Goal: Task Accomplishment & Management: Manage account settings

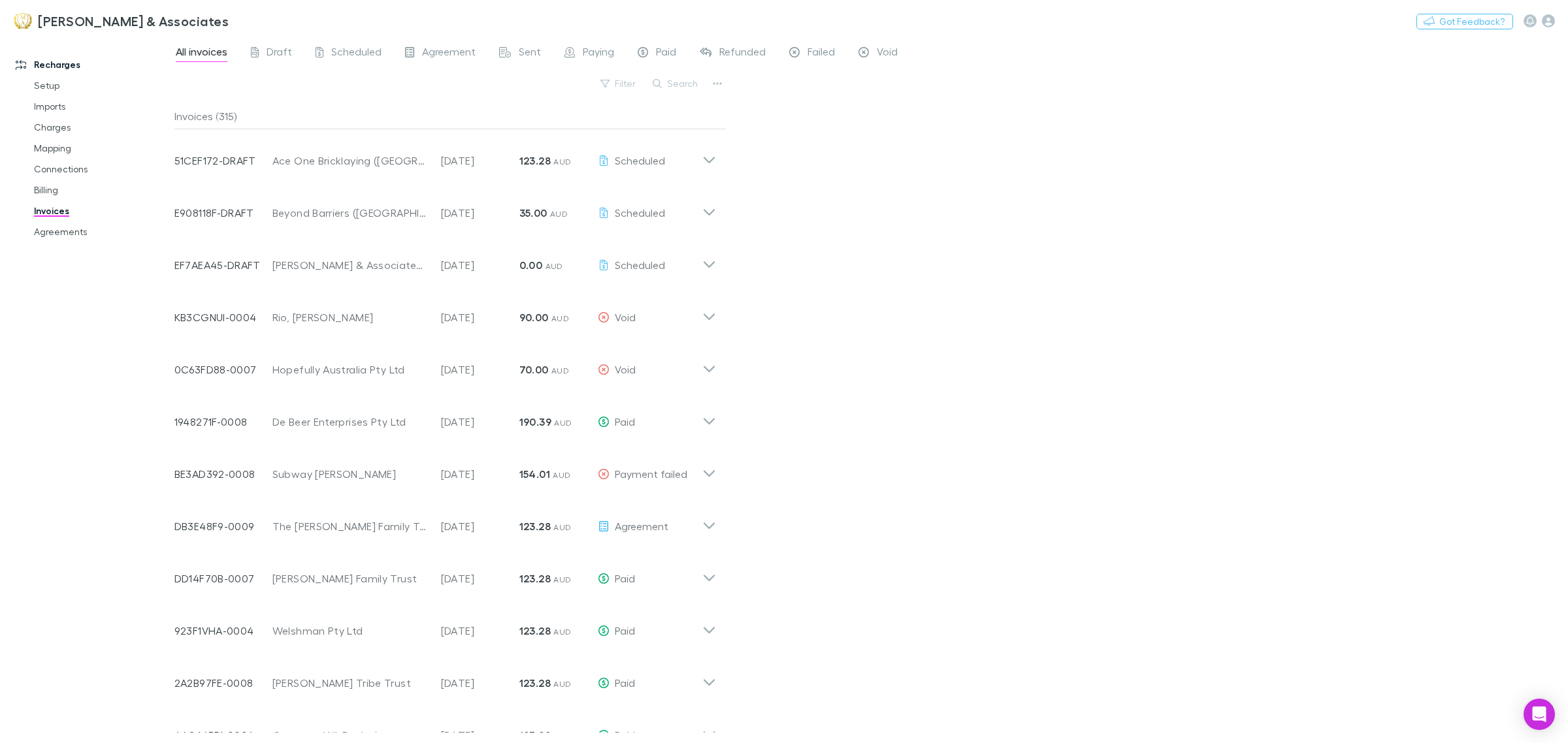
click at [50, 502] on div "Recharges Setup Imports Charges Mapping Connections Billing Invoices Agreements" at bounding box center [93, 388] width 187 height 693
click at [65, 112] on link "Imports" at bounding box center [102, 106] width 163 height 21
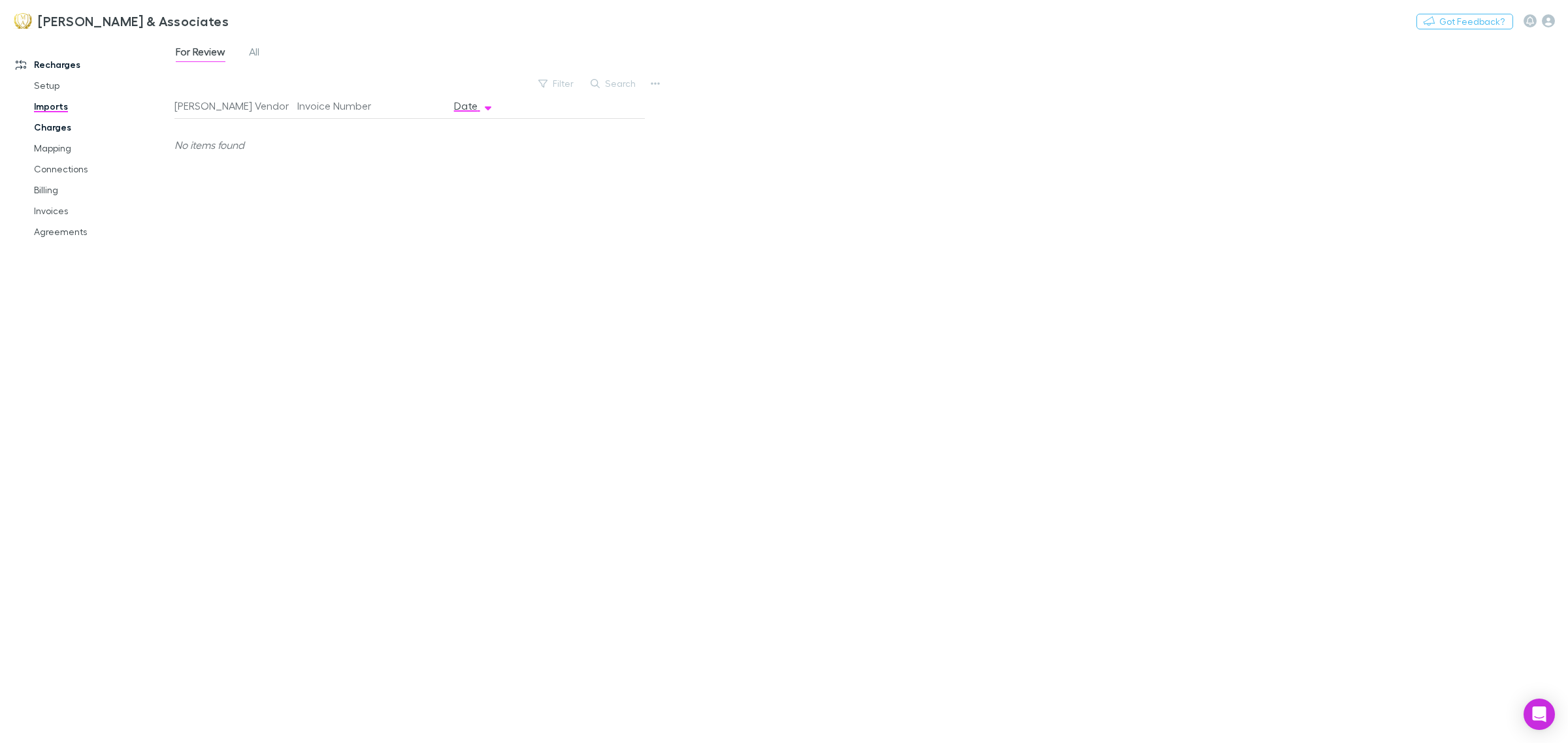
click at [62, 119] on link "Charges" at bounding box center [102, 127] width 163 height 21
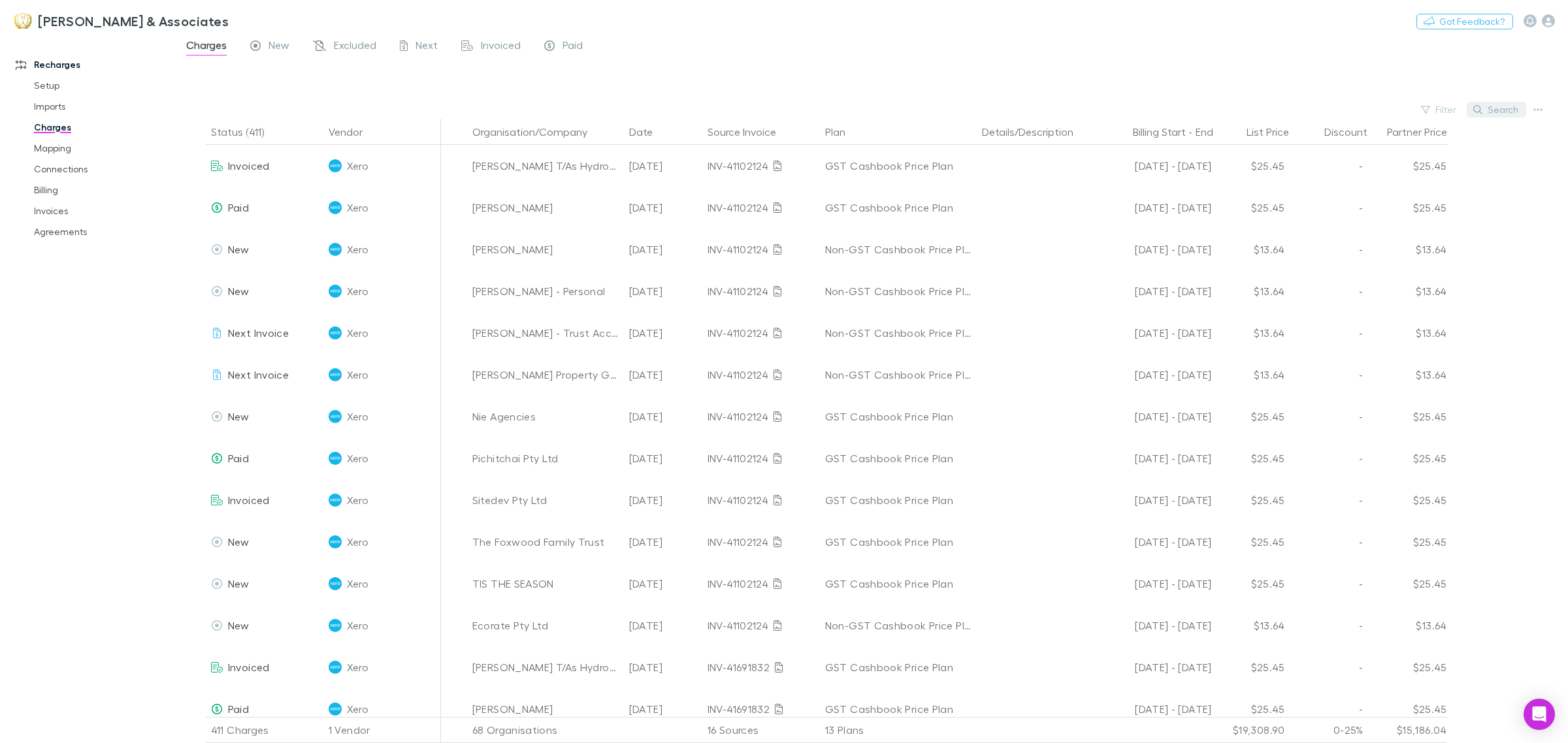
click at [1503, 106] on button "Search" at bounding box center [1496, 110] width 60 height 16
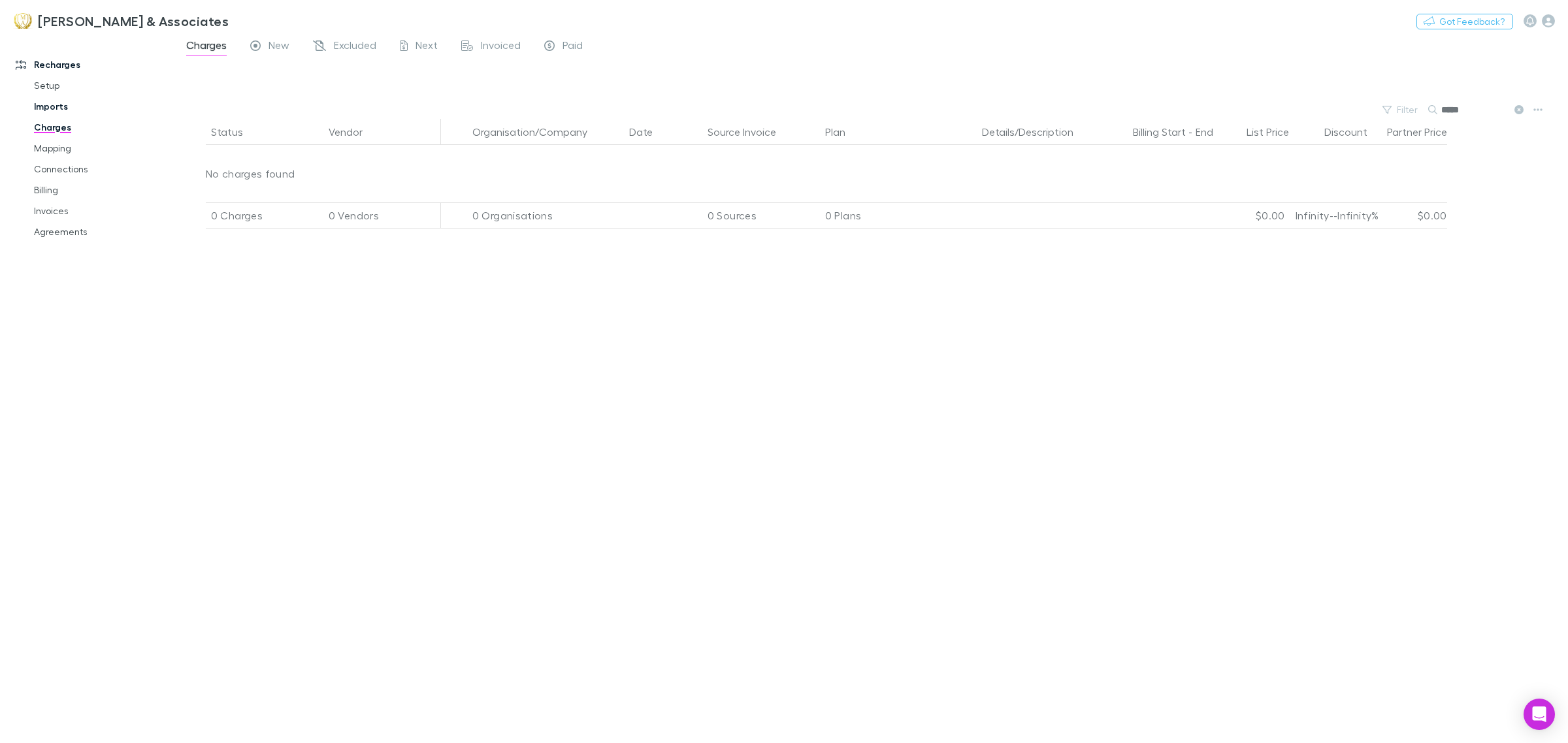
type input "*****"
click at [91, 106] on link "Imports" at bounding box center [102, 106] width 163 height 21
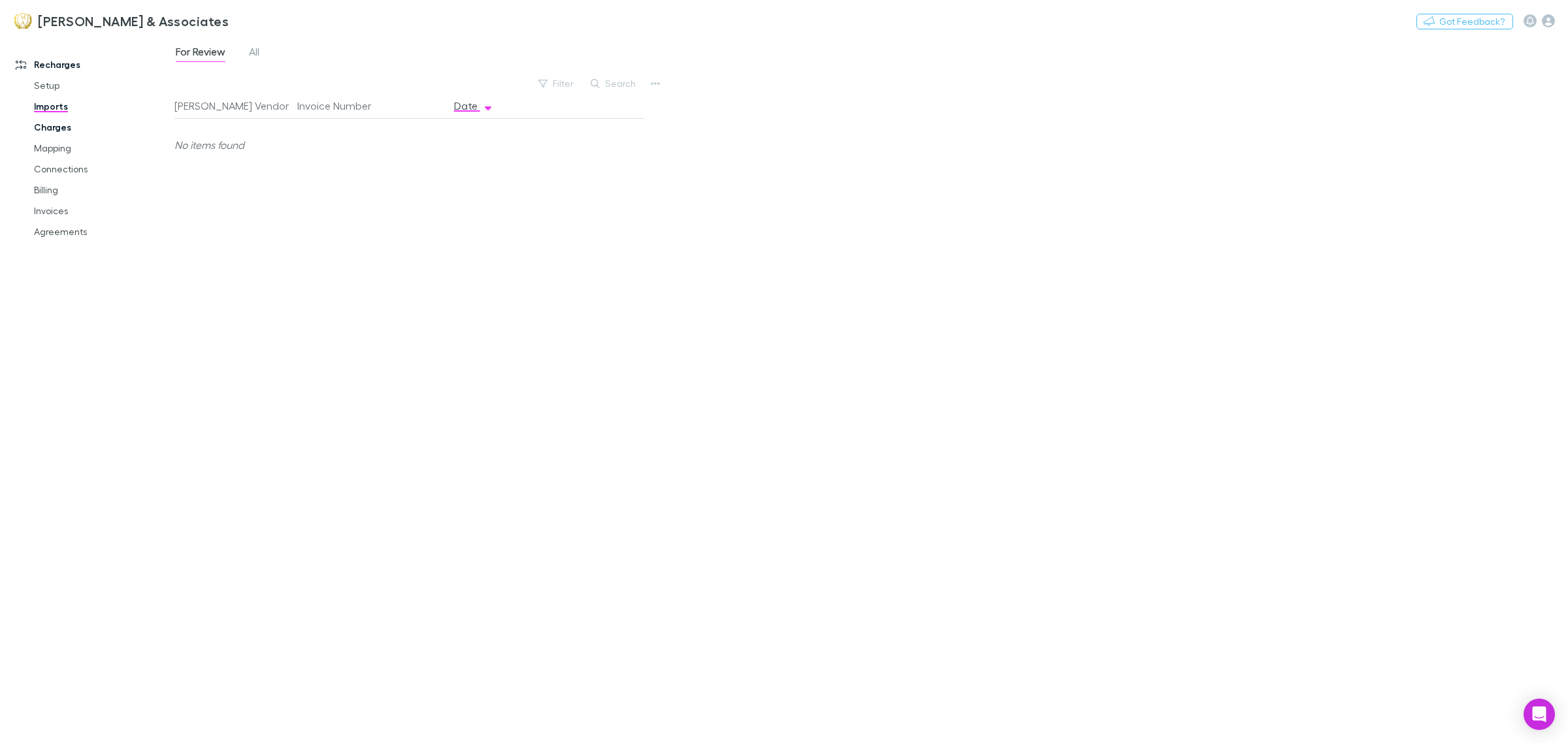
click at [70, 128] on link "Charges" at bounding box center [102, 127] width 163 height 21
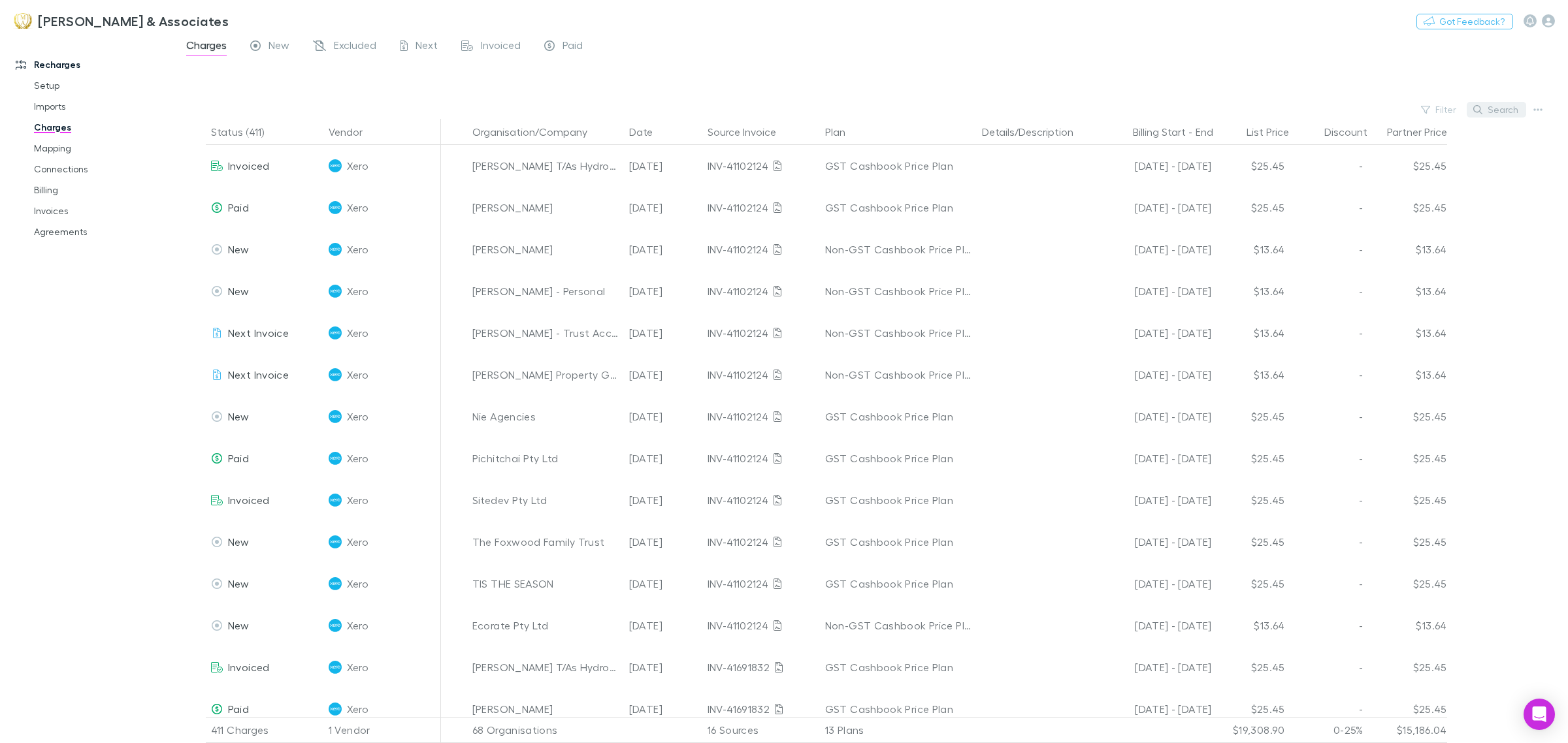
click at [1496, 105] on button "Search" at bounding box center [1496, 110] width 60 height 16
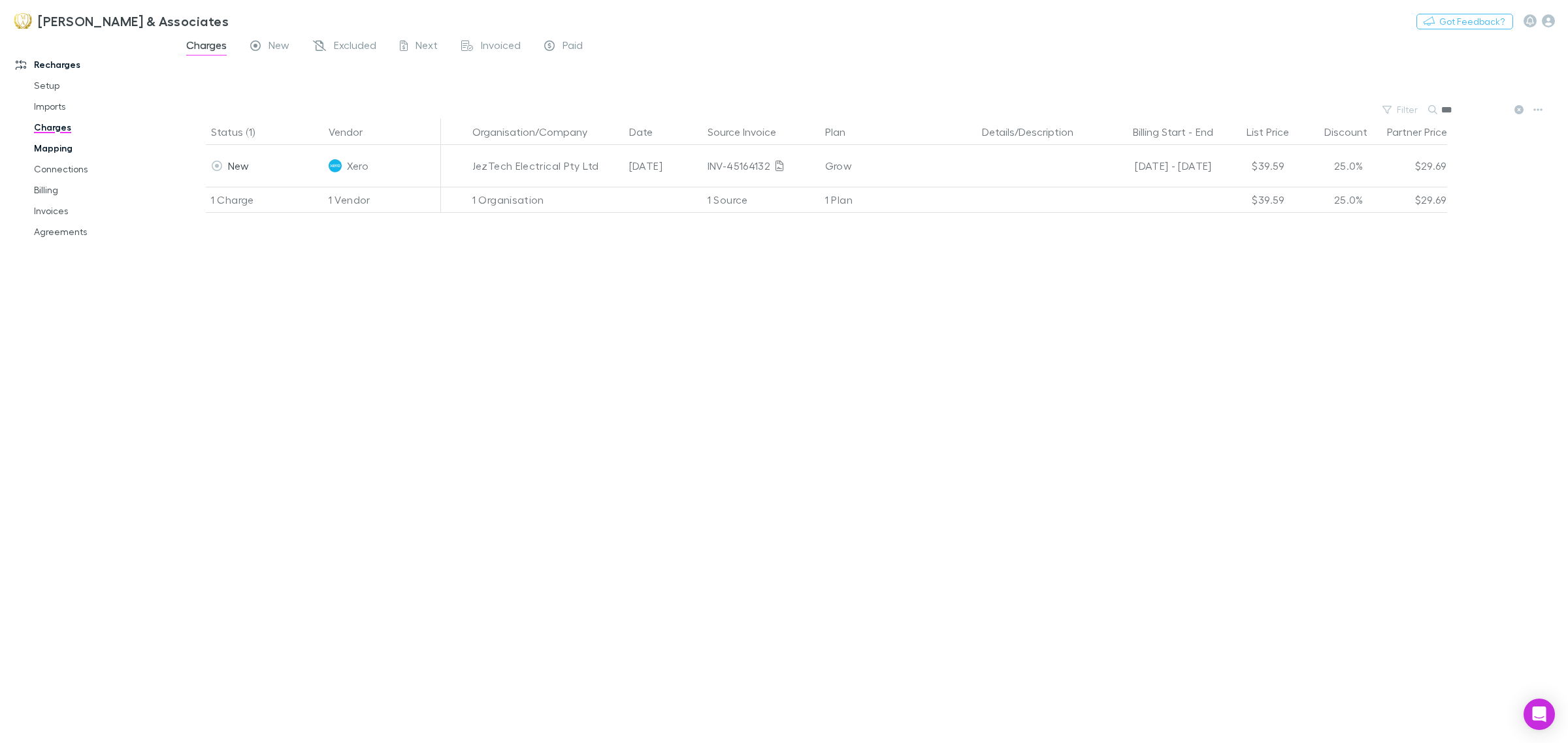
type input "***"
click at [63, 156] on link "Mapping" at bounding box center [102, 148] width 163 height 21
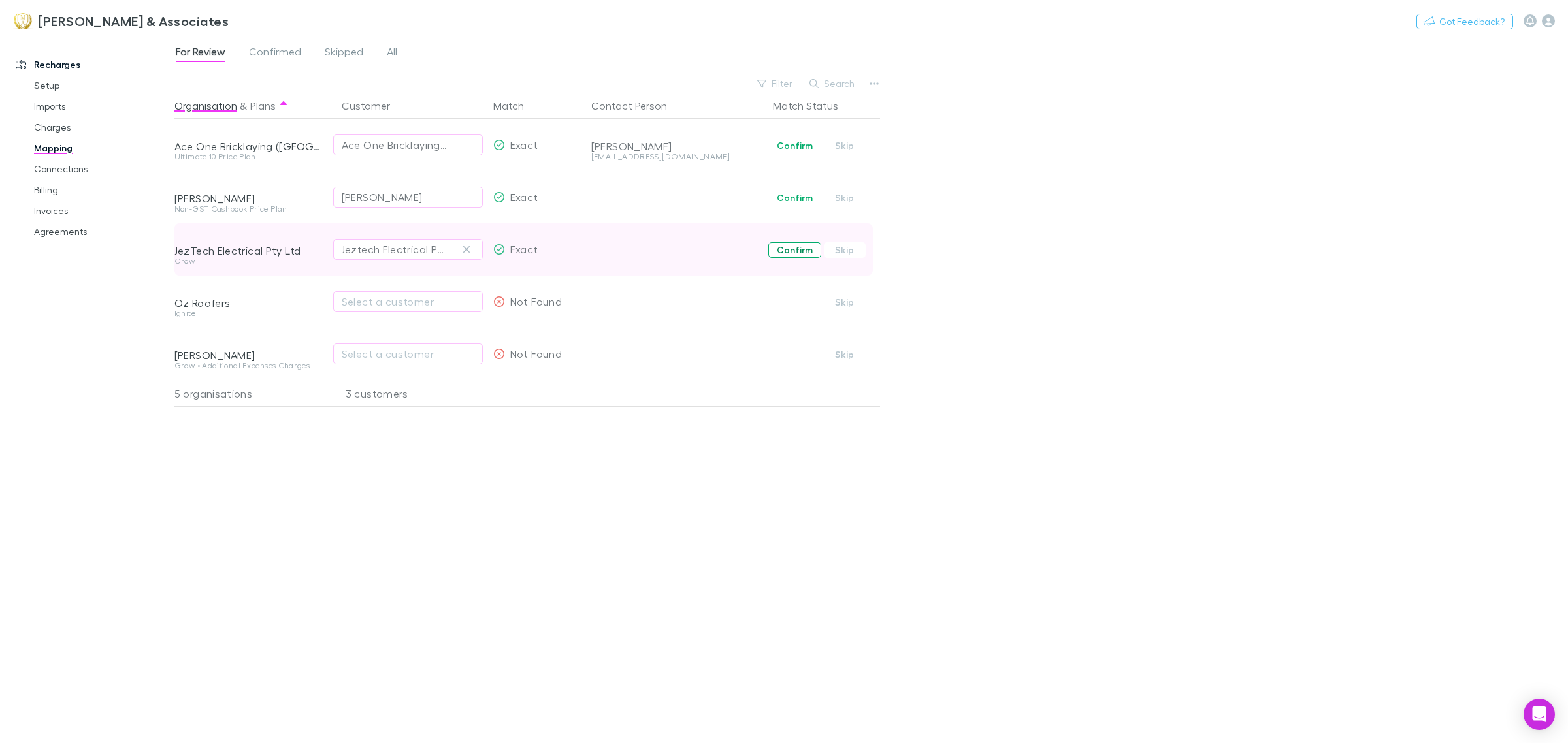
click at [797, 250] on button "Confirm" at bounding box center [795, 251] width 53 height 16
click at [65, 167] on link "Connections" at bounding box center [102, 169] width 163 height 21
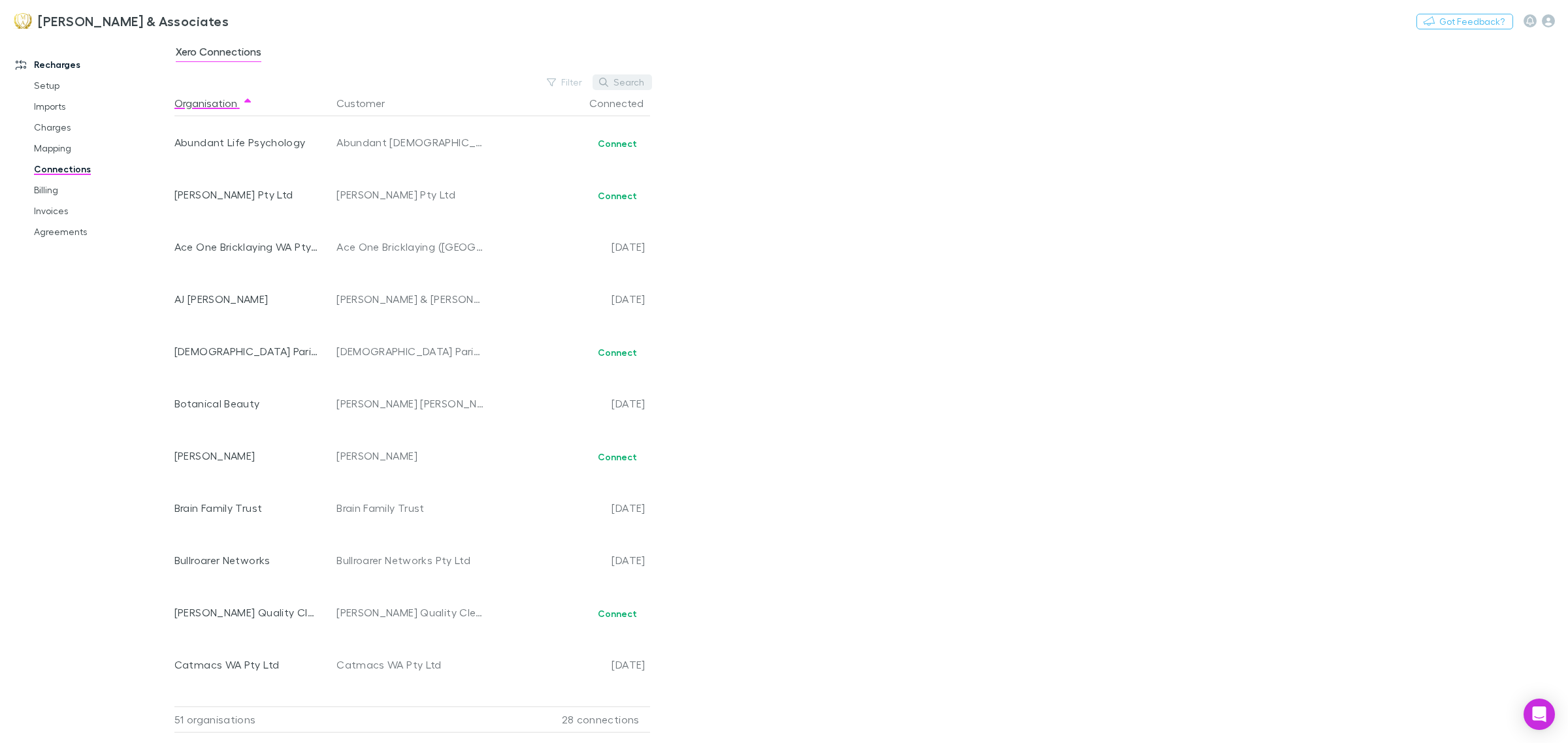
click at [602, 80] on icon "button" at bounding box center [603, 82] width 9 height 9
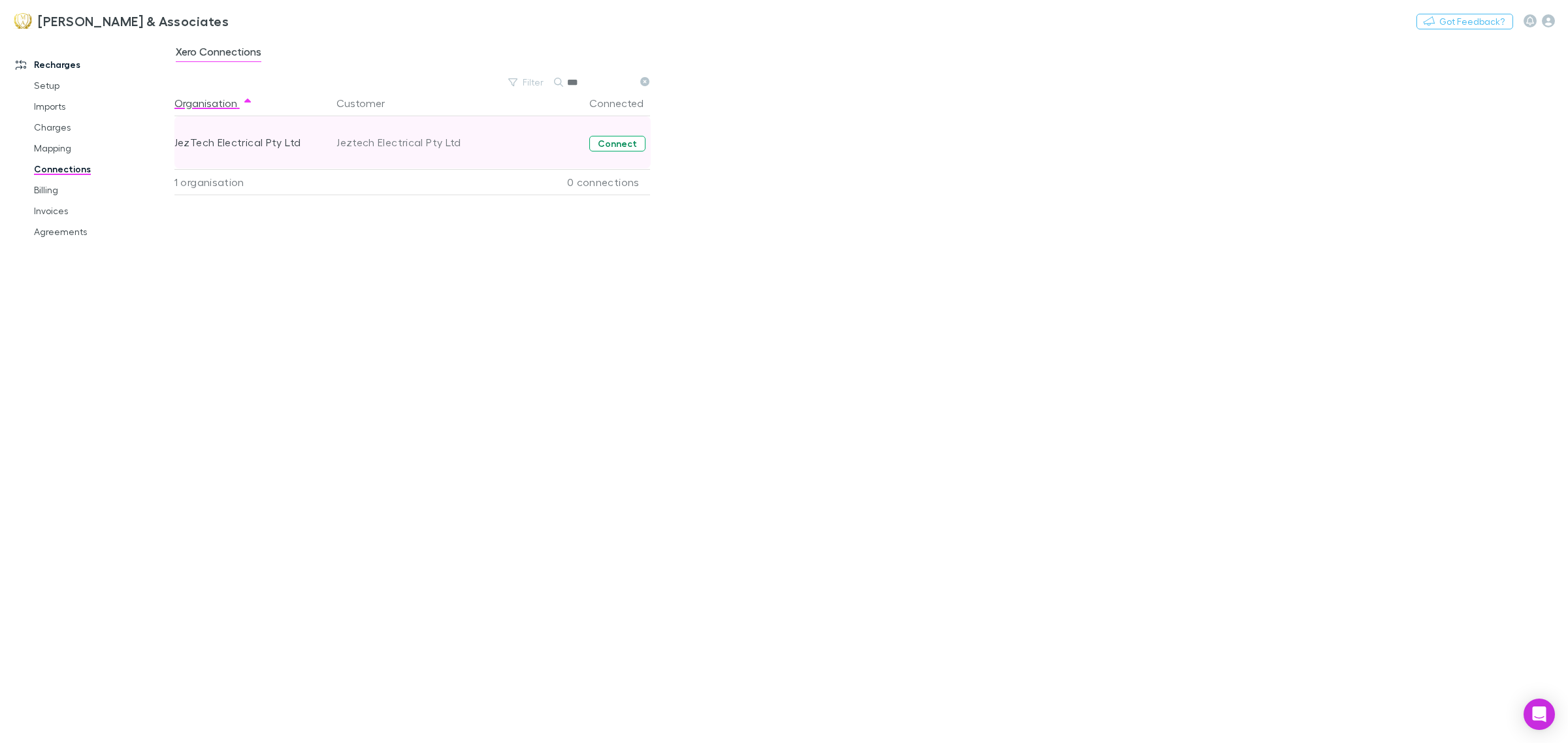
type input "***"
click at [619, 146] on button "Connect" at bounding box center [617, 144] width 56 height 16
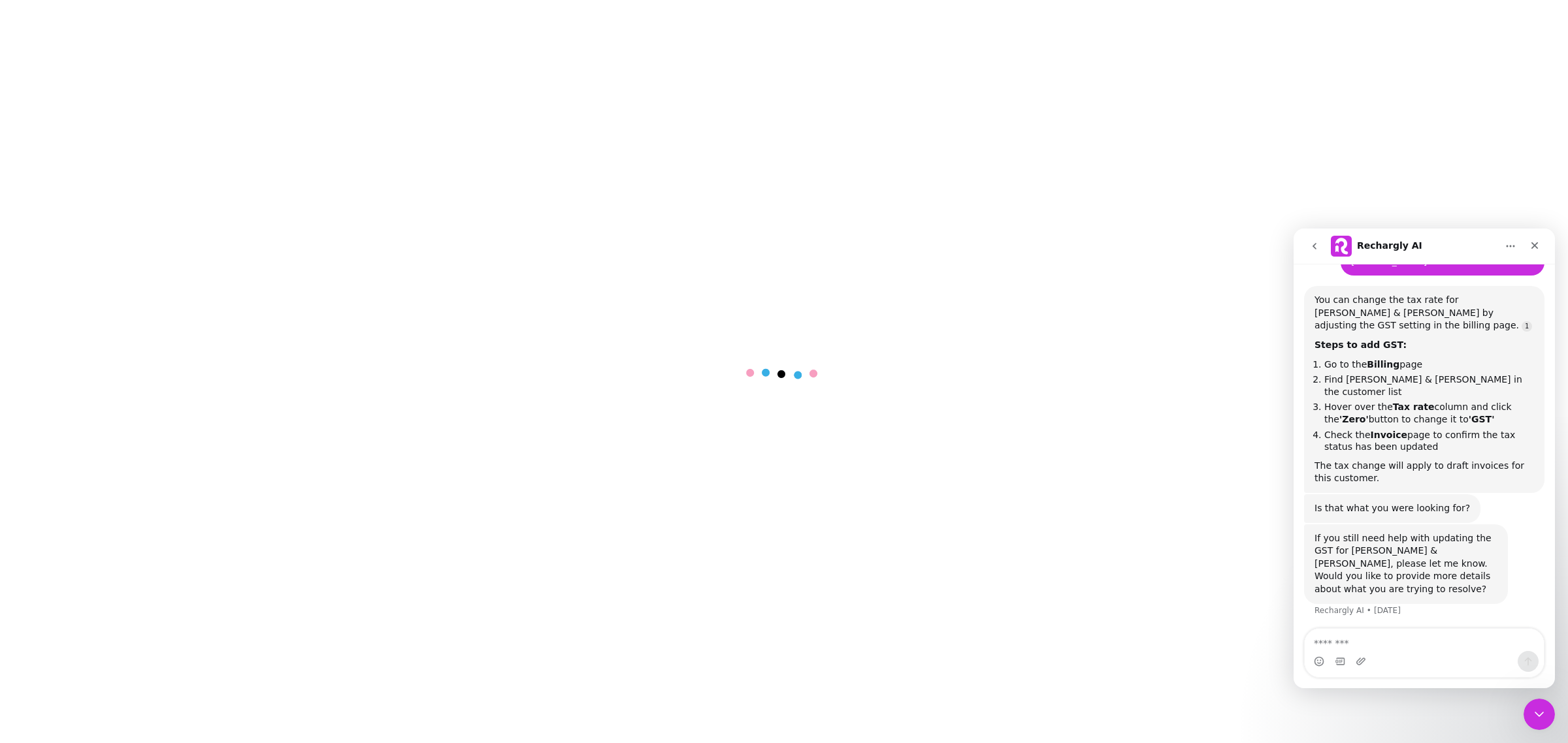
scroll to position [154, 0]
click at [1539, 243] on div "Close" at bounding box center [1534, 246] width 24 height 24
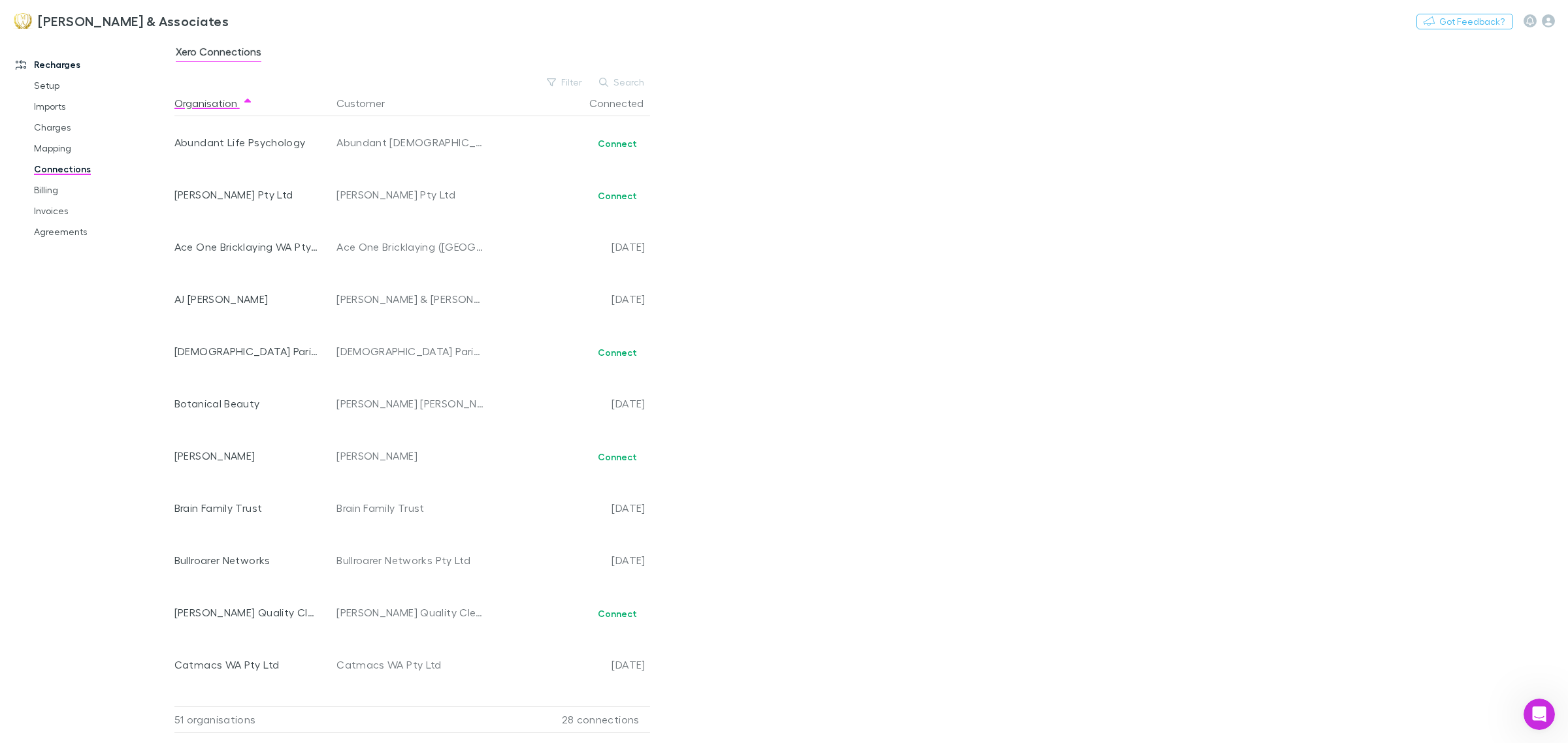
drag, startPoint x: 929, startPoint y: 207, endPoint x: 818, endPoint y: 186, distance: 113.0
drag, startPoint x: 818, startPoint y: 186, endPoint x: 798, endPoint y: 170, distance: 25.6
click at [798, 170] on div "Xero Connections Filter Search Organisation Customer Connected Abundant Life Ps…" at bounding box center [871, 390] width 1394 height 706
click at [629, 78] on button "Search" at bounding box center [622, 83] width 60 height 16
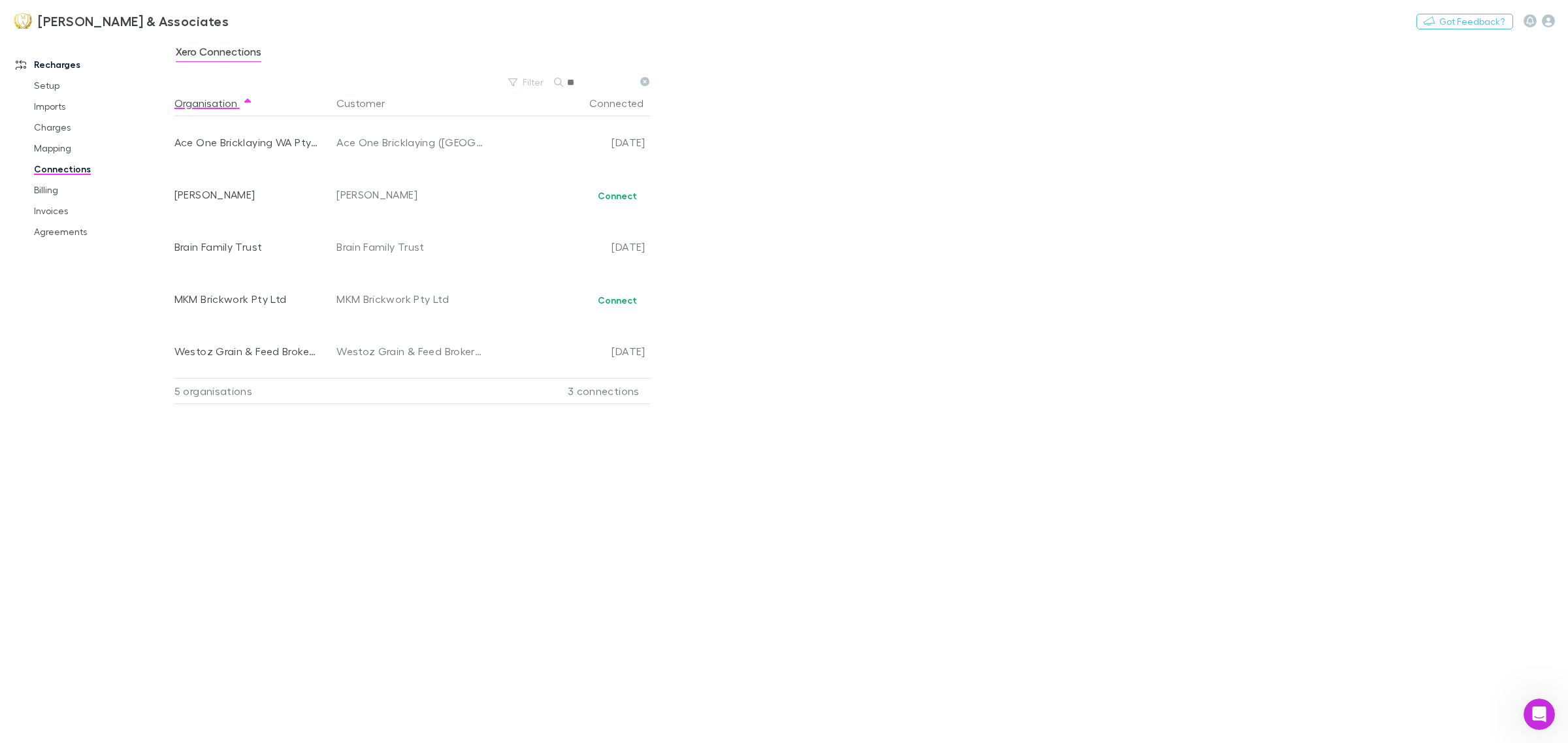
type input "*"
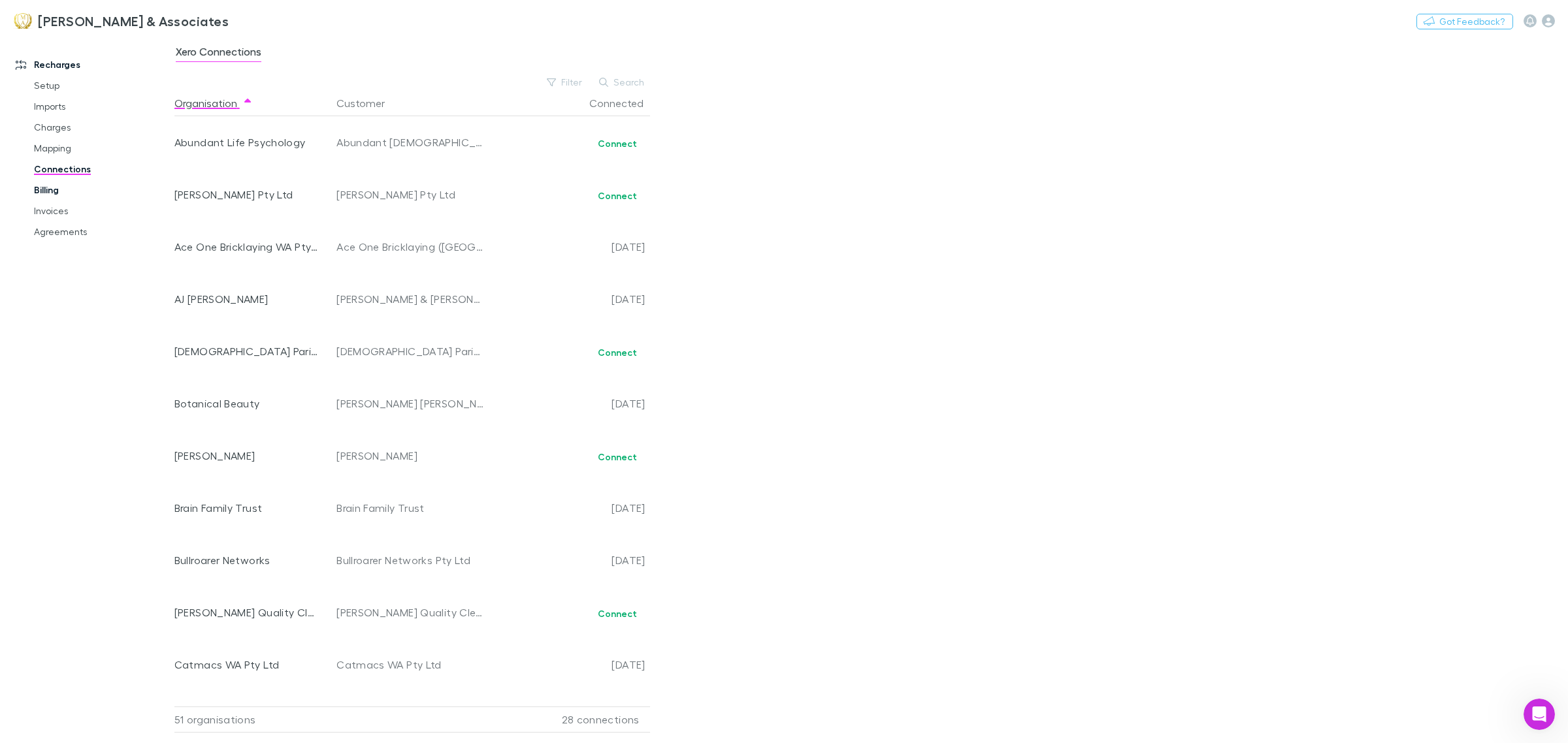
click at [78, 191] on link "Billing" at bounding box center [102, 190] width 163 height 21
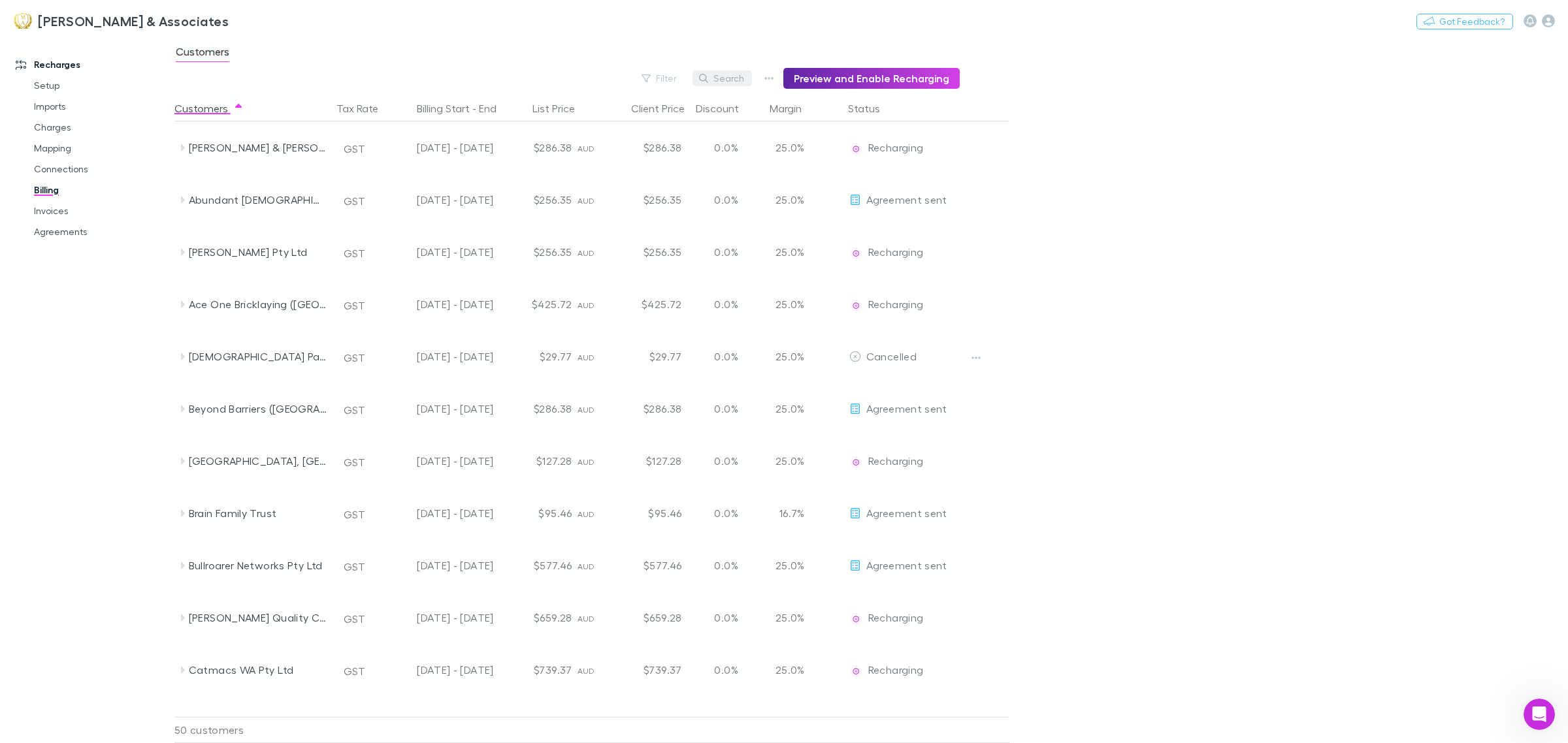
click at [746, 77] on button "Search" at bounding box center [722, 78] width 60 height 16
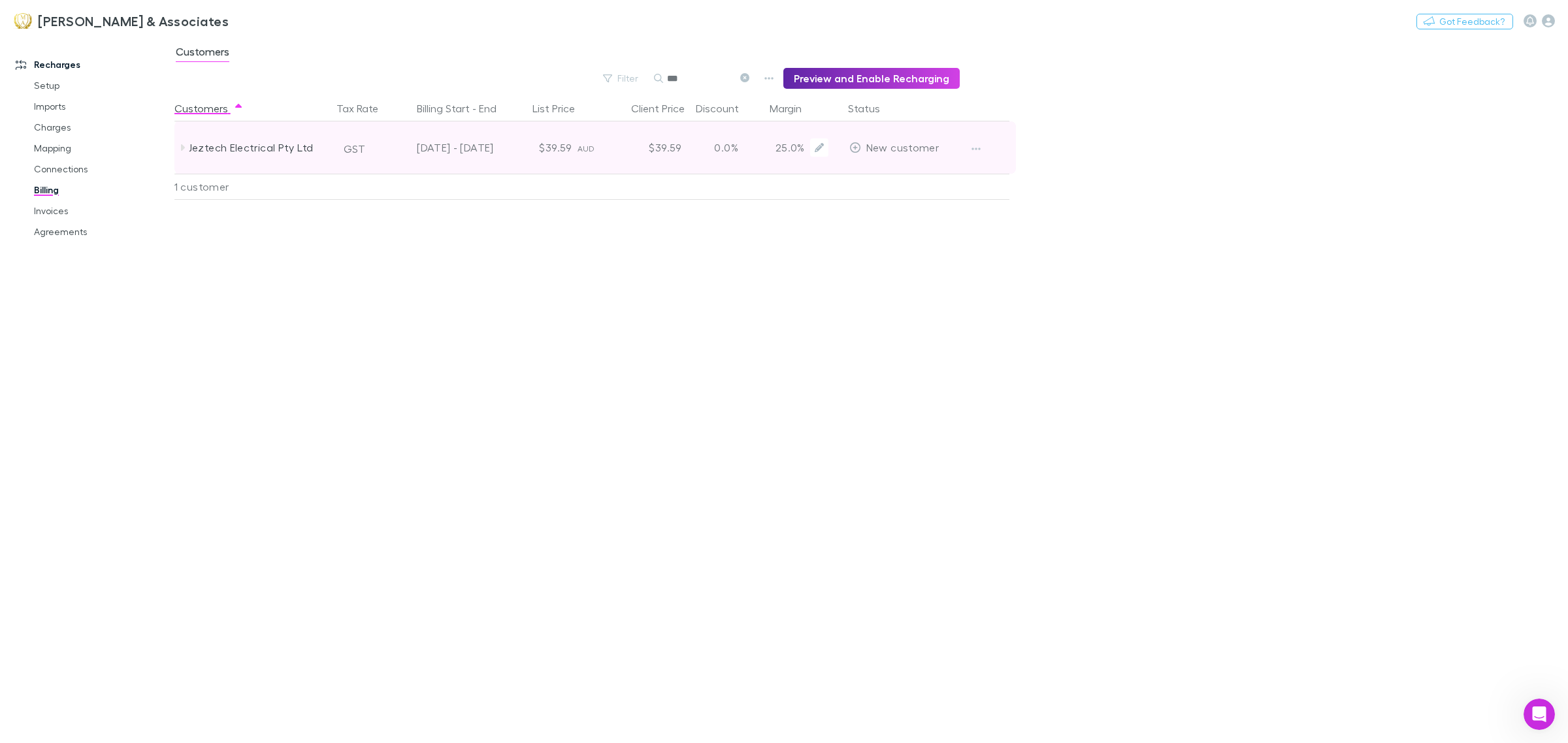
type input "***"
click at [867, 151] on span "New customer" at bounding box center [902, 147] width 73 height 12
click at [980, 148] on icon "button" at bounding box center [976, 149] width 9 height 11
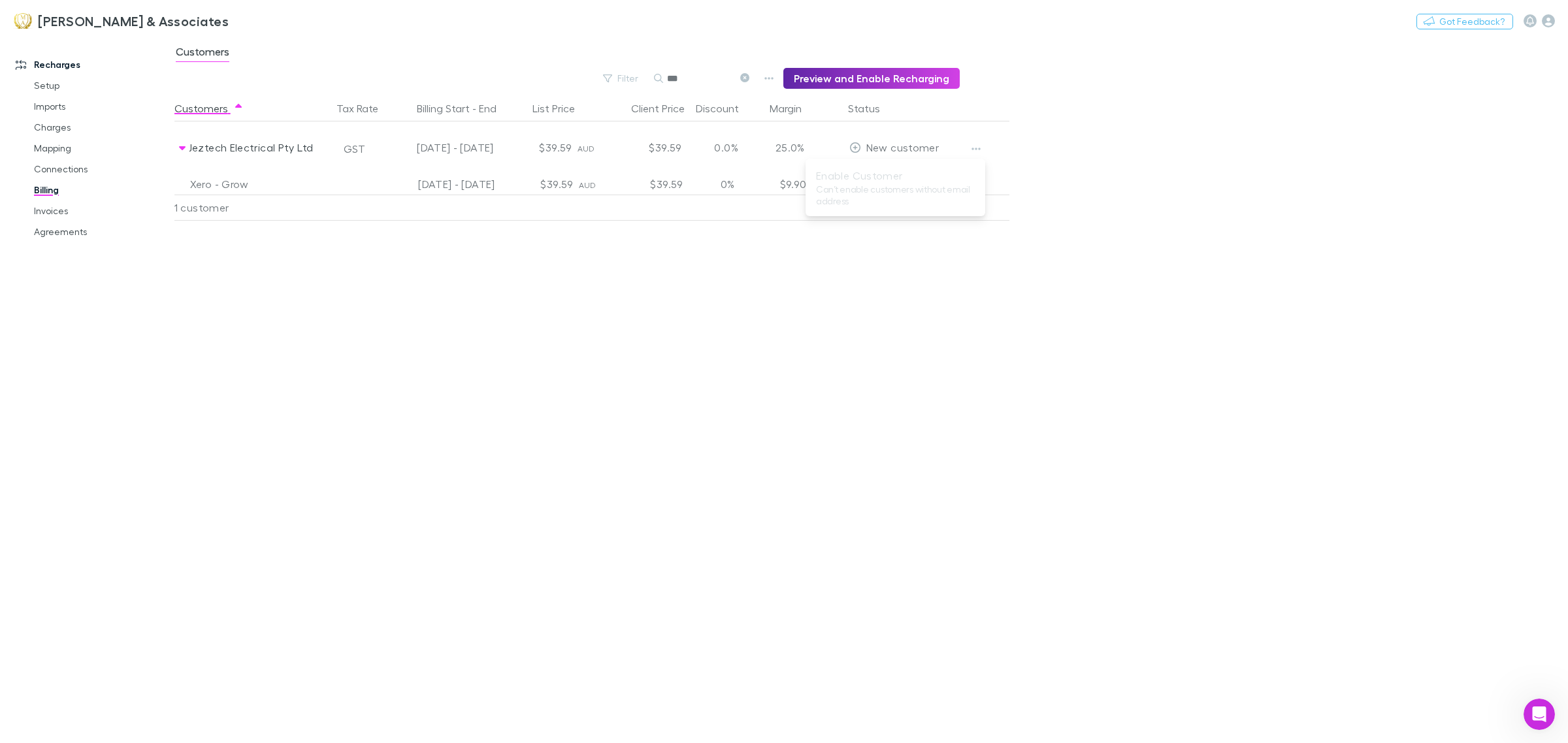
click at [856, 177] on ul "Enable Customer Can’t enable customers without email address" at bounding box center [895, 187] width 179 height 47
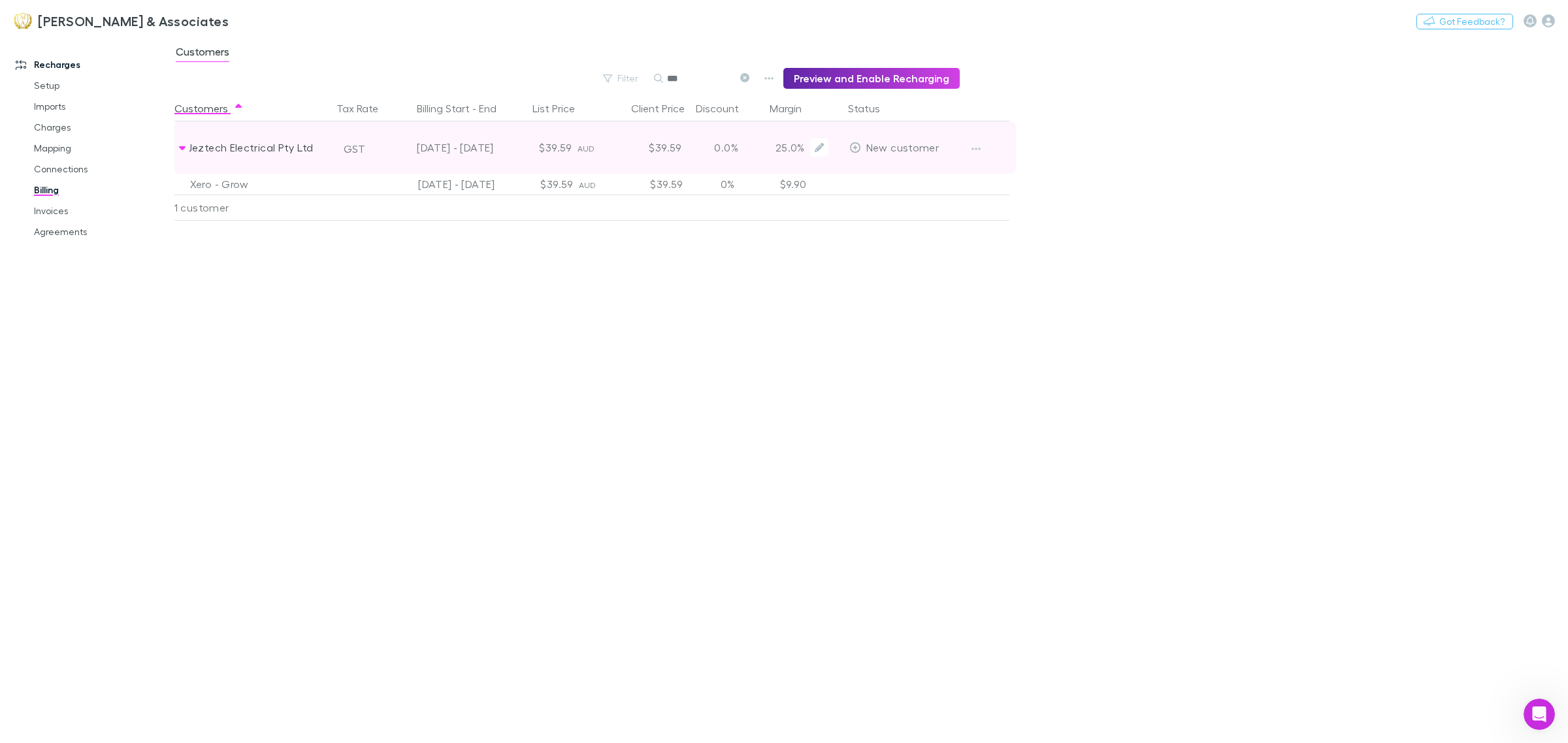
click at [866, 146] on span "New customer" at bounding box center [902, 147] width 73 height 12
click at [989, 146] on div at bounding box center [986, 147] width 49 height 52
click at [967, 154] on button "button" at bounding box center [976, 149] width 18 height 18
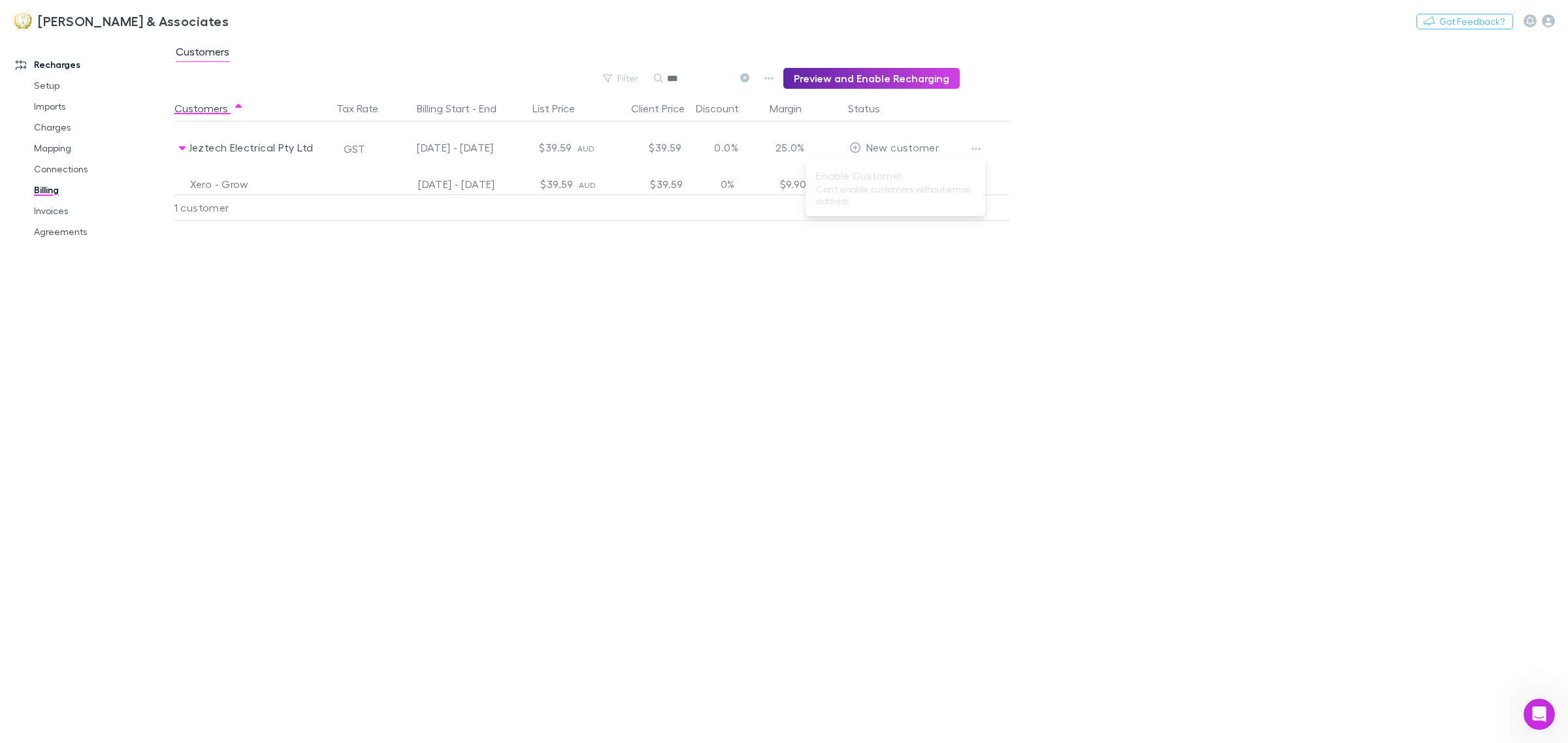
click at [1549, 19] on div at bounding box center [784, 371] width 1568 height 743
click at [1388, 62] on div "Customers" at bounding box center [871, 55] width 1394 height 25
click at [1545, 20] on icon "button" at bounding box center [1548, 21] width 13 height 13
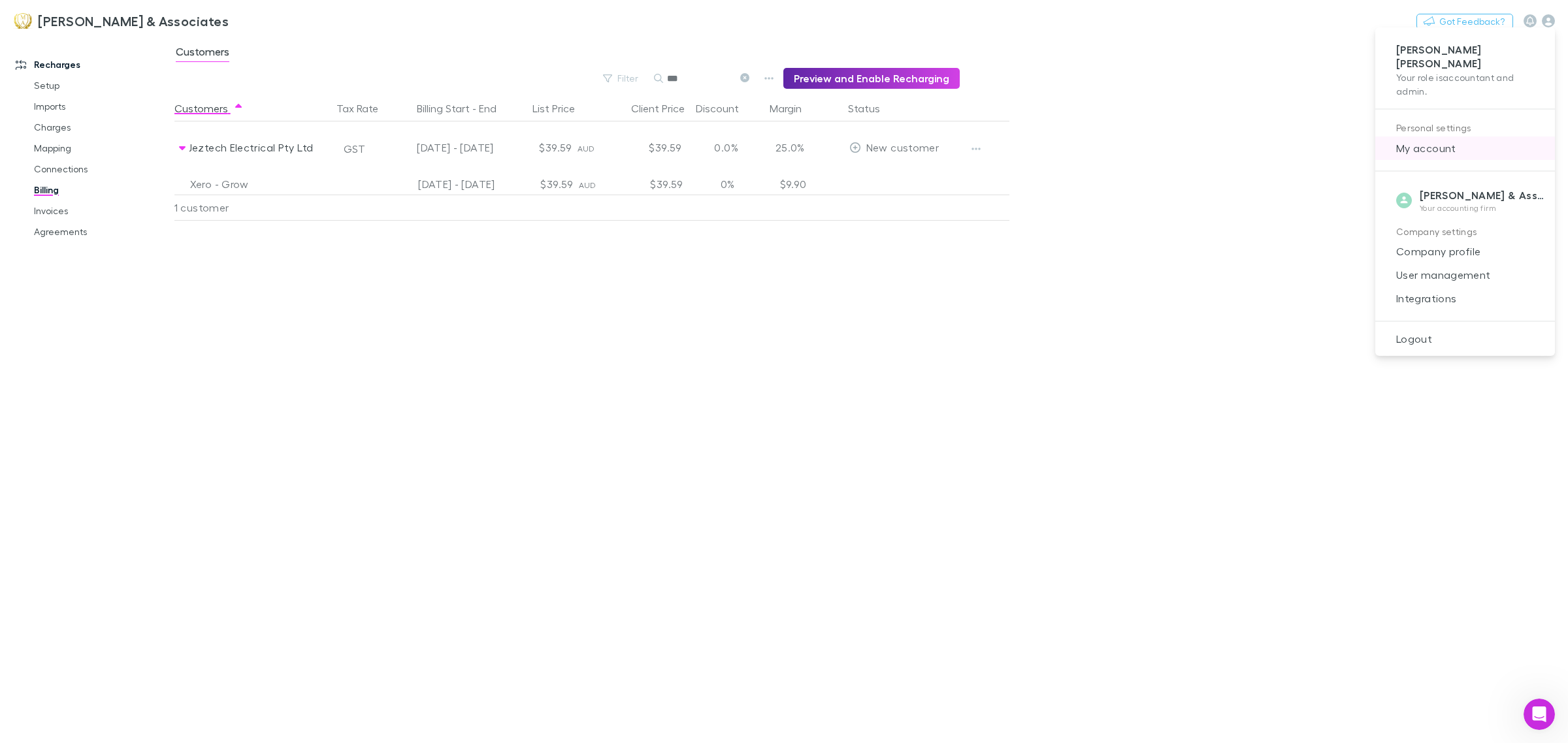
click at [1432, 141] on span "My account" at bounding box center [1465, 149] width 159 height 16
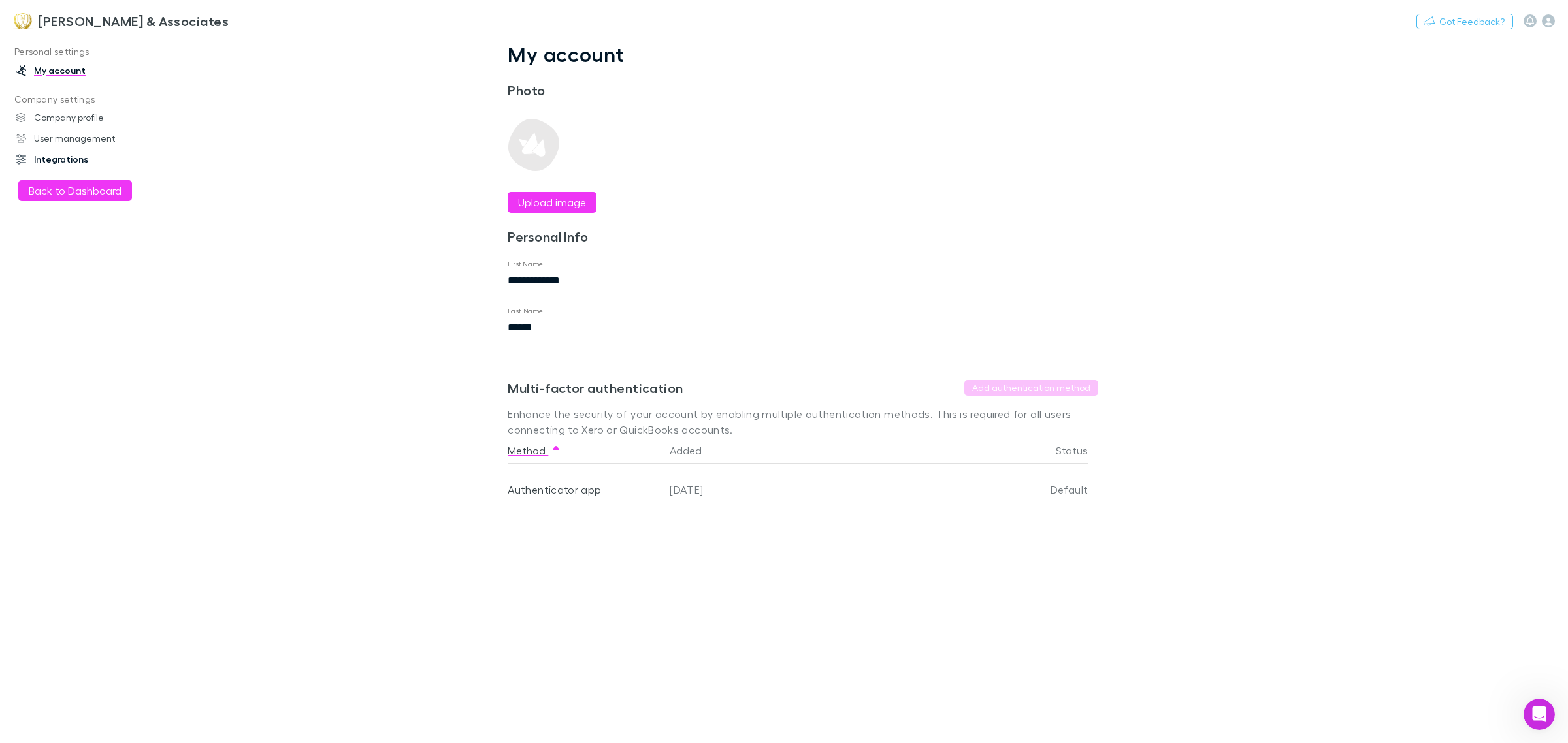
click at [91, 154] on link "Integrations" at bounding box center [93, 159] width 182 height 21
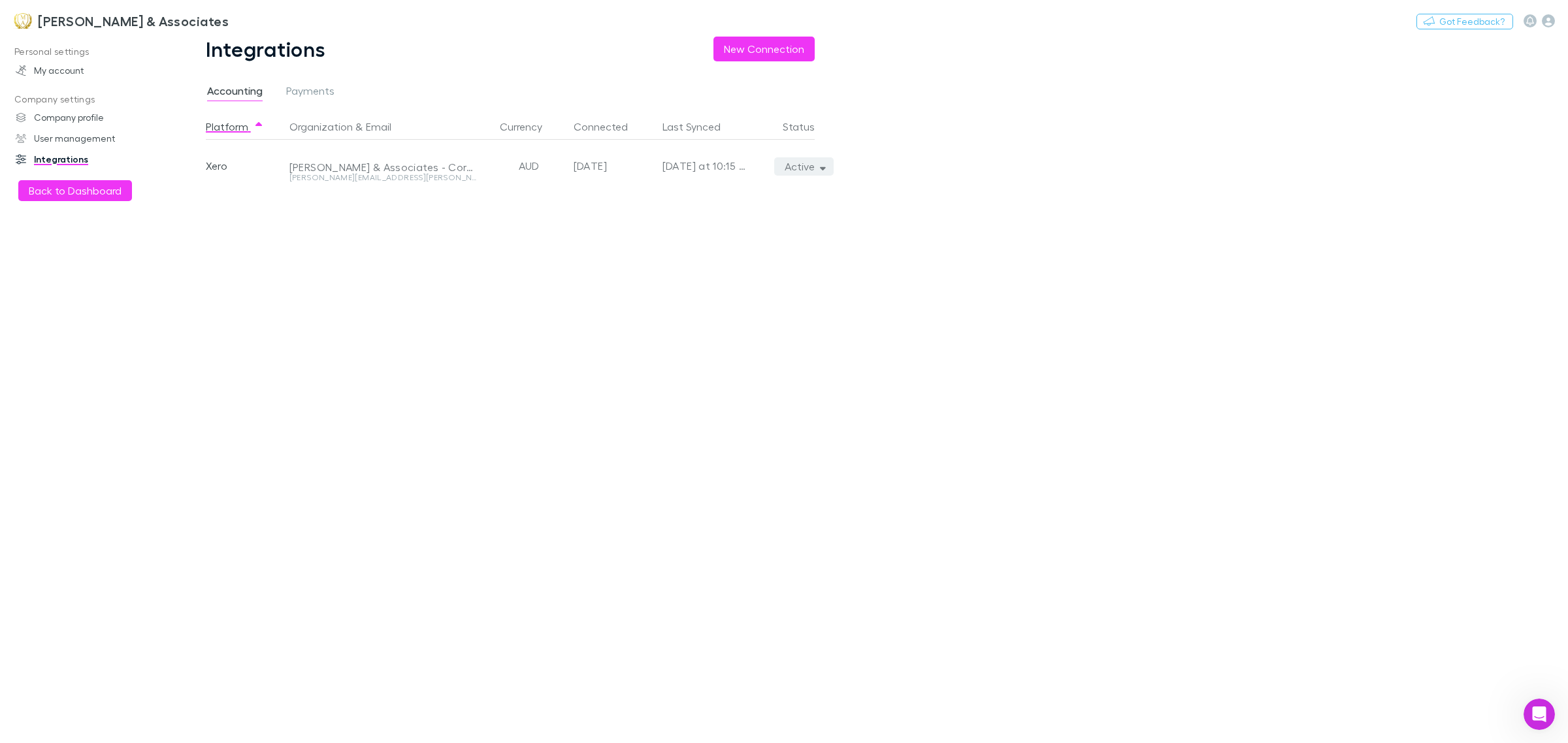
click at [818, 172] on button "Active" at bounding box center [803, 166] width 60 height 18
click at [742, 212] on p "We'll fetch all new contacts since last sync" at bounding box center [743, 212] width 159 height 24
click at [395, 364] on div at bounding box center [784, 371] width 1568 height 743
click at [801, 173] on button "Active" at bounding box center [803, 166] width 60 height 18
drag, startPoint x: 753, startPoint y: 200, endPoint x: 232, endPoint y: 264, distance: 524.9
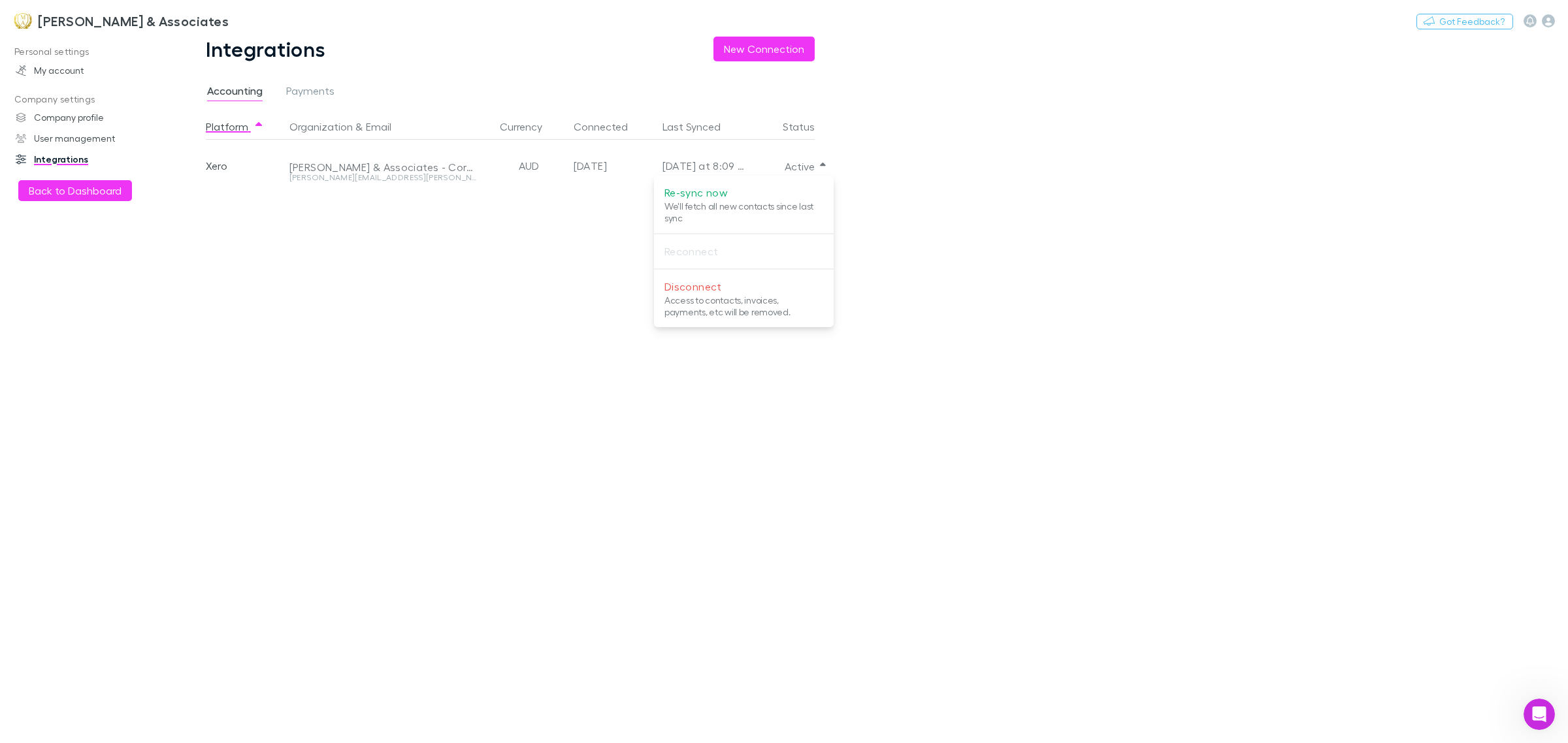
click at [251, 263] on div "Re-sync now We'll fetch all new contacts since last sync Reconnect Disconnect A…" at bounding box center [784, 371] width 1568 height 743
click at [220, 264] on div at bounding box center [784, 371] width 1568 height 743
click at [67, 22] on h3 "[PERSON_NAME] & Associates" at bounding box center [134, 21] width 191 height 16
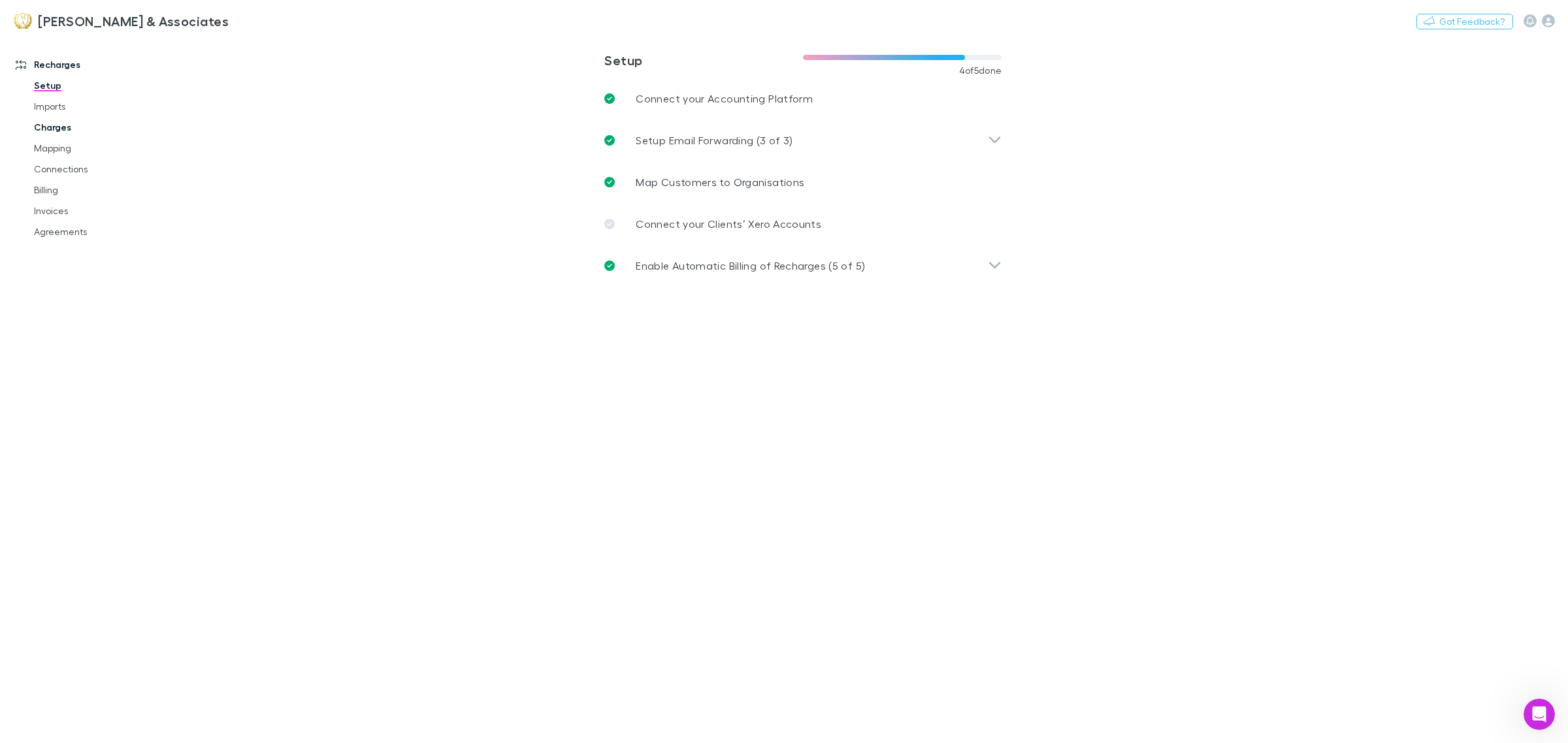
click at [55, 131] on link "Charges" at bounding box center [102, 127] width 163 height 21
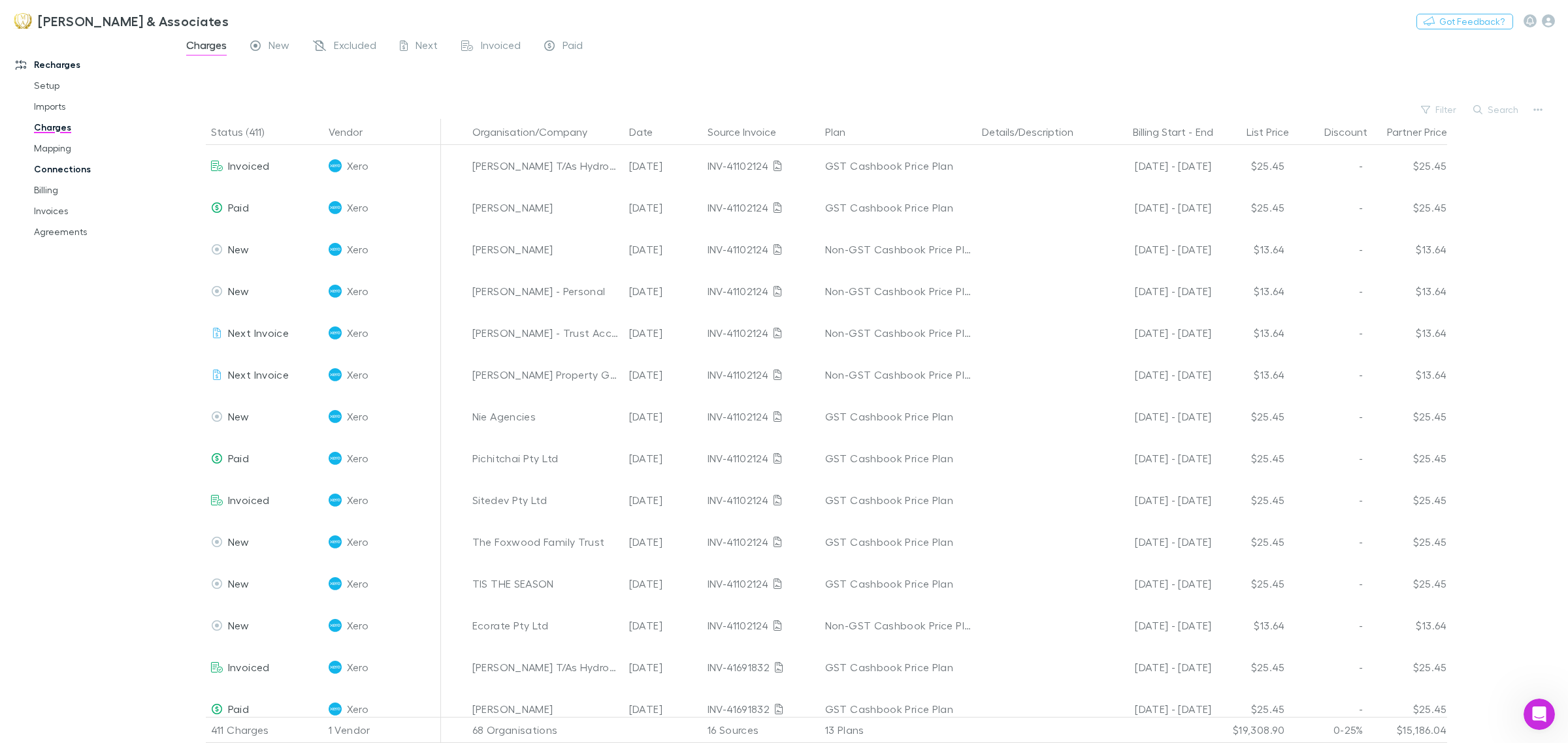
click at [76, 165] on link "Connections" at bounding box center [102, 169] width 163 height 21
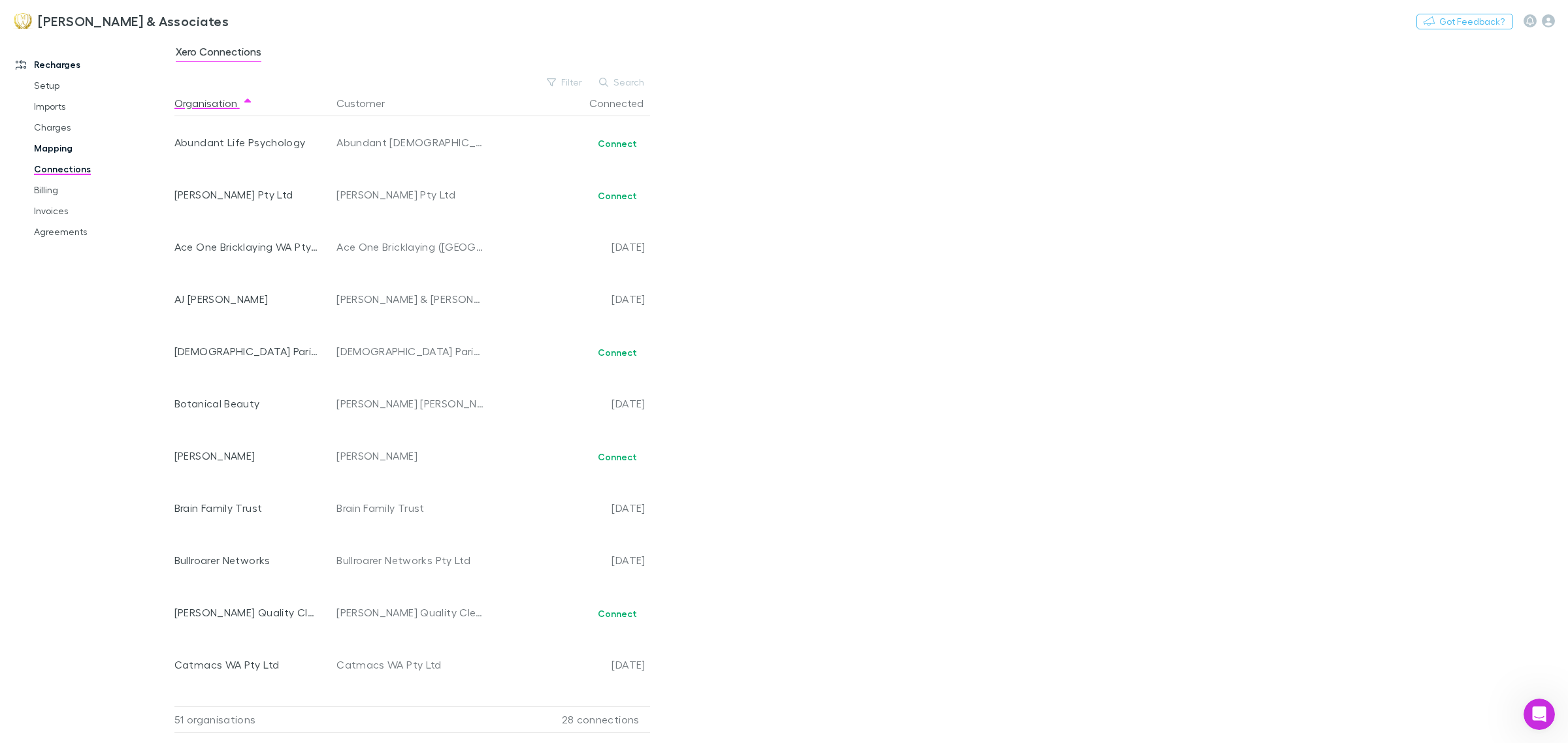
click at [69, 138] on link "Mapping" at bounding box center [102, 148] width 163 height 21
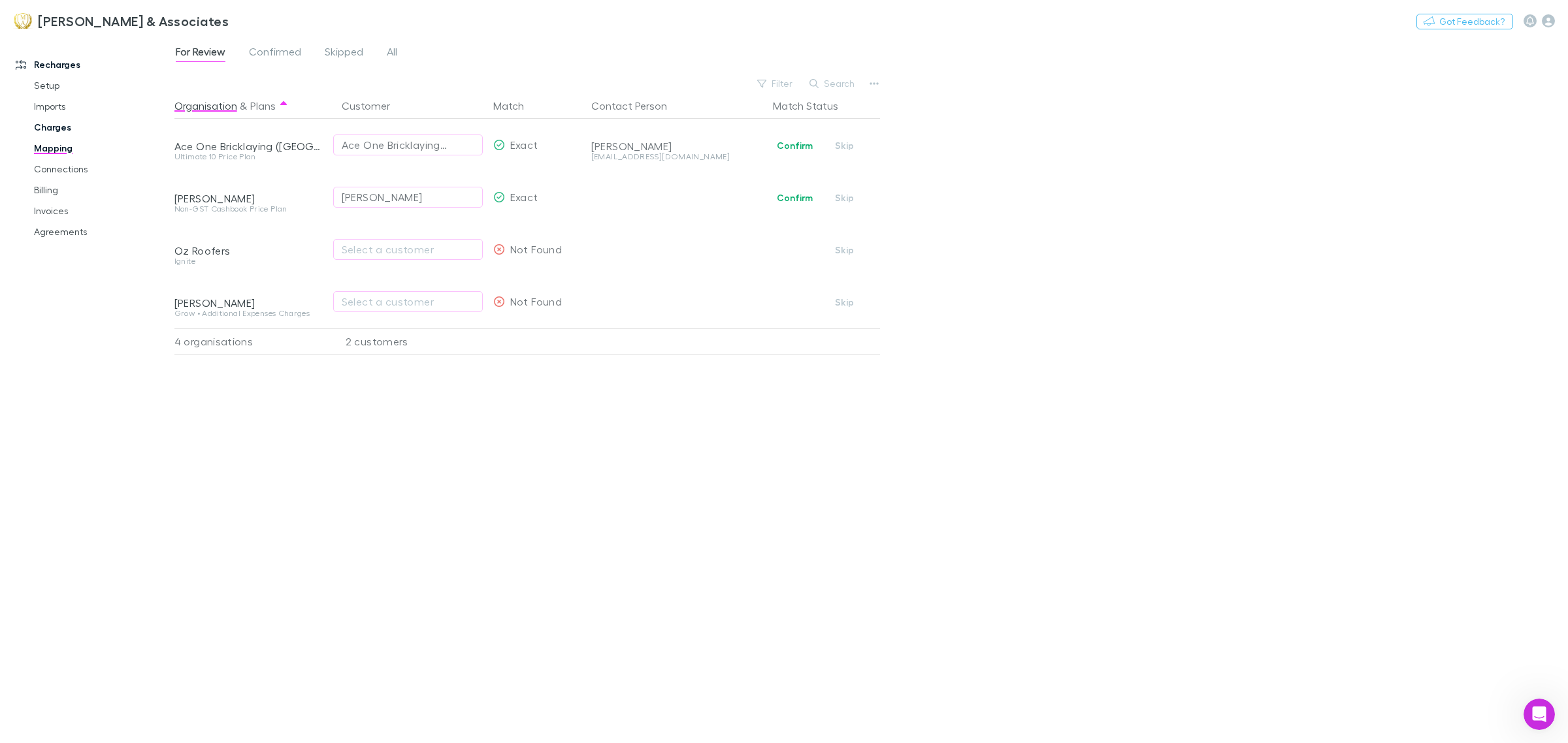
click at [73, 119] on link "Charges" at bounding box center [102, 127] width 163 height 21
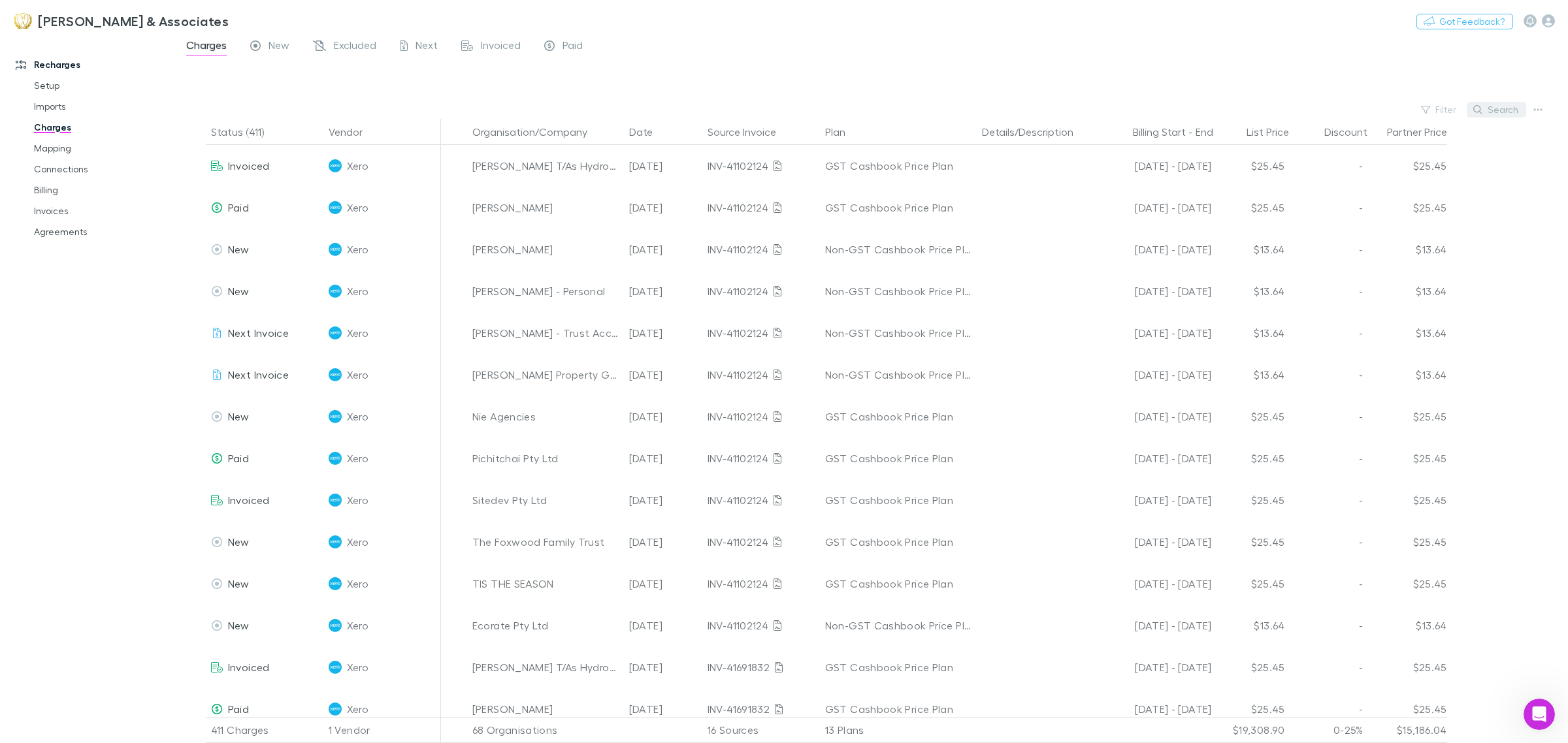
click at [1501, 116] on button "Search" at bounding box center [1496, 110] width 60 height 16
type input "*"
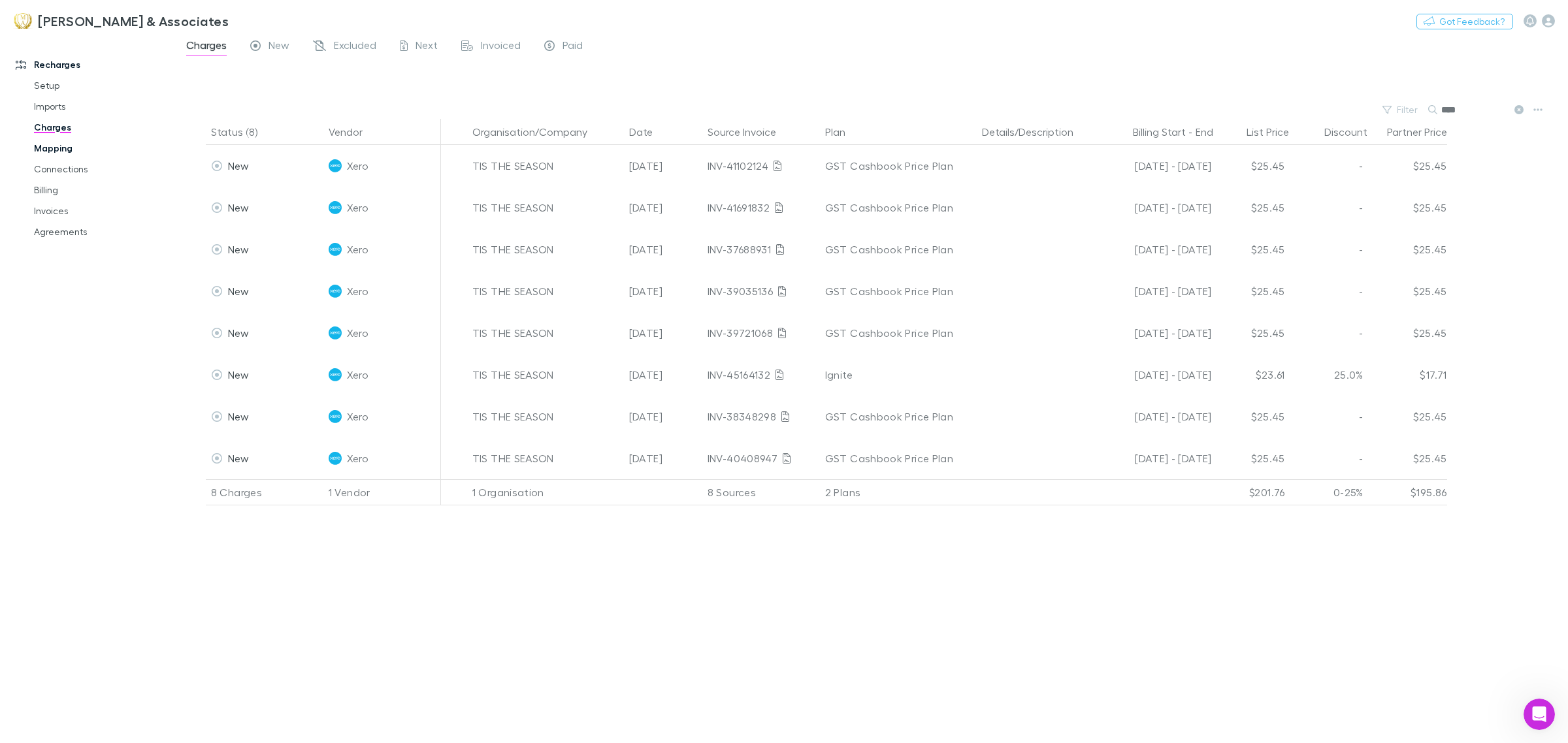
type input "****"
click at [64, 154] on link "Mapping" at bounding box center [102, 148] width 163 height 21
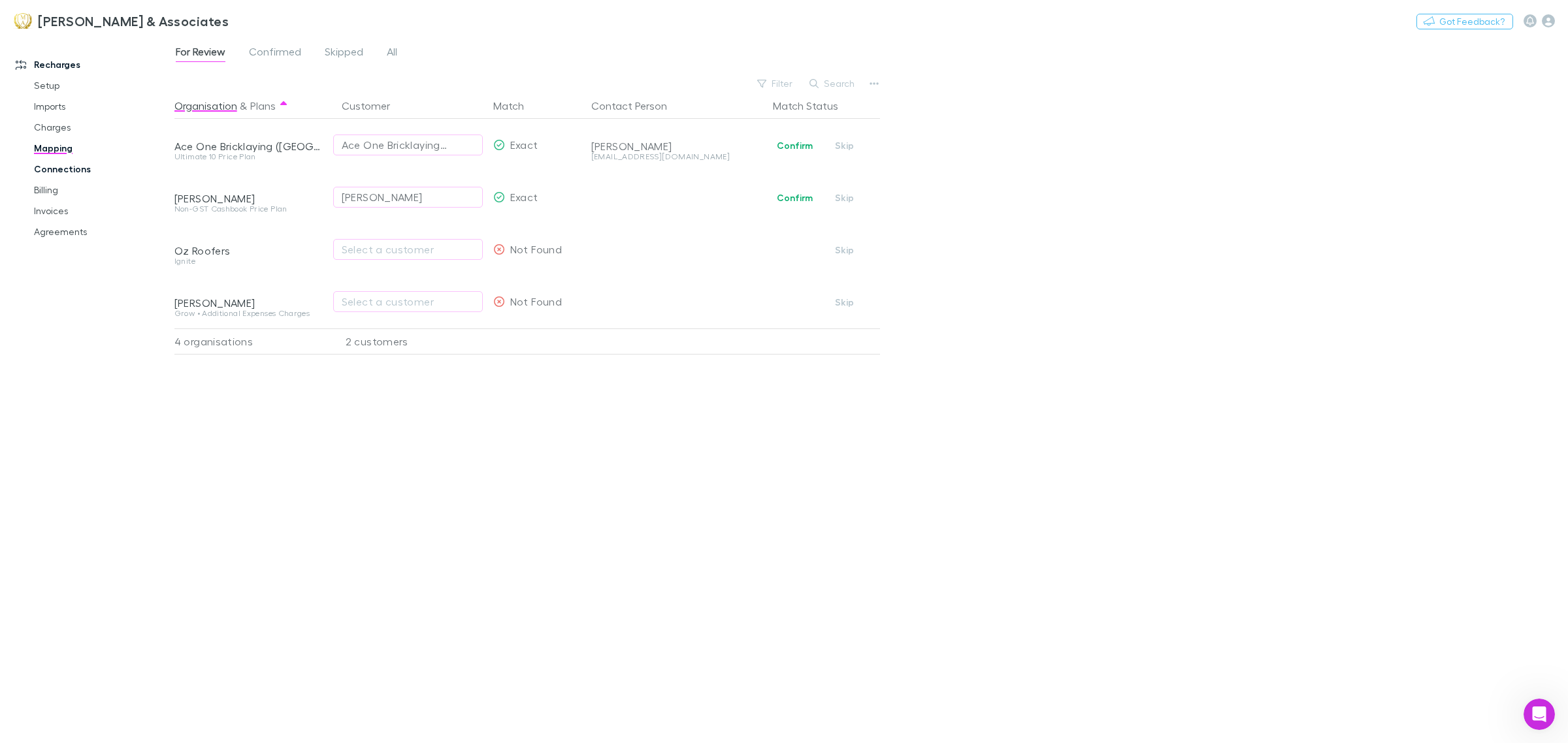
click at [64, 174] on link "Connections" at bounding box center [102, 169] width 163 height 21
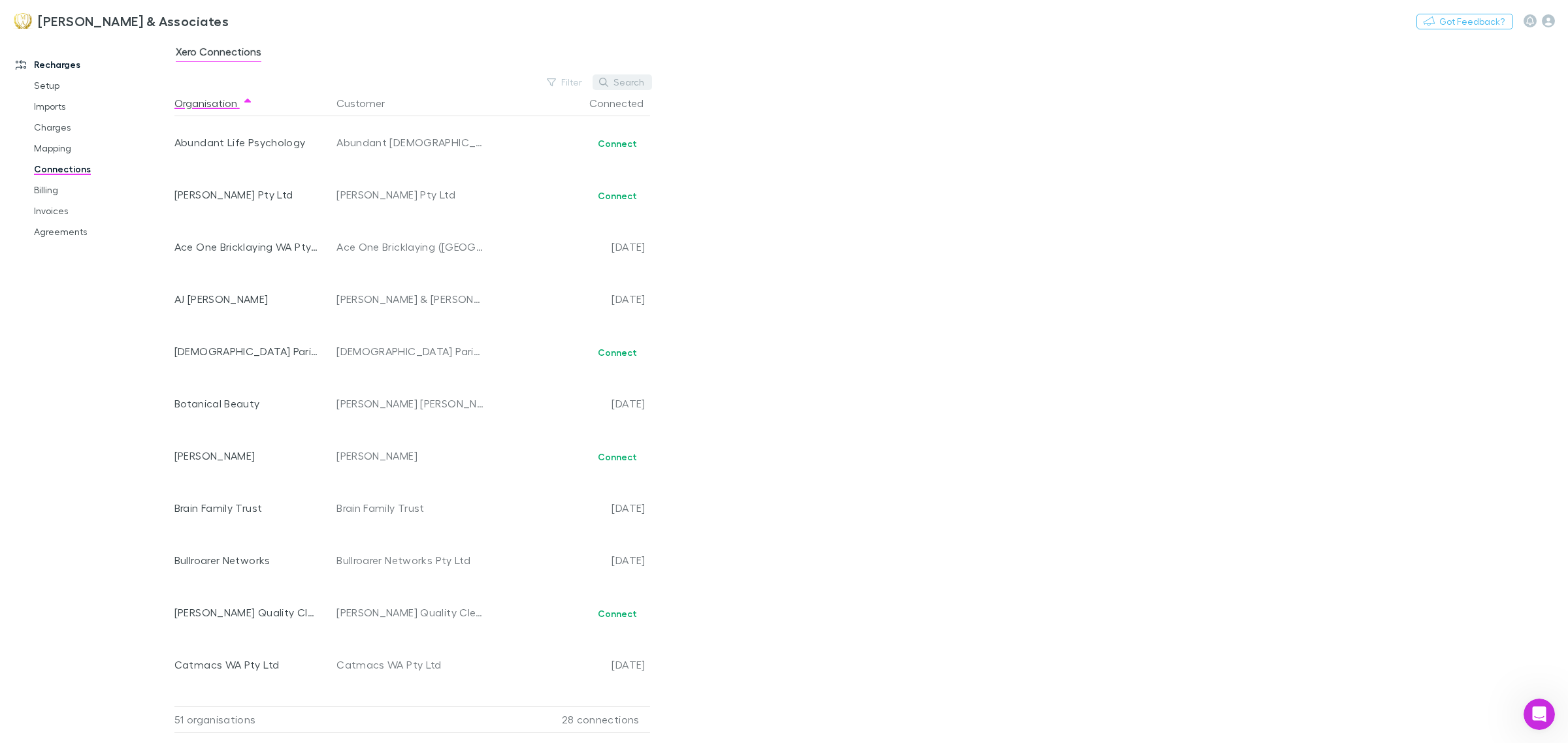
click at [616, 77] on button "Search" at bounding box center [622, 83] width 60 height 16
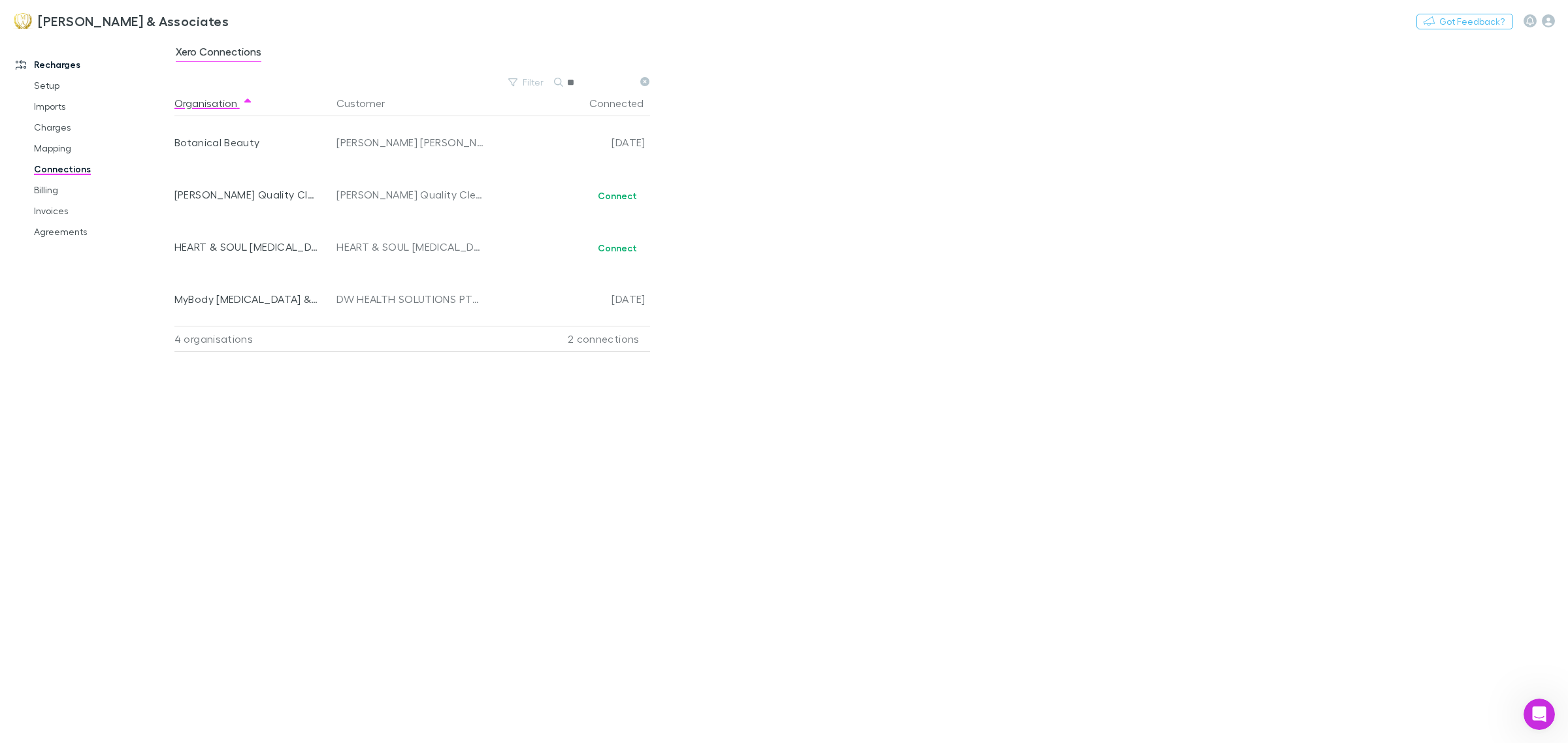
type input "*"
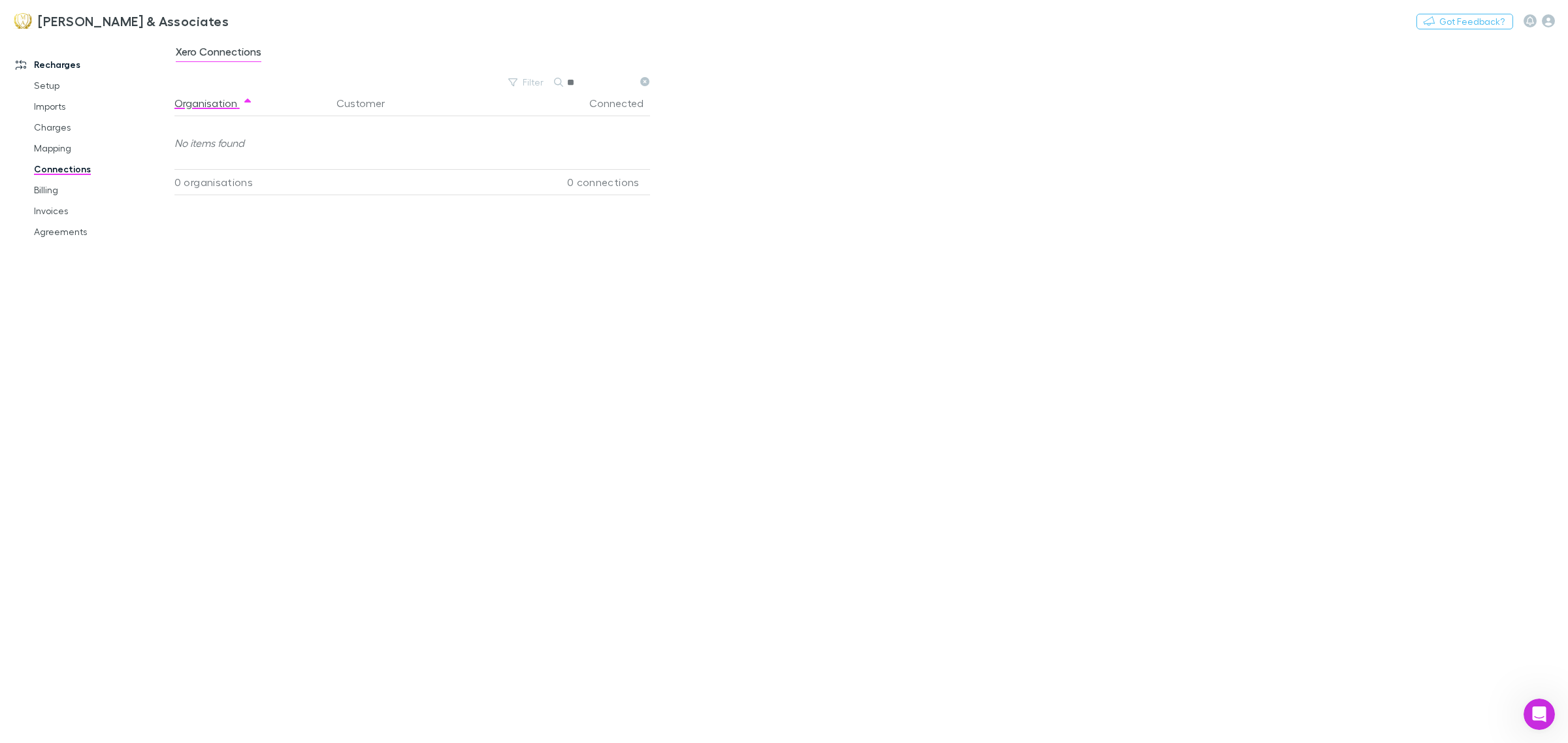
type input "*"
type input "***"
click at [67, 144] on link "Mapping" at bounding box center [102, 148] width 163 height 21
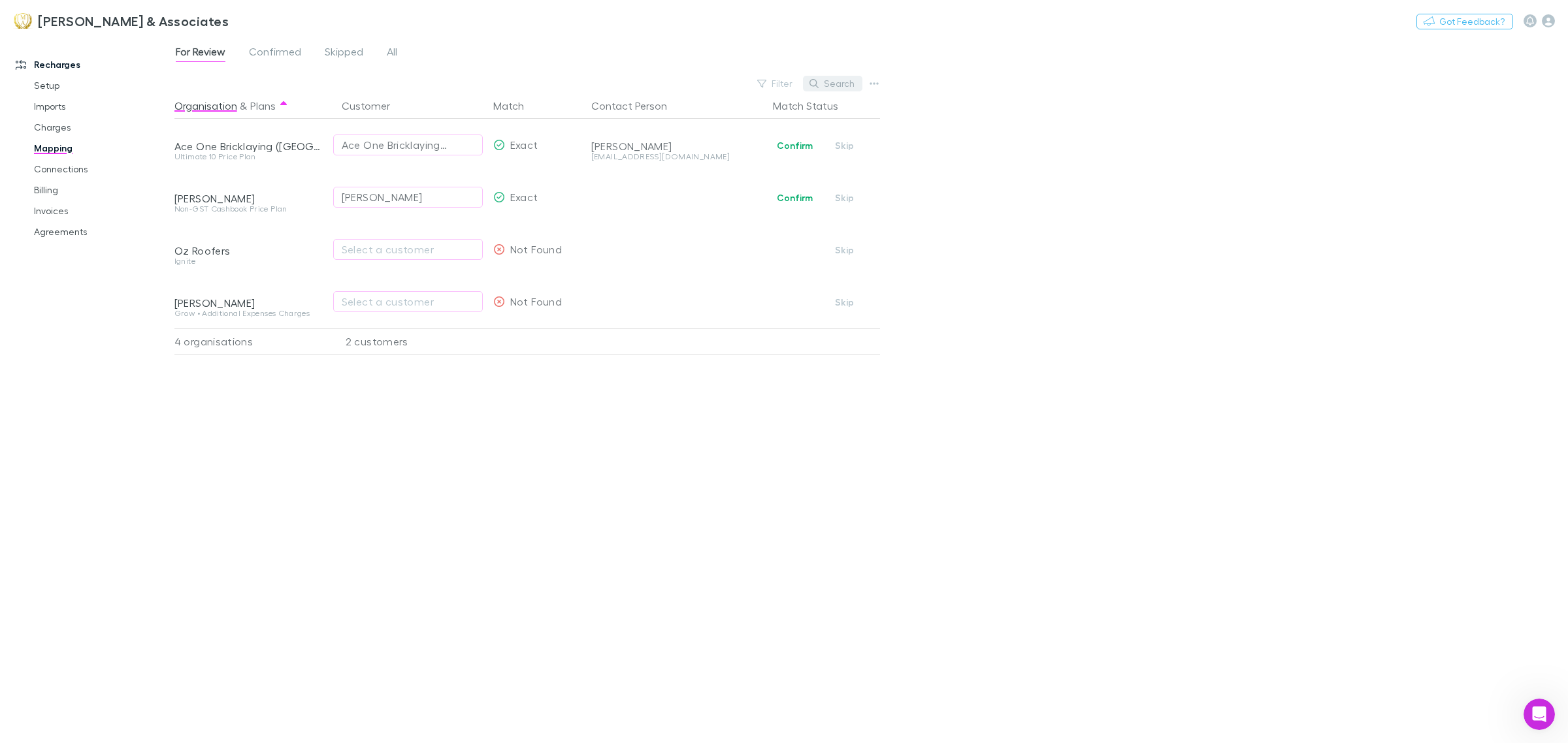
click at [850, 80] on button "Search" at bounding box center [832, 84] width 60 height 16
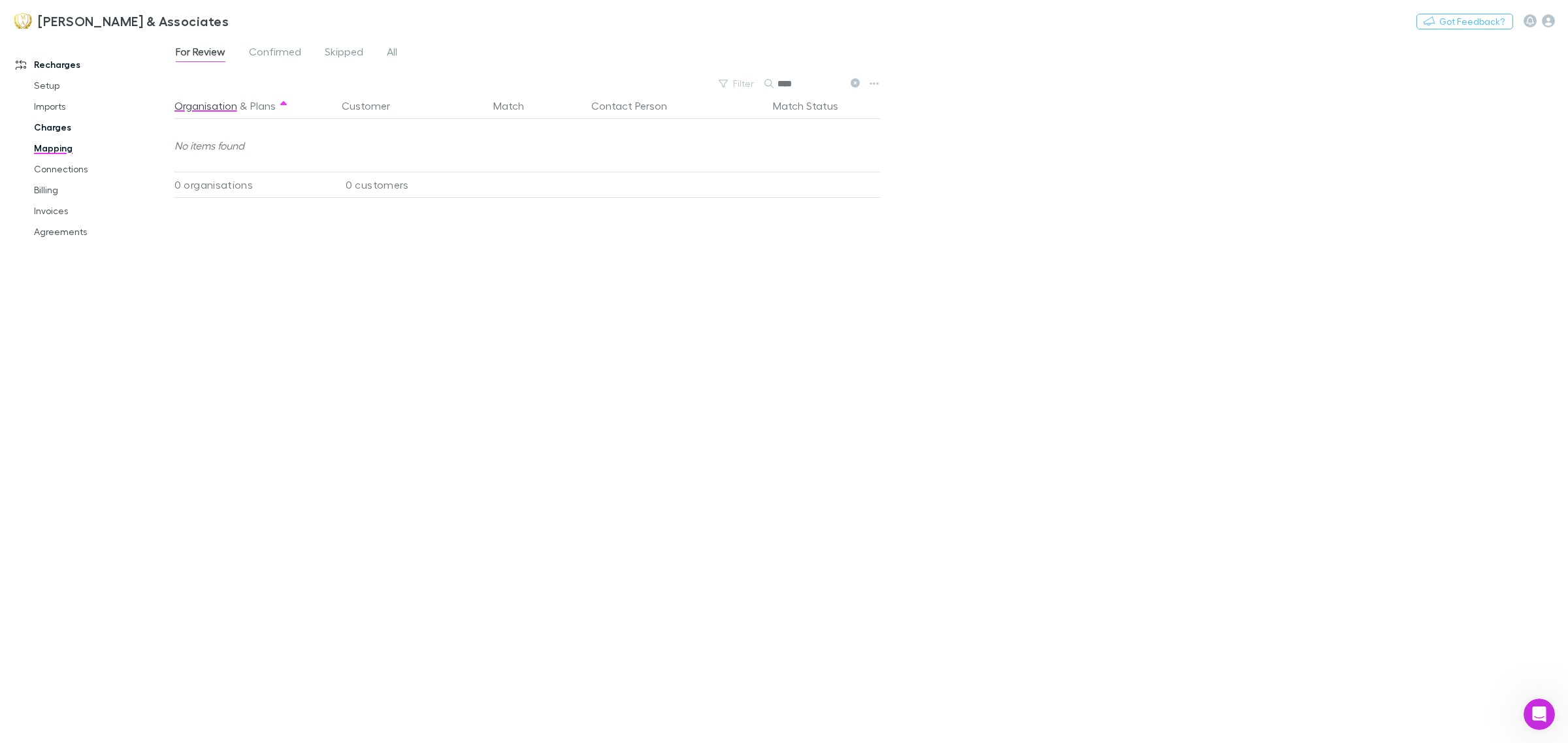
type input "****"
click at [82, 132] on link "Charges" at bounding box center [102, 127] width 163 height 21
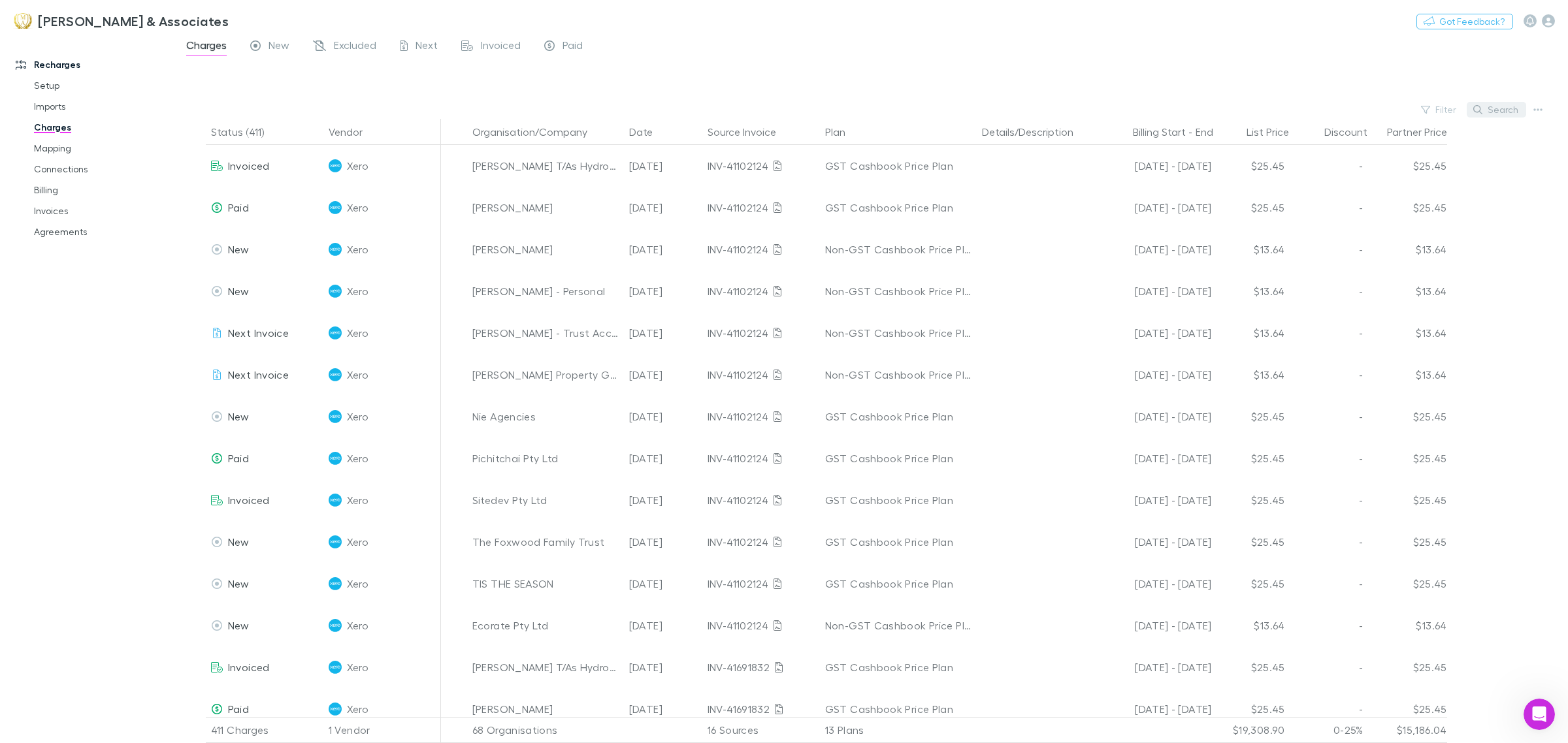
click at [1488, 108] on button "Search" at bounding box center [1496, 110] width 60 height 16
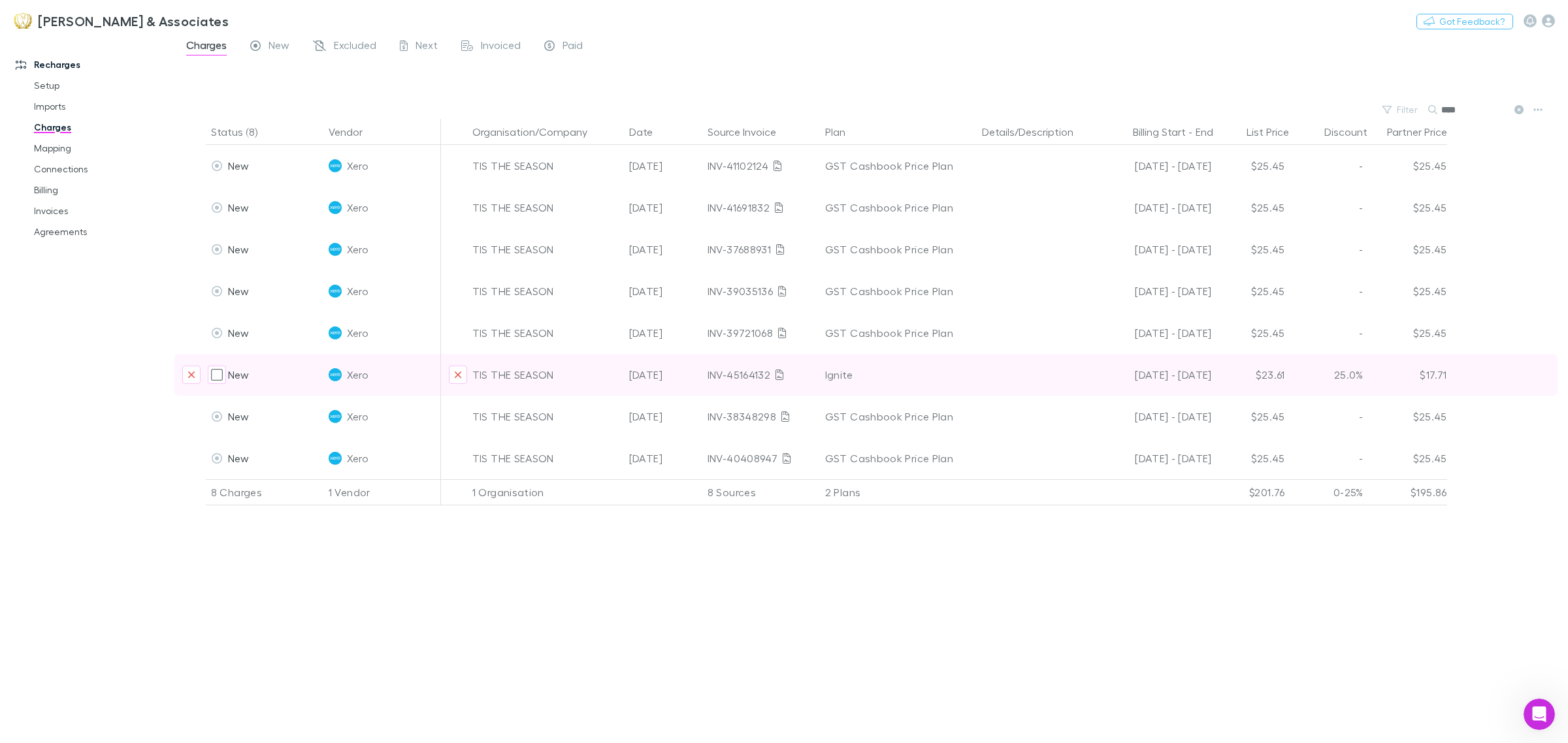
type input "****"
click at [859, 377] on div "Ignite" at bounding box center [898, 375] width 146 height 42
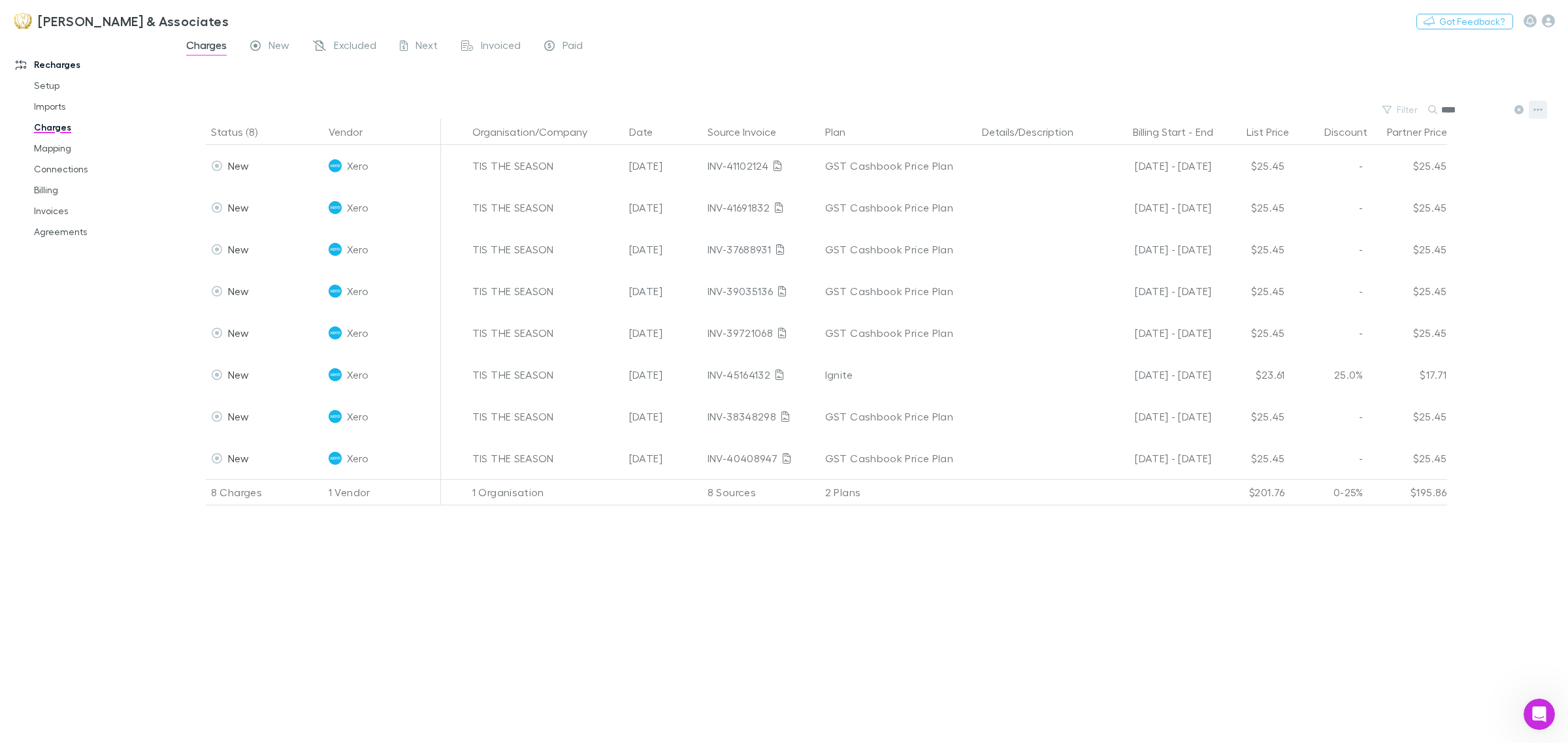
click at [1536, 111] on icon "button" at bounding box center [1537, 110] width 9 height 11
click at [1550, 24] on div at bounding box center [784, 371] width 1568 height 743
click at [1549, 18] on icon "button" at bounding box center [1548, 21] width 13 height 13
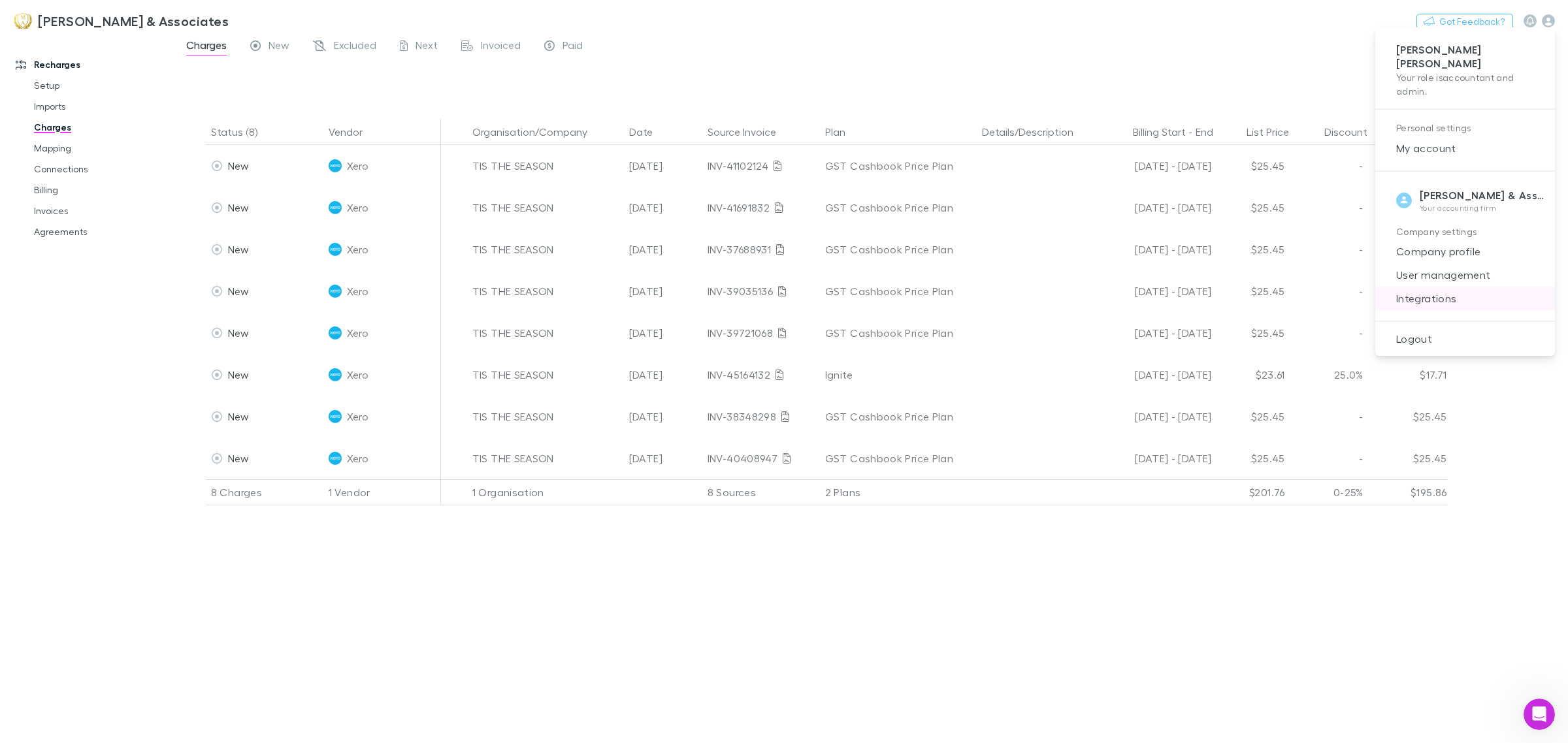
click at [1419, 291] on span "Integrations" at bounding box center [1465, 299] width 159 height 16
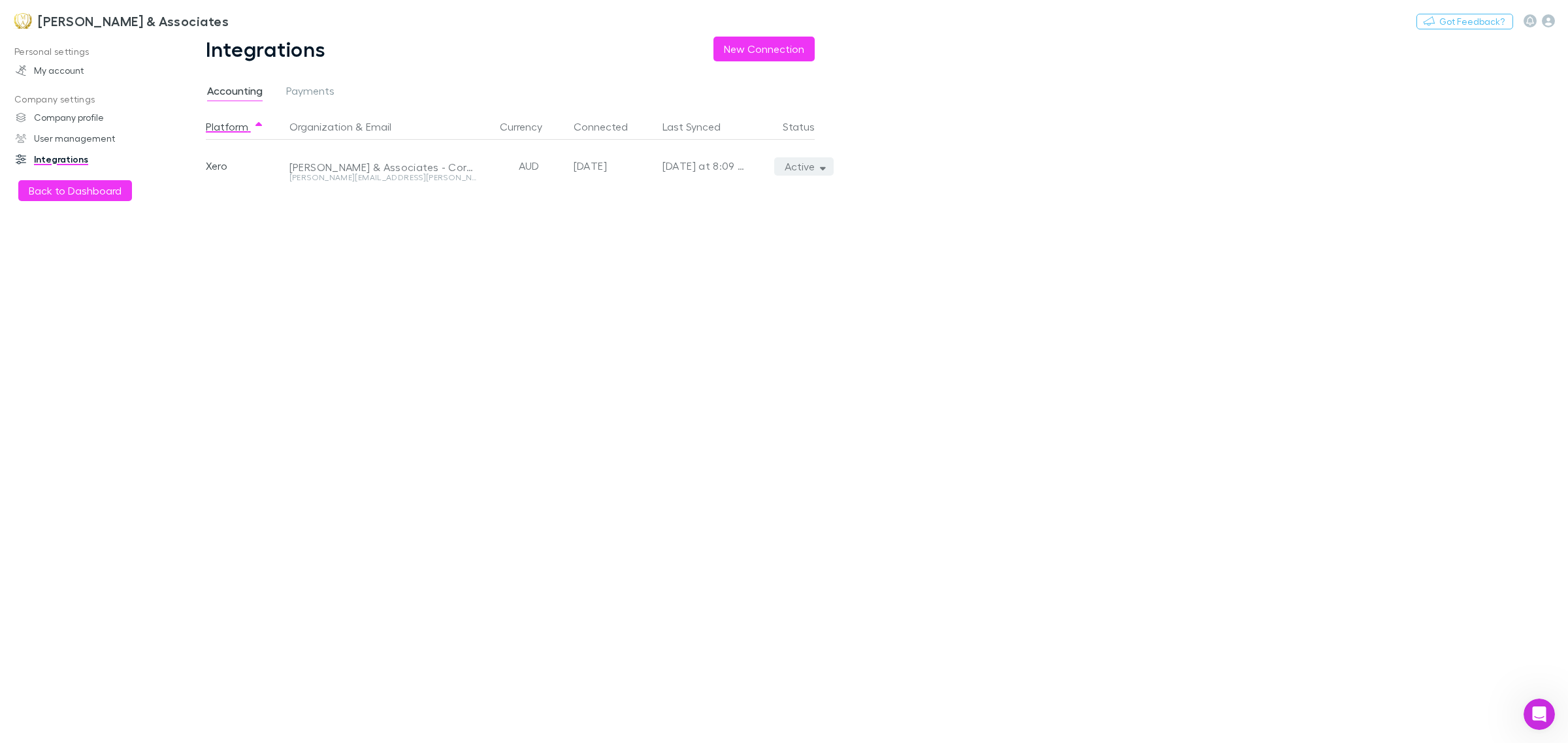
click at [808, 168] on button "Active" at bounding box center [803, 166] width 60 height 18
click at [746, 214] on p "We'll fetch all new contacts since last sync" at bounding box center [743, 212] width 159 height 24
click at [204, 264] on div at bounding box center [784, 371] width 1568 height 743
click at [103, 24] on h3 "[PERSON_NAME] & Associates" at bounding box center [134, 21] width 191 height 16
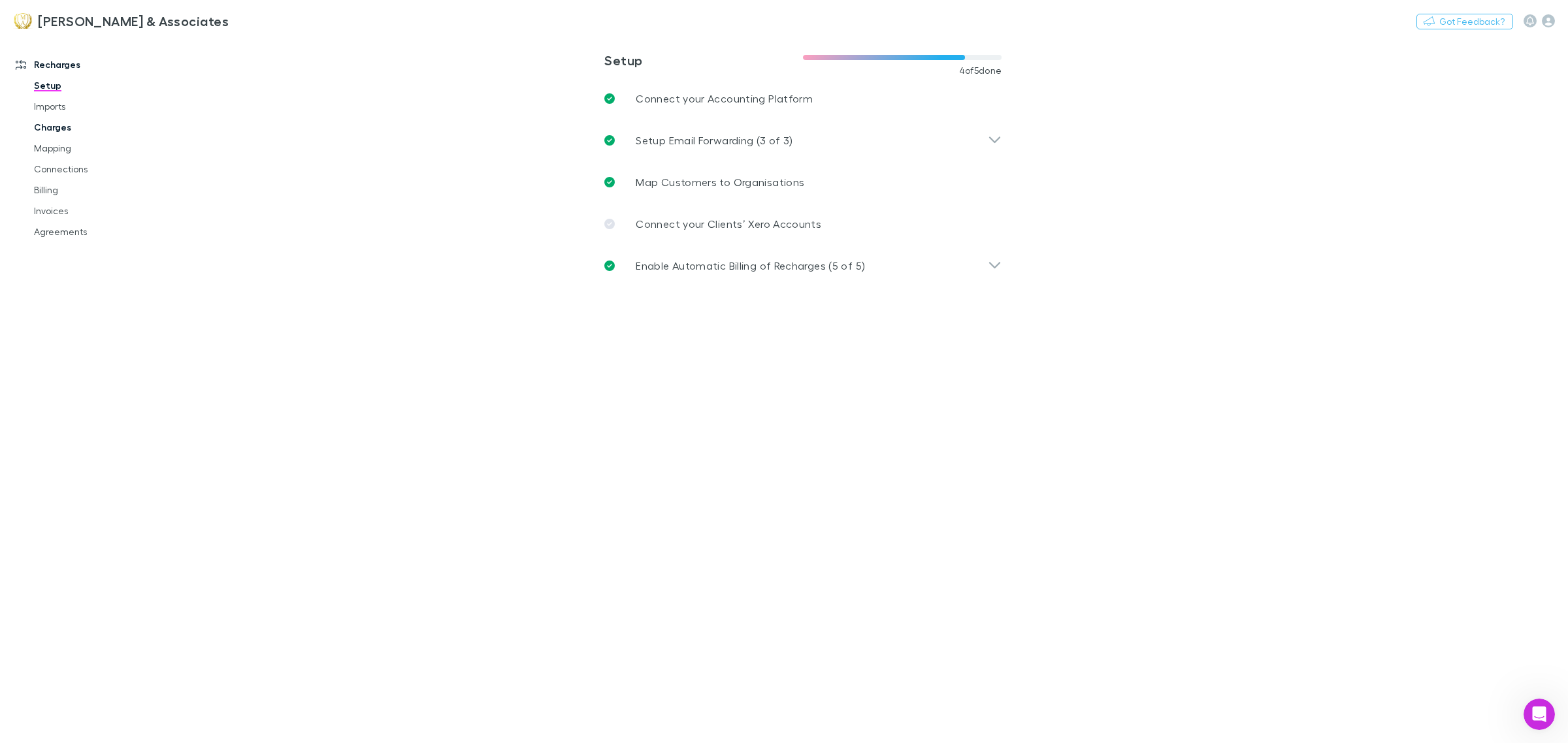
click at [64, 131] on link "Charges" at bounding box center [102, 127] width 163 height 21
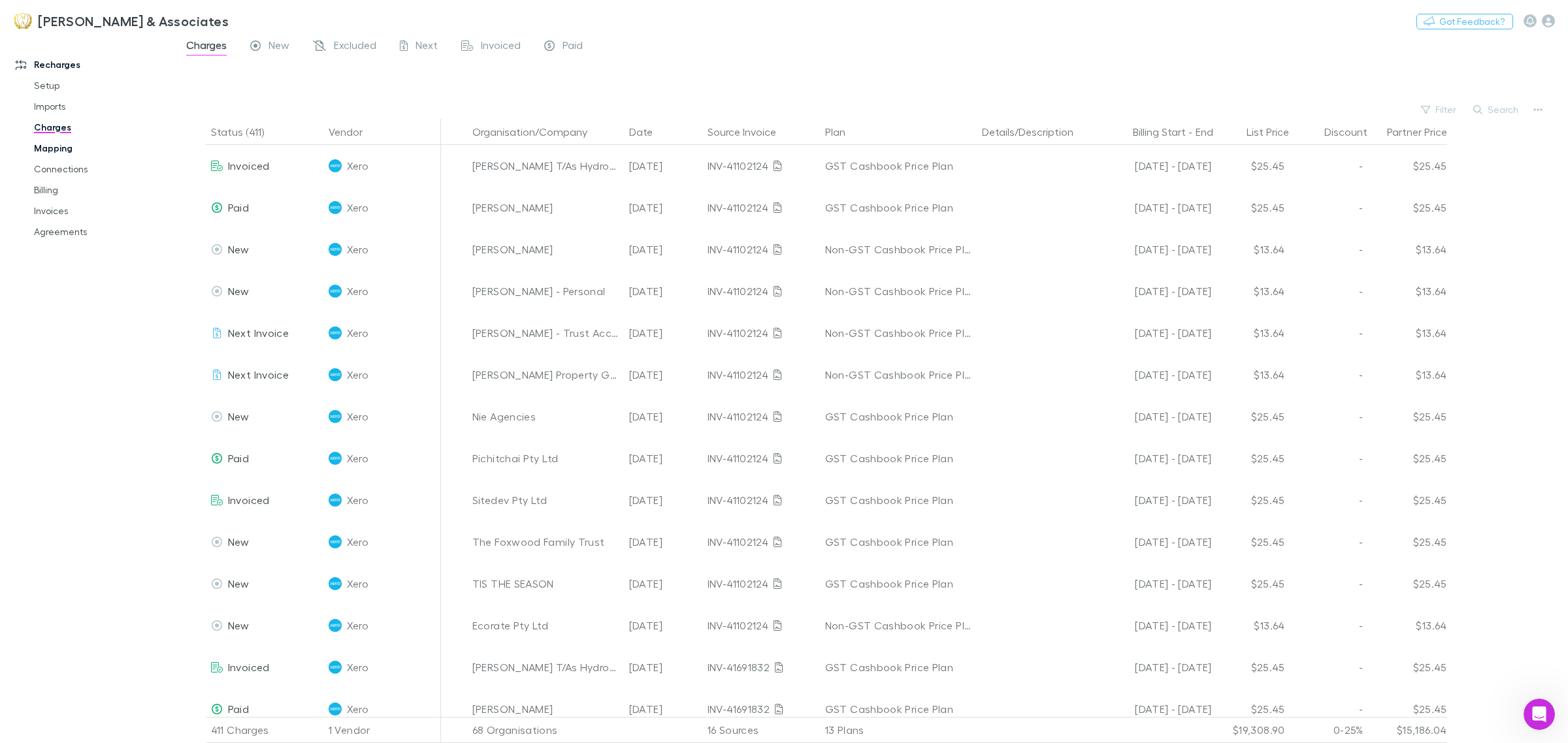
click at [53, 155] on link "Mapping" at bounding box center [102, 148] width 163 height 21
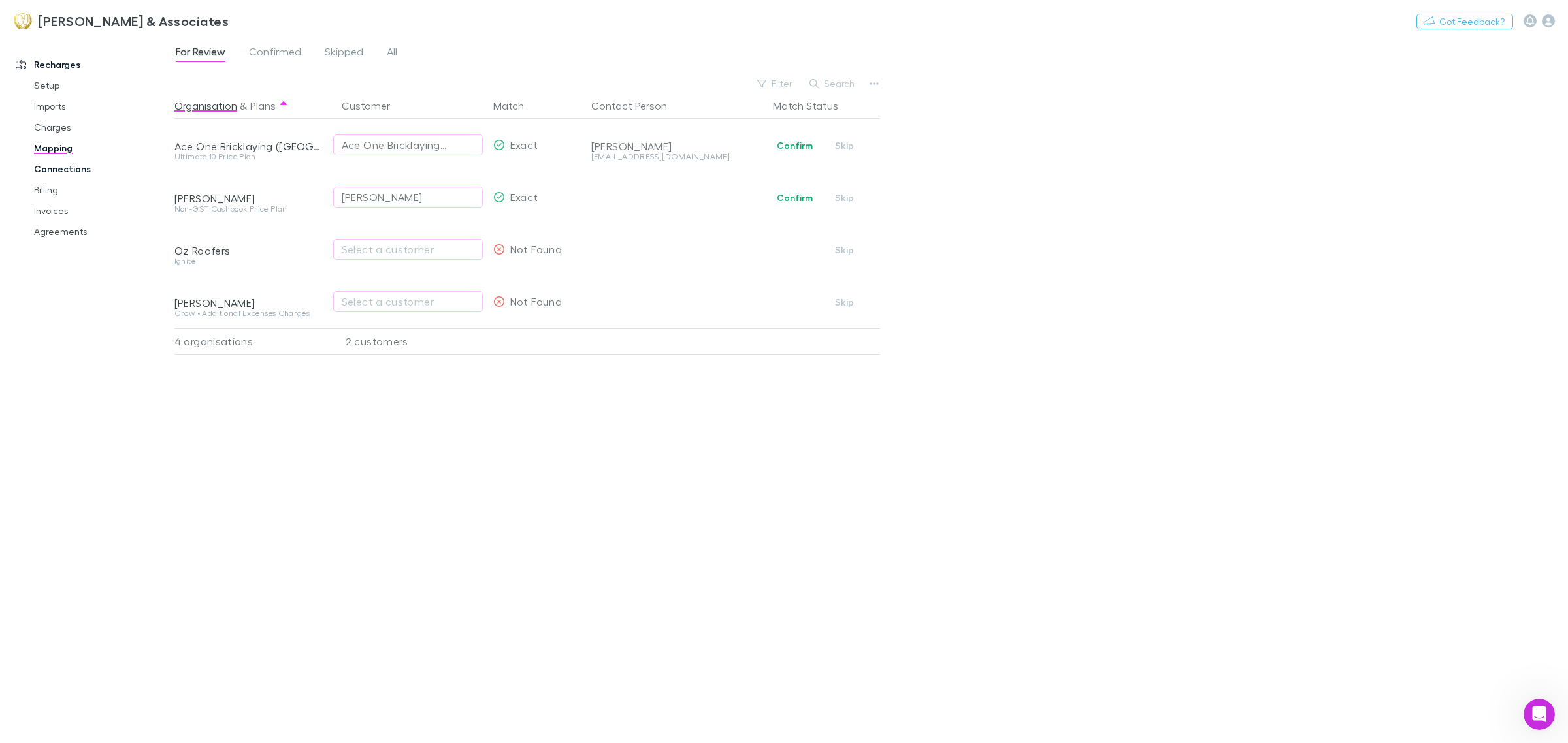
click at [75, 170] on link "Connections" at bounding box center [102, 169] width 163 height 21
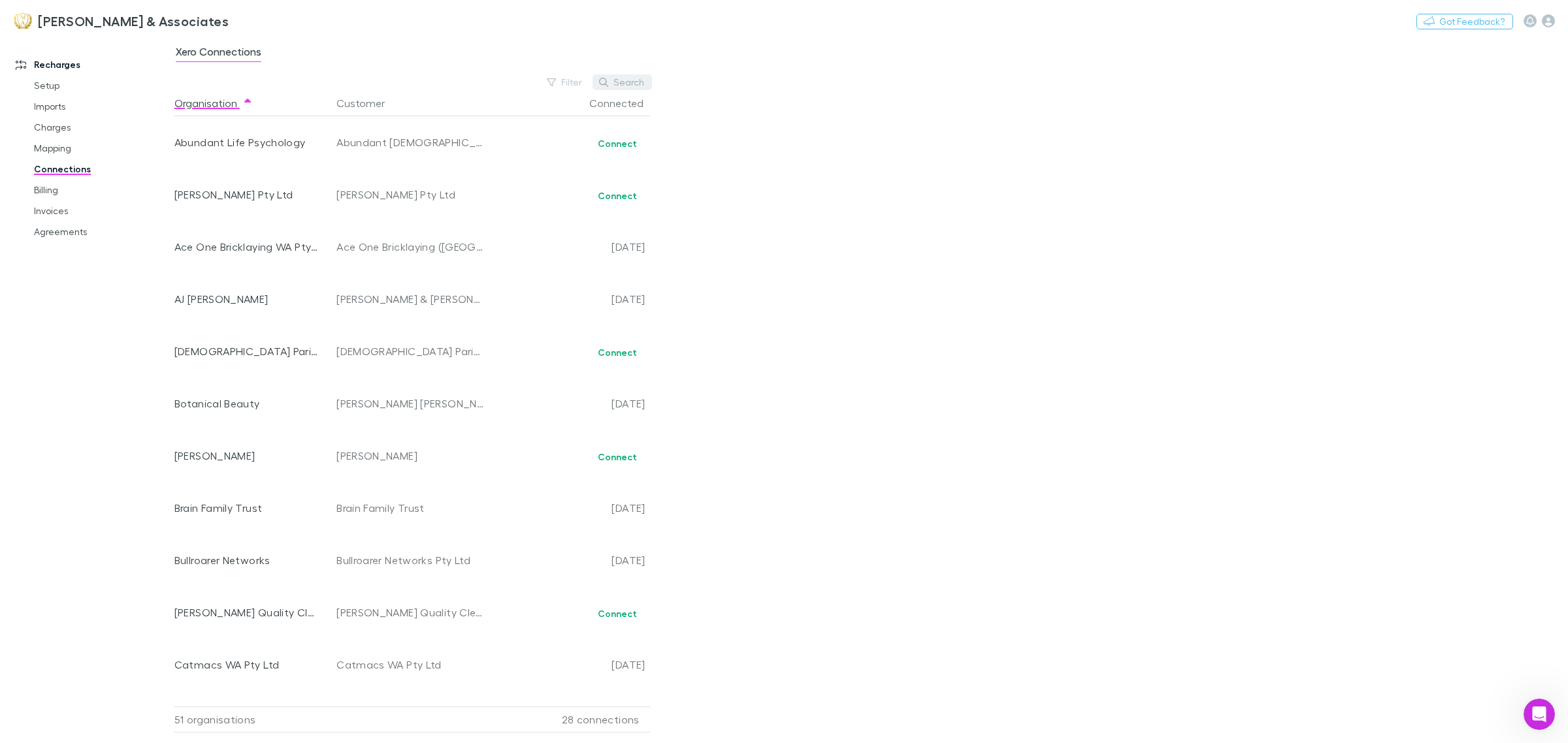
click at [612, 83] on button "Search" at bounding box center [622, 83] width 60 height 16
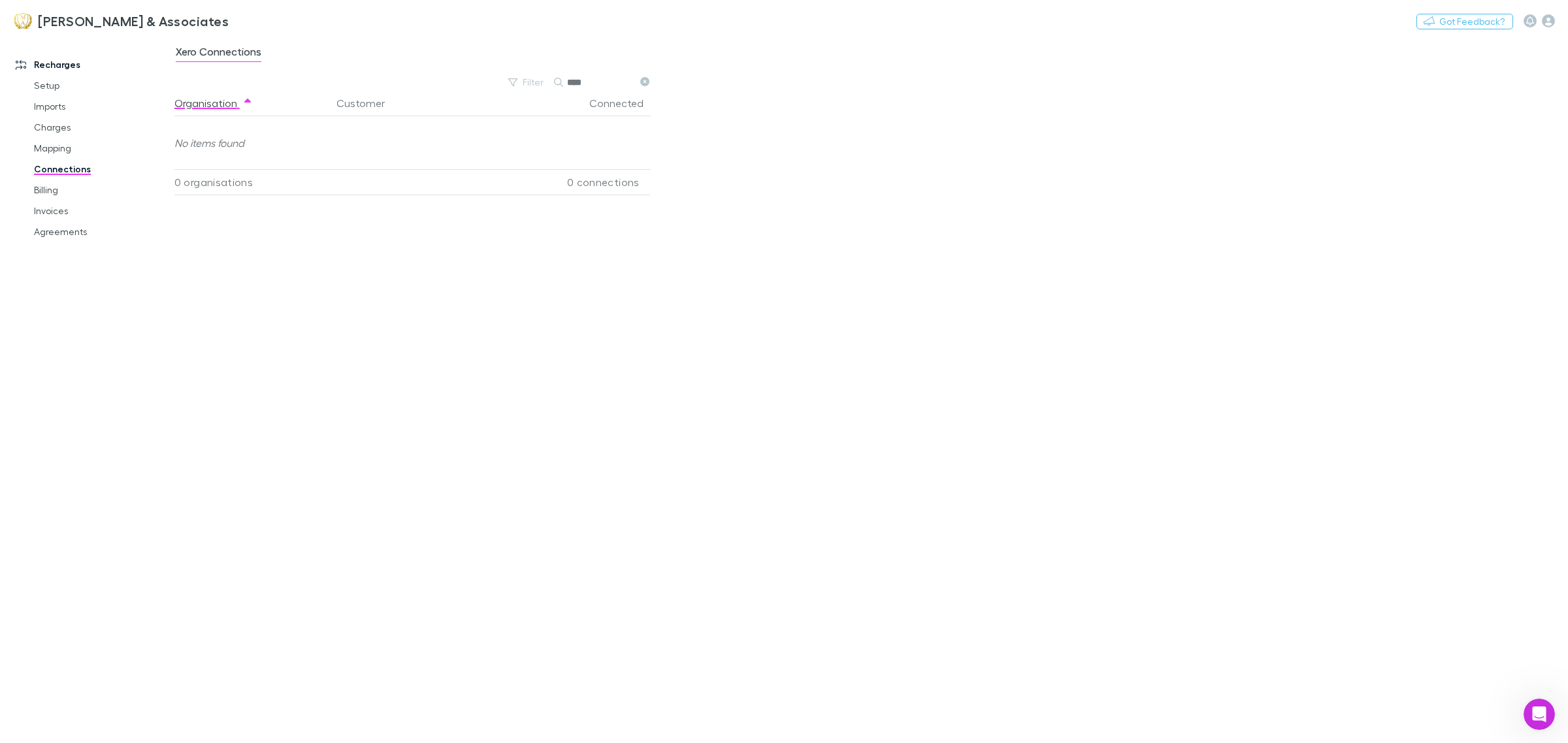
drag, startPoint x: 601, startPoint y: 83, endPoint x: 0, endPoint y: 30, distance: 603.3
click at [0, 30] on div "Moroney & Associates Nothing Got Feedback? Recharges Setup Imports Charges Mapp…" at bounding box center [784, 371] width 1568 height 743
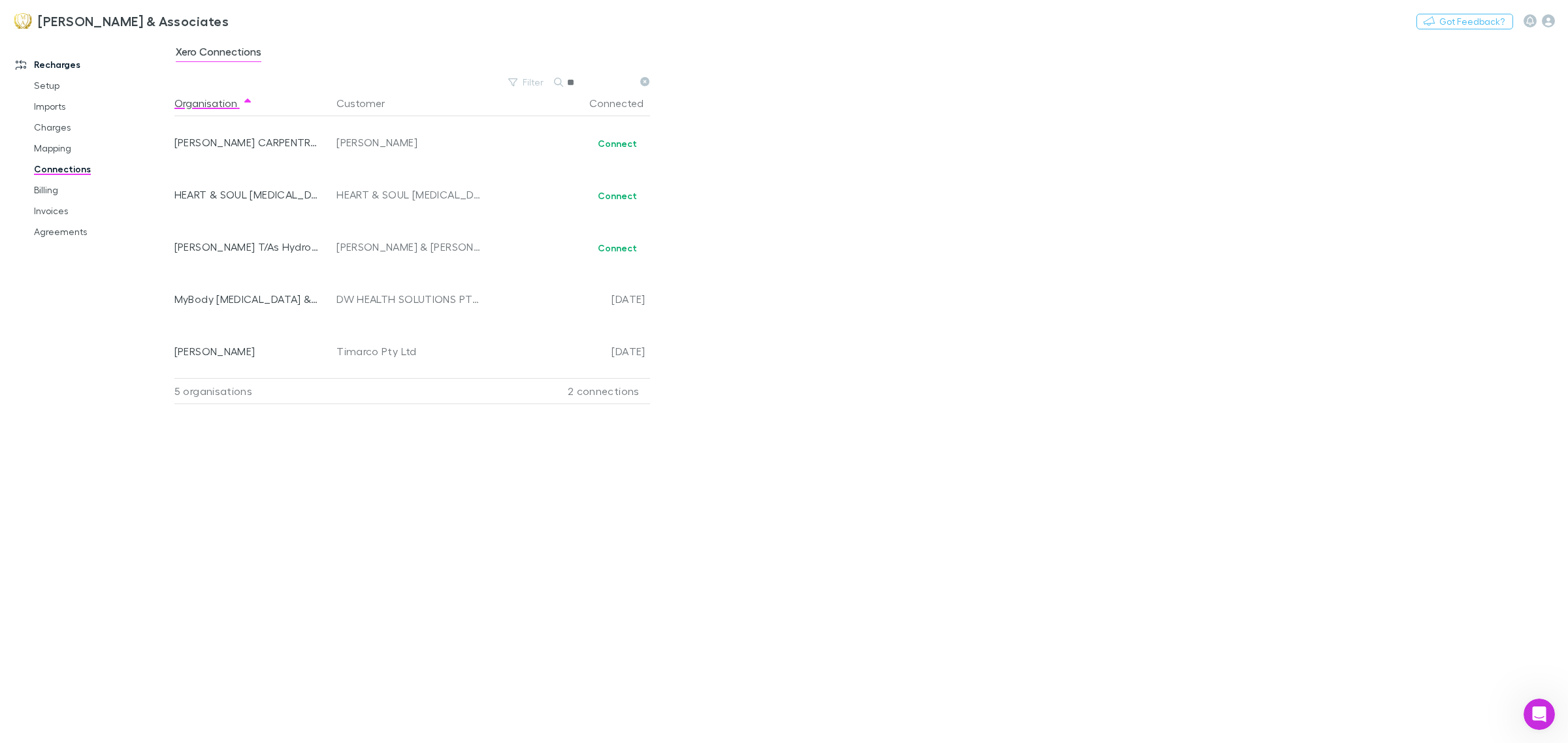
type input "*"
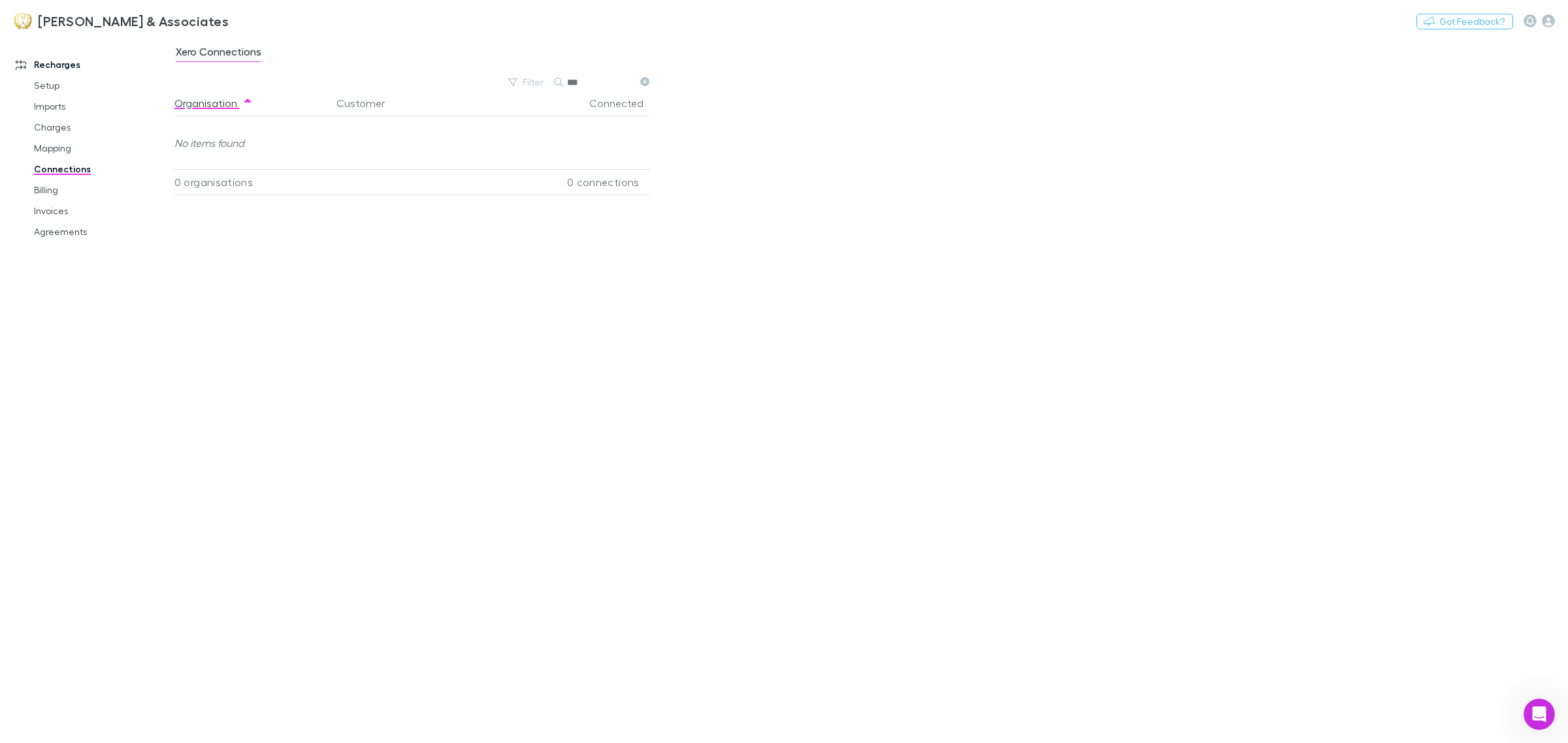
type input "***"
click at [67, 124] on link "Charges" at bounding box center [102, 127] width 163 height 21
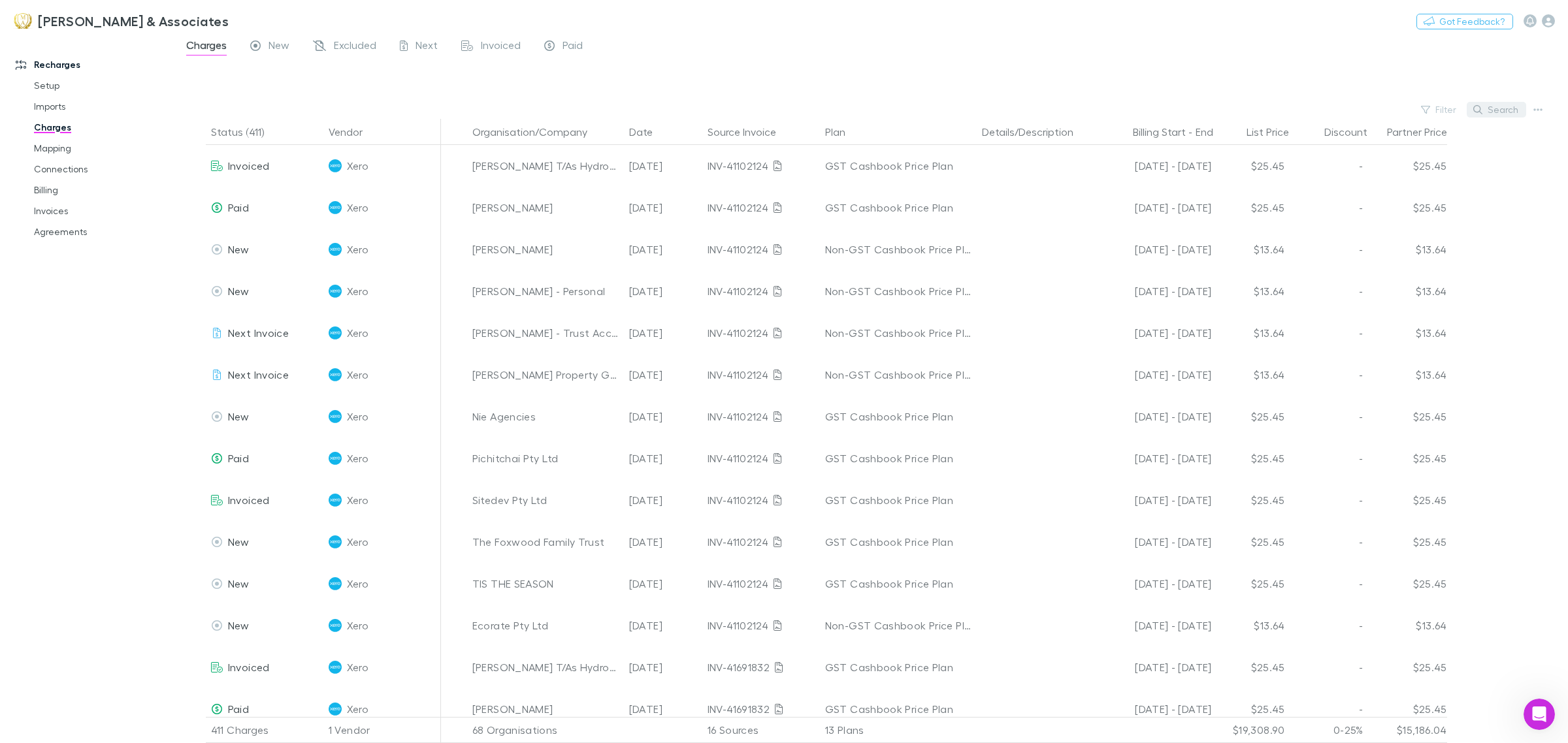
click at [1506, 115] on button "Search" at bounding box center [1496, 110] width 60 height 16
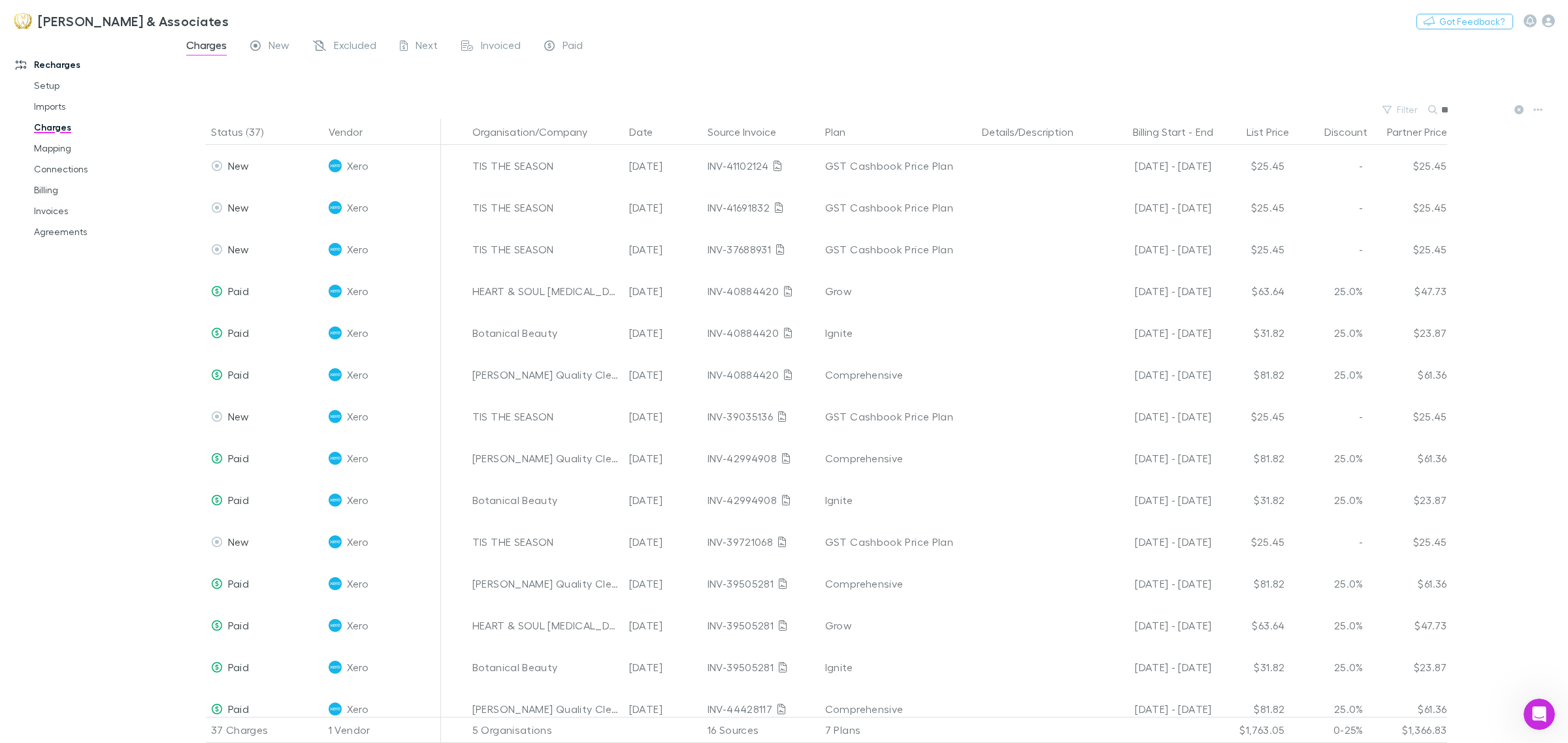
type input "*"
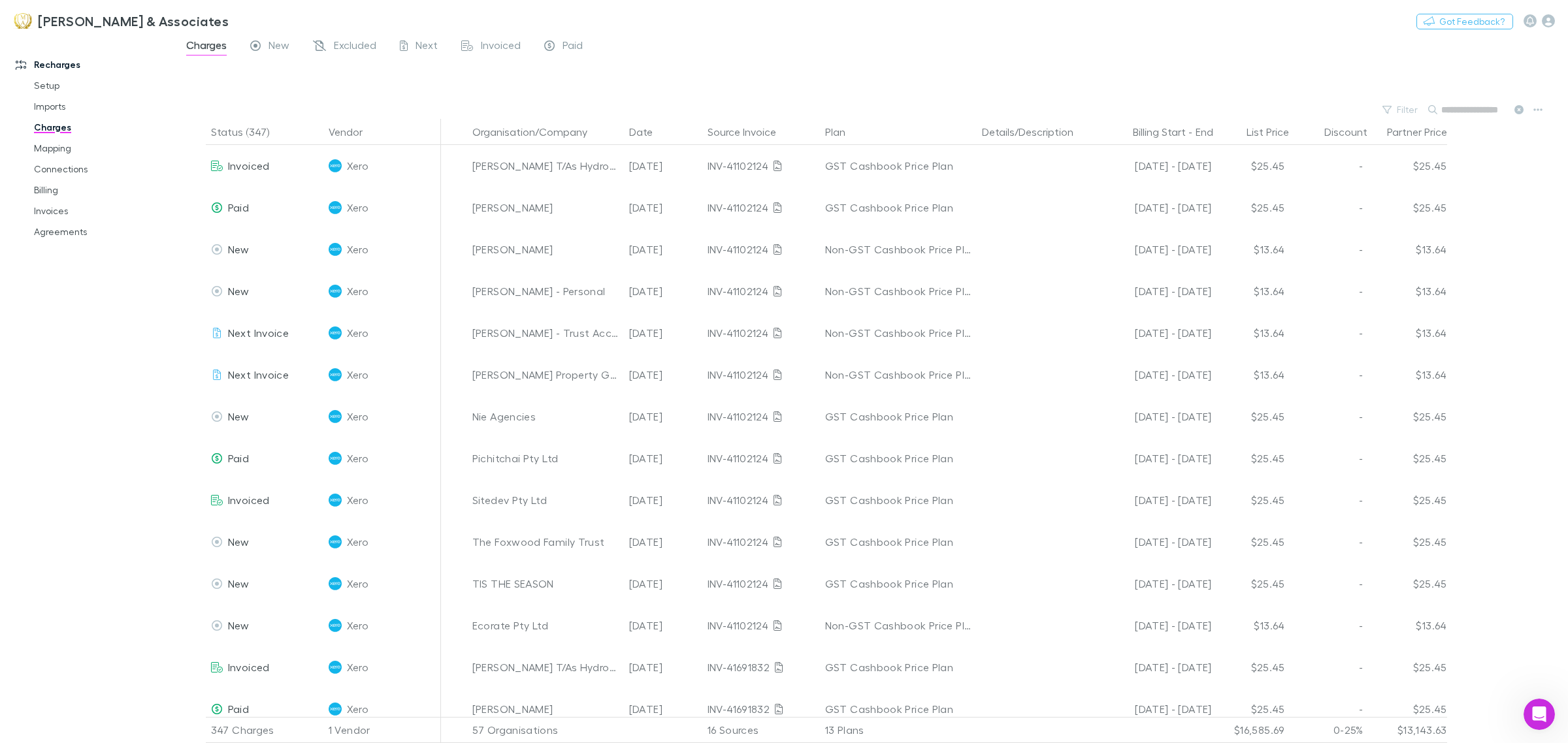
type input "*"
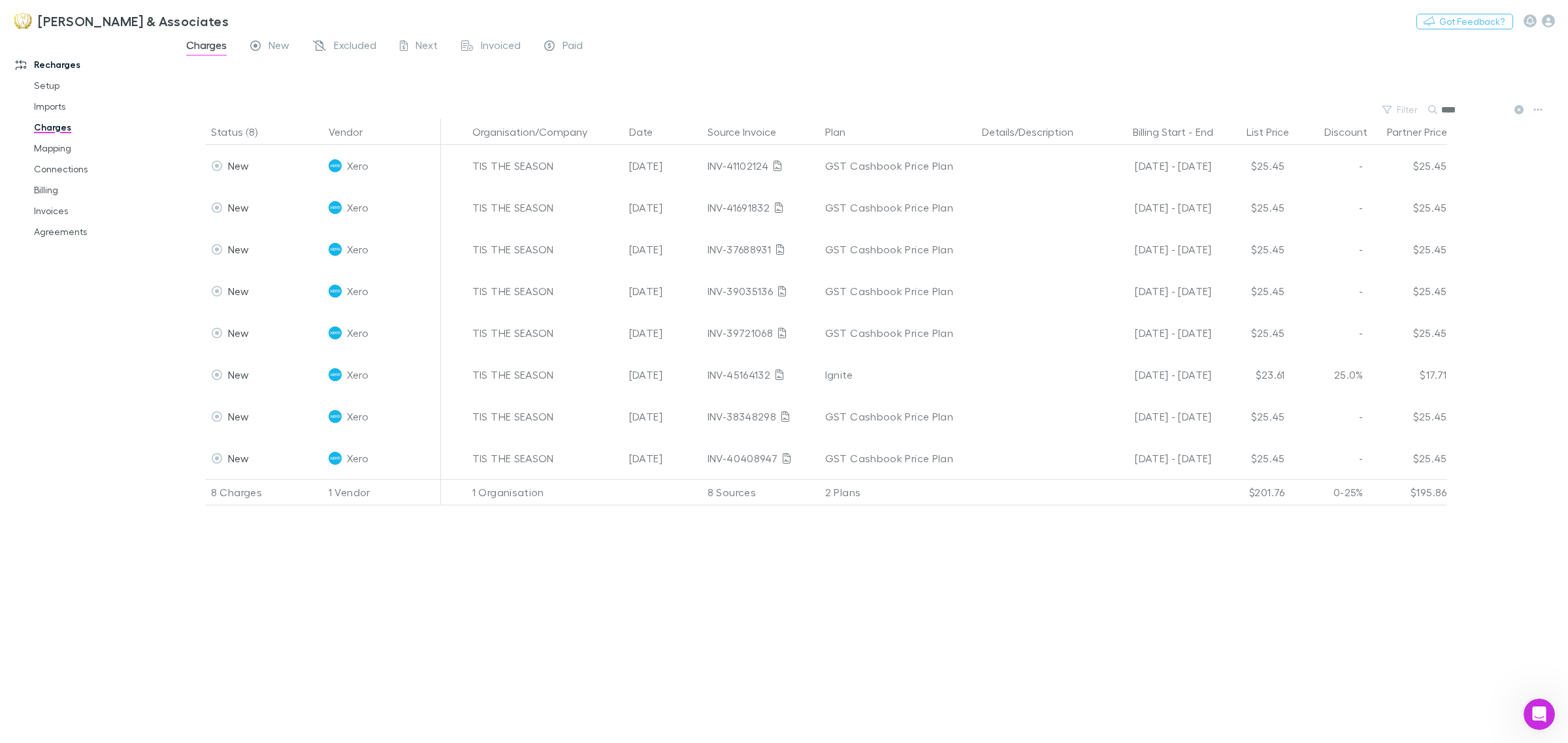
type input "****"
click at [65, 160] on link "Connections" at bounding box center [102, 169] width 163 height 21
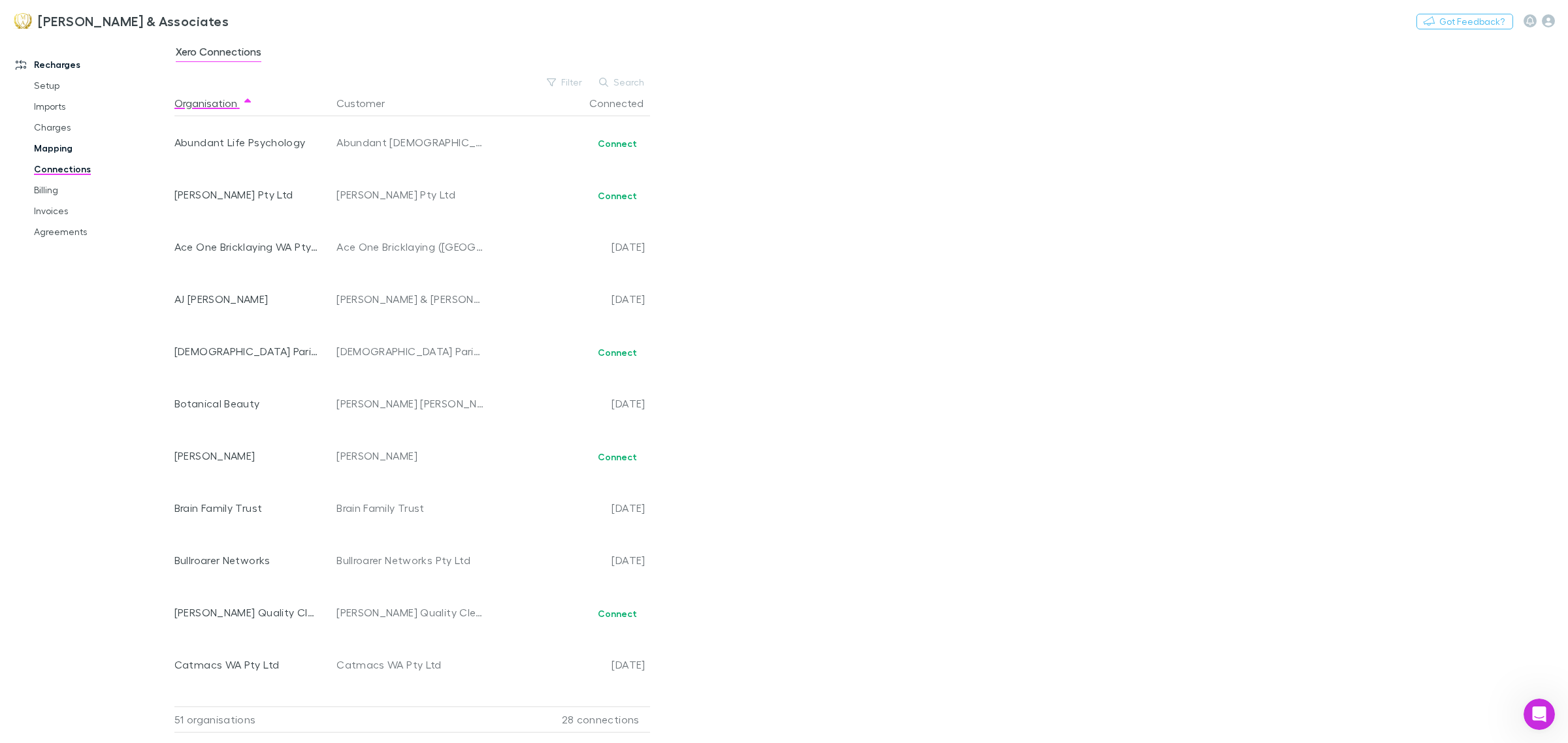
click at [62, 149] on link "Mapping" at bounding box center [102, 148] width 163 height 21
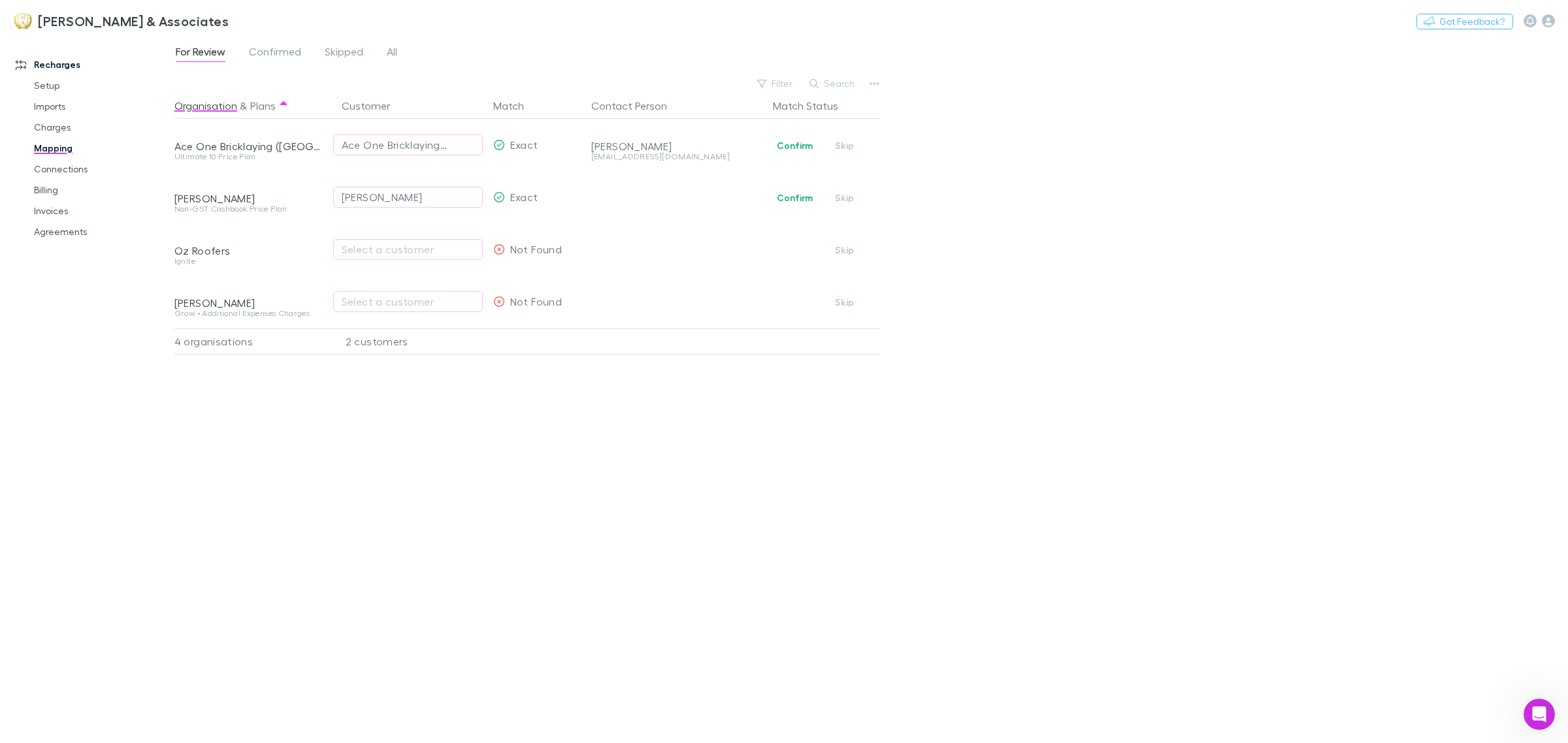
click at [222, 334] on div "4 organisations" at bounding box center [253, 342] width 157 height 26
drag, startPoint x: 302, startPoint y: 346, endPoint x: 327, endPoint y: 346, distance: 25.0
click at [304, 346] on div "4 organisations" at bounding box center [253, 342] width 157 height 26
click at [393, 354] on div "2 customers" at bounding box center [409, 342] width 157 height 26
click at [840, 85] on button "Search" at bounding box center [832, 84] width 60 height 16
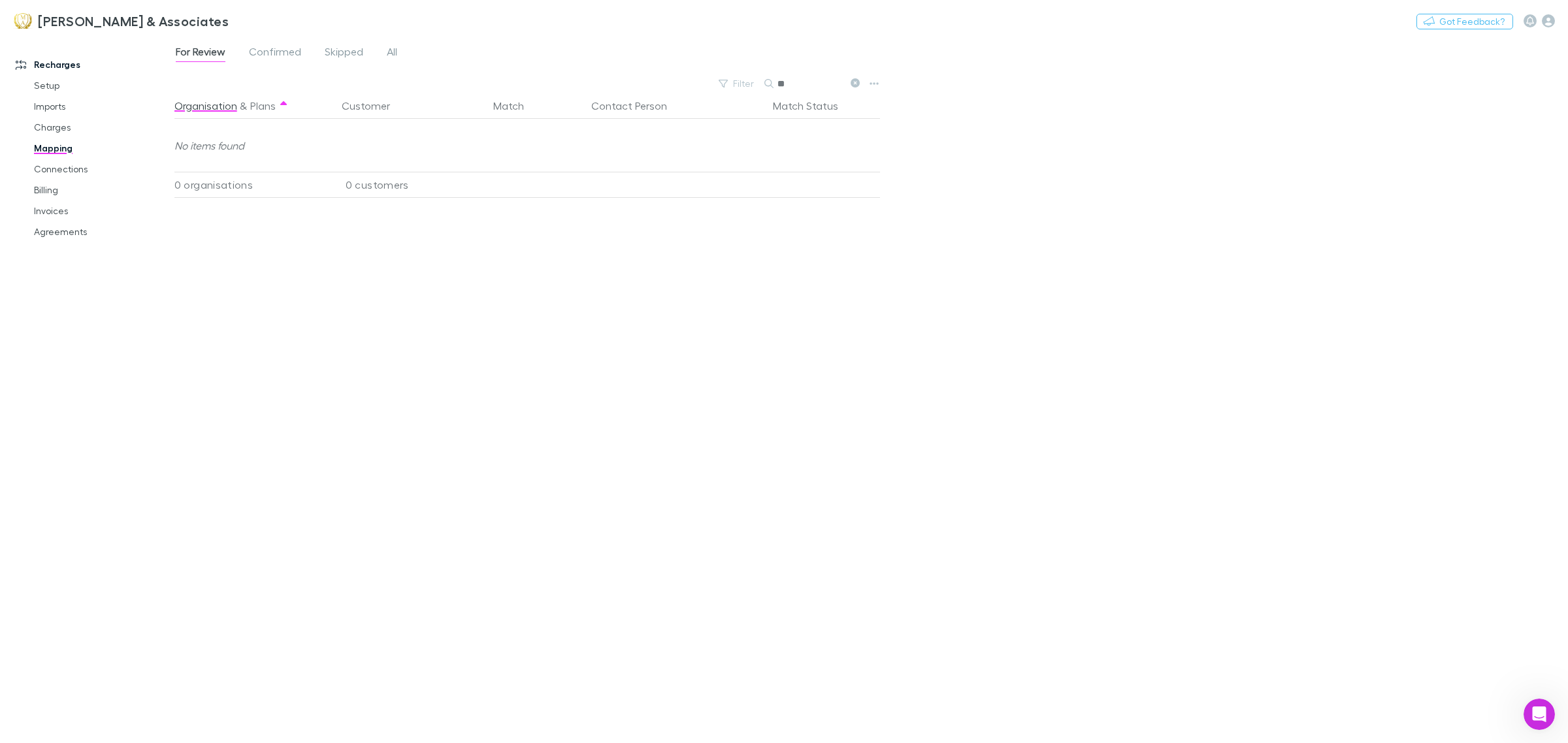
type input "*"
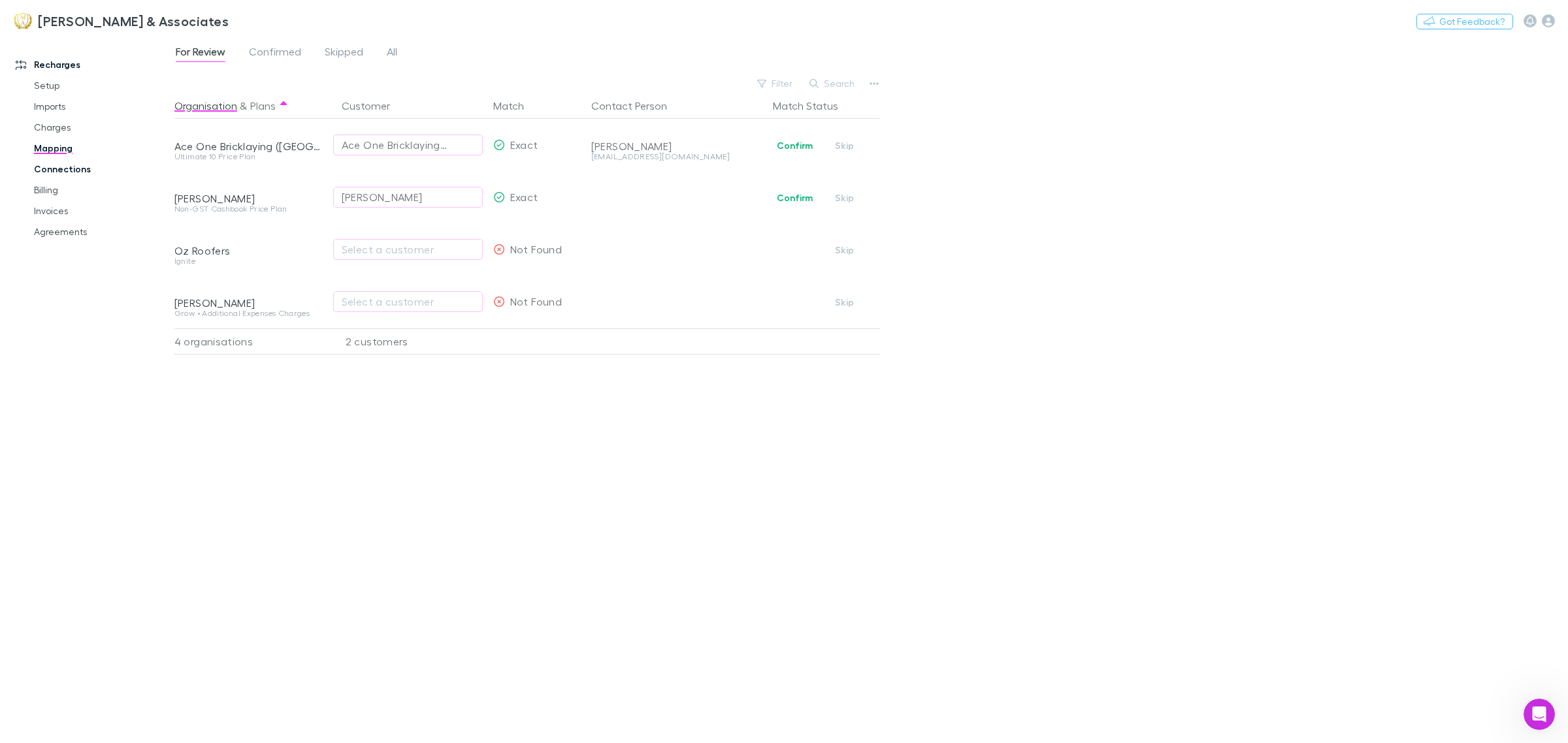
click at [93, 170] on link "Connections" at bounding box center [102, 169] width 163 height 21
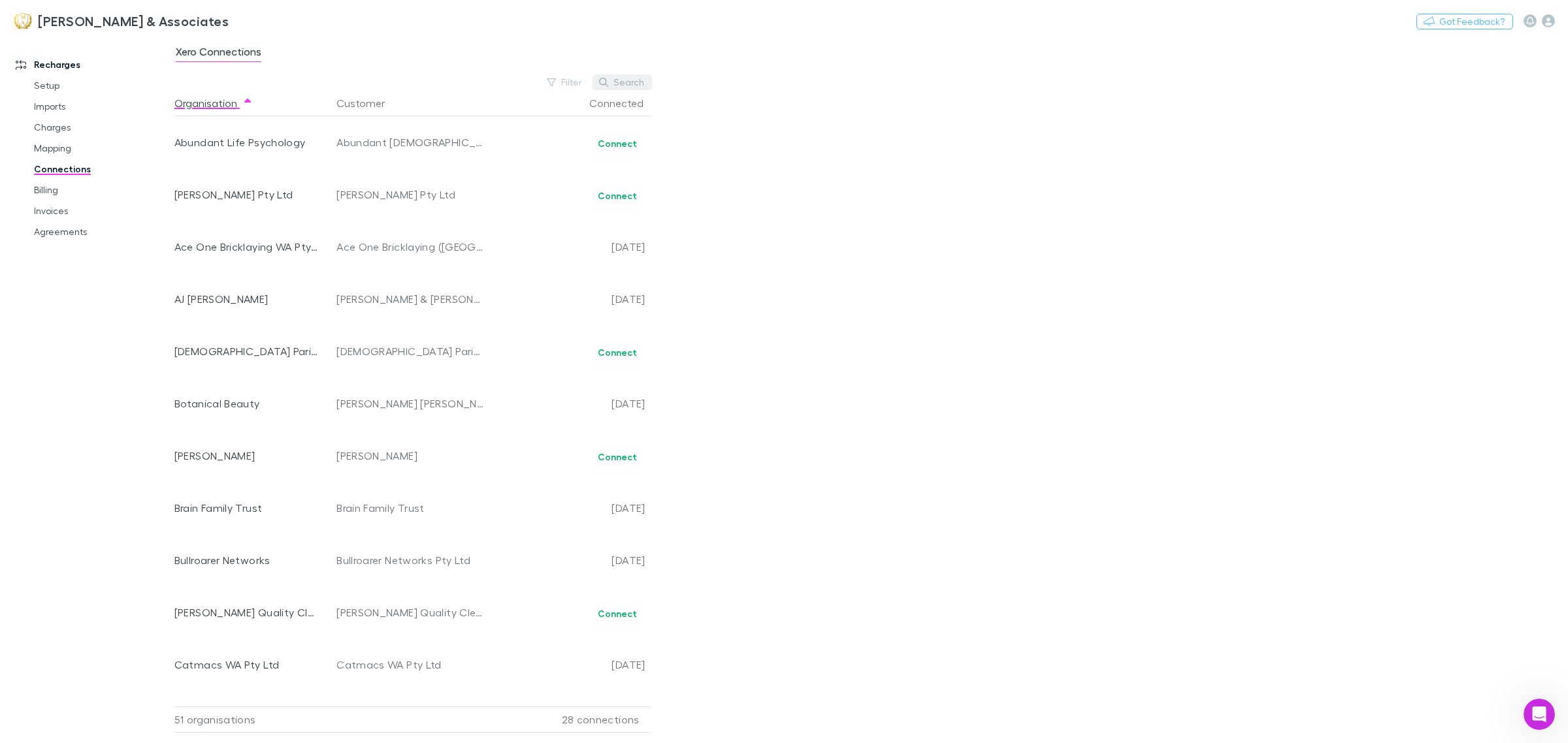
click at [624, 82] on button "Search" at bounding box center [622, 83] width 60 height 16
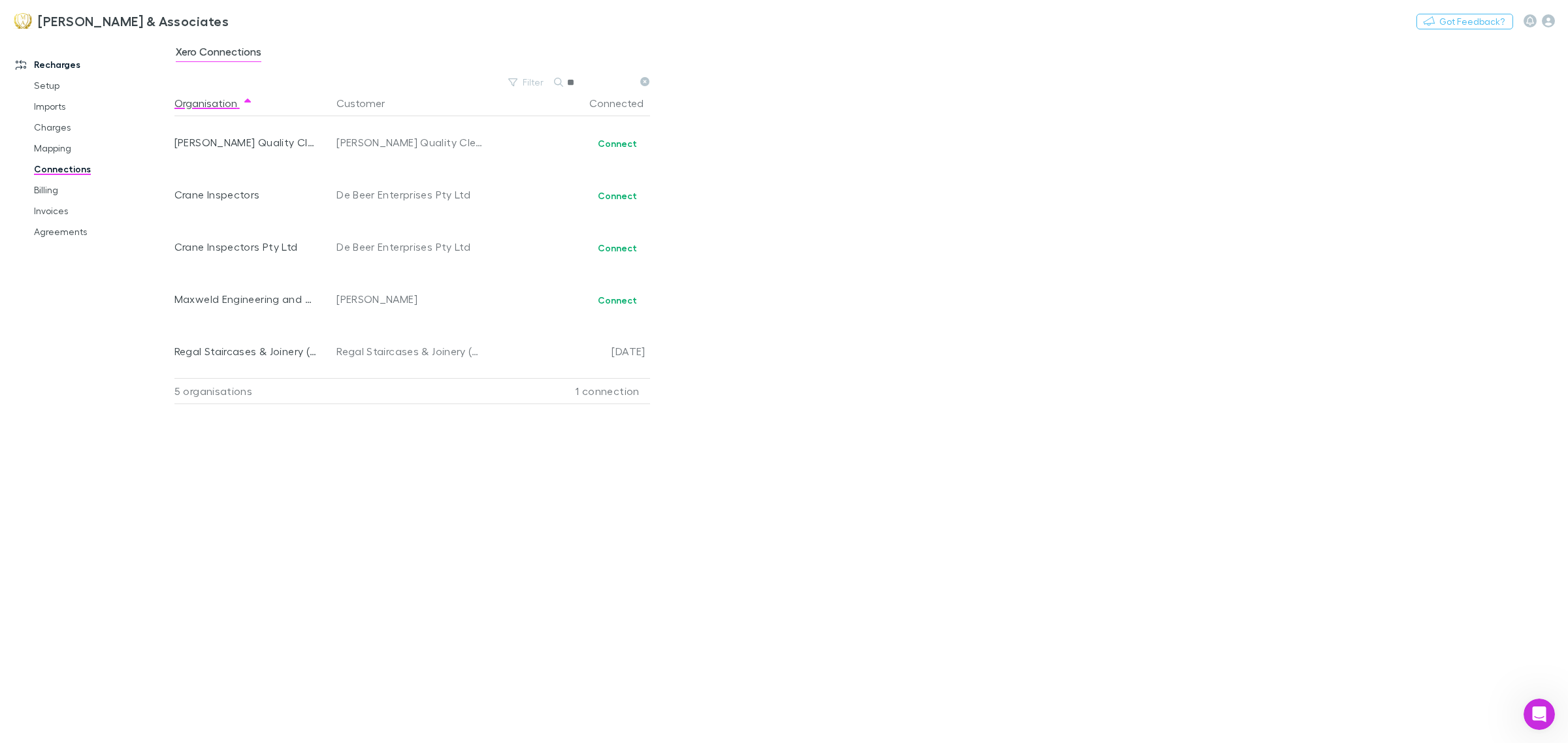
type input "*"
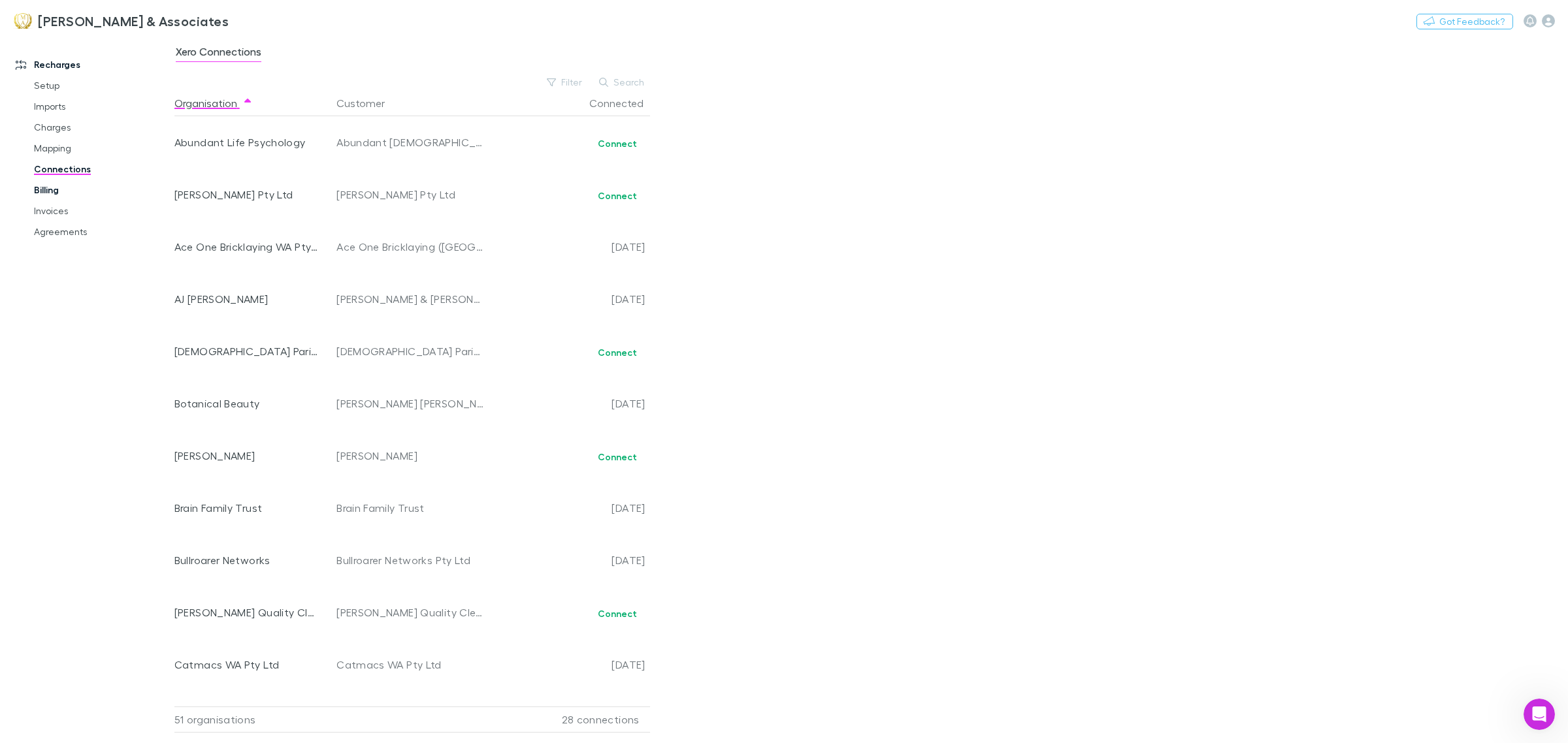
click at [70, 186] on link "Billing" at bounding box center [102, 190] width 163 height 21
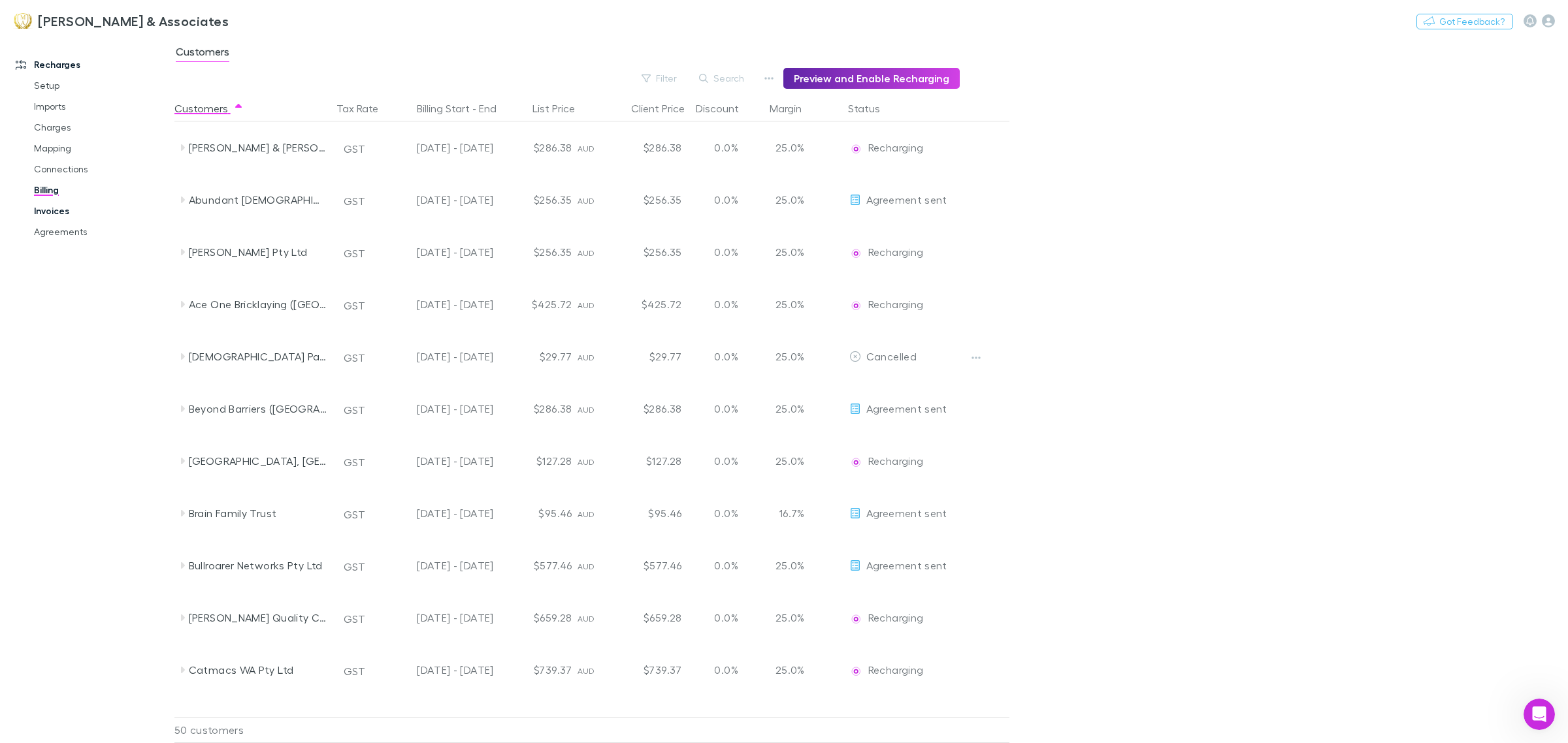
click at [70, 215] on link "Invoices" at bounding box center [102, 210] width 163 height 21
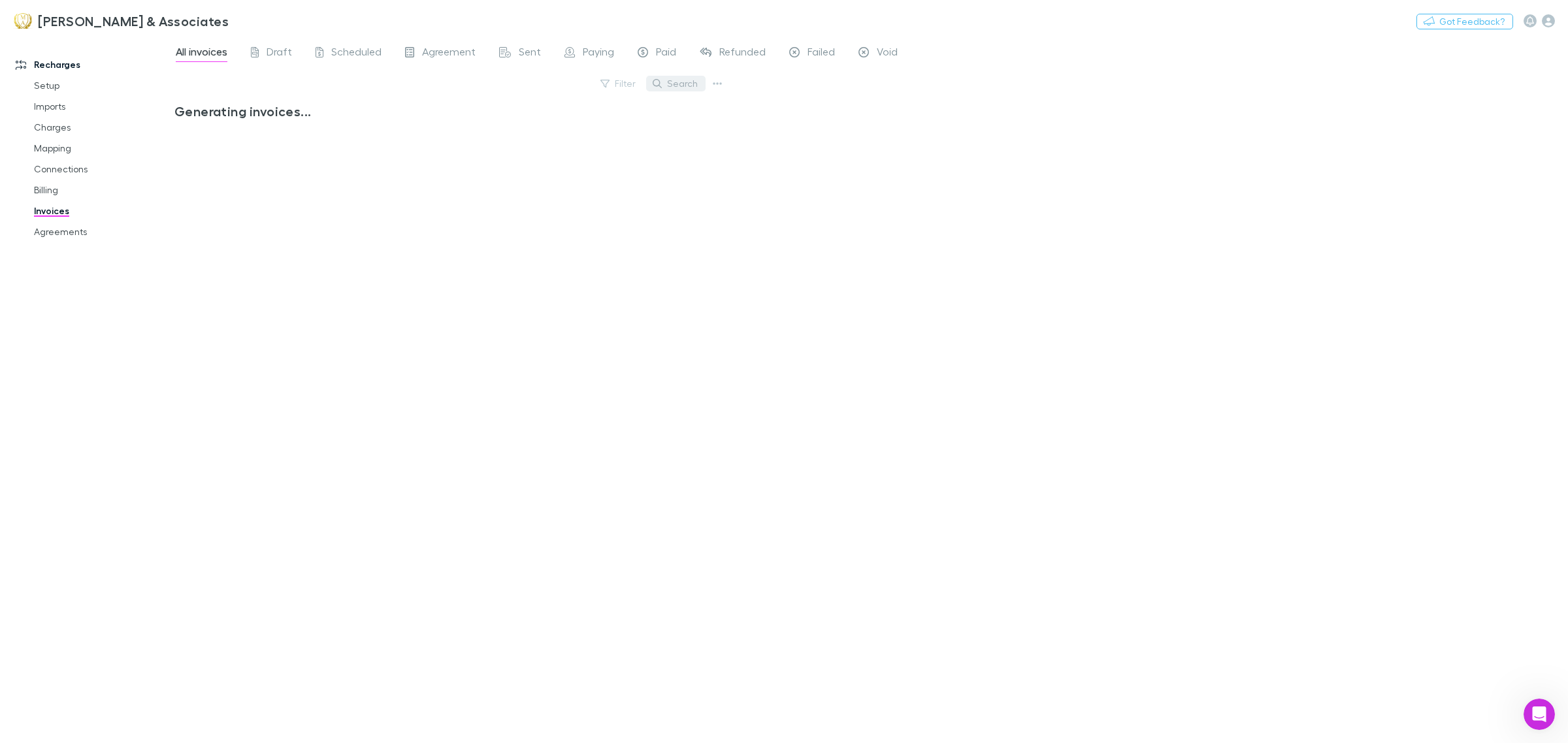
click at [684, 85] on button "Search" at bounding box center [676, 84] width 60 height 16
drag, startPoint x: 660, startPoint y: 76, endPoint x: 495, endPoint y: 66, distance: 165.3
click at [495, 66] on div "All invoices Draft Scheduled Agreement Sent Paying Paid Refunded Failed Void Fi…" at bounding box center [871, 390] width 1394 height 706
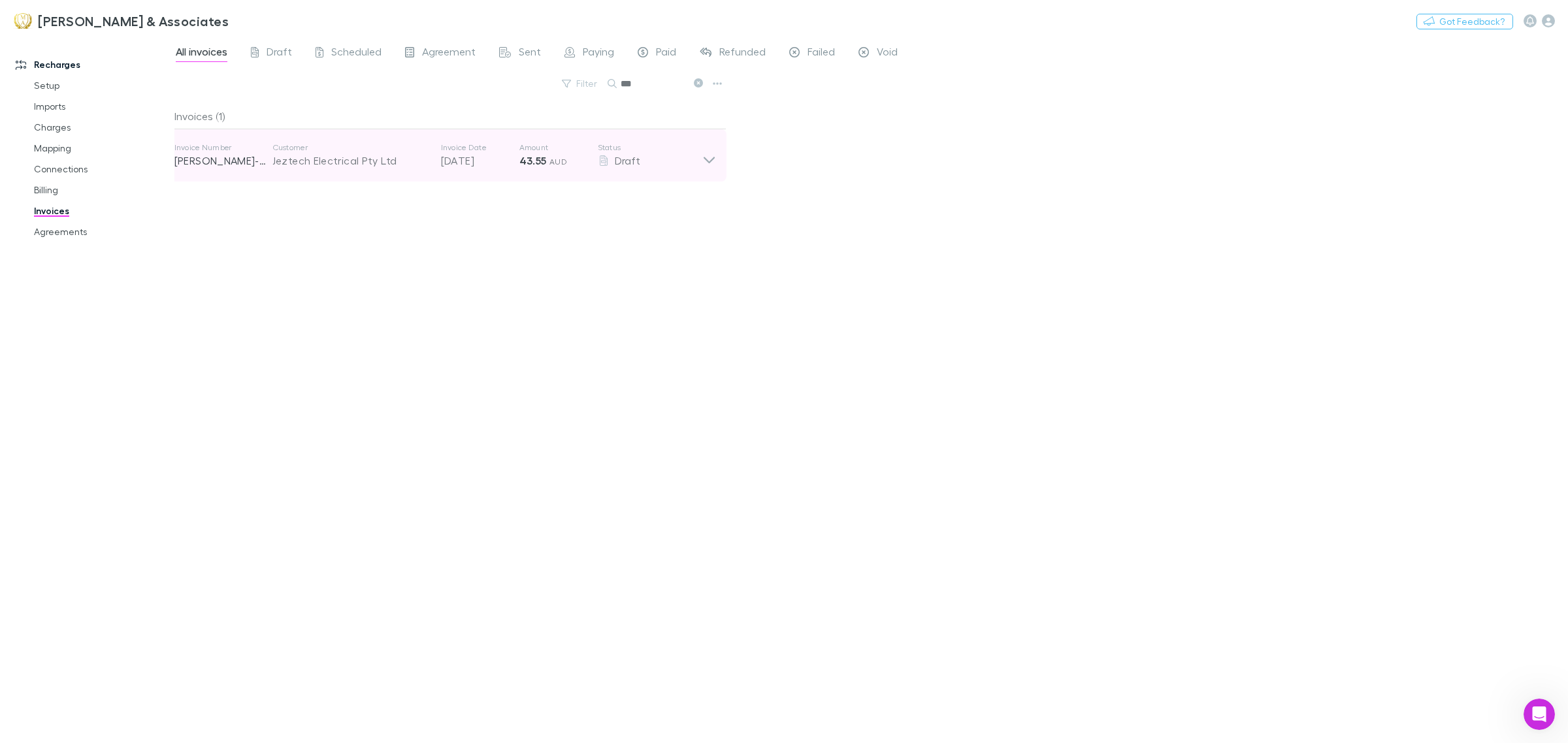
type input "***"
click at [725, 160] on div "Invoice Number RECH-0323 Customer Jeztech Electrical Pty Ltd Invoice Date 25 Au…" at bounding box center [444, 155] width 562 height 52
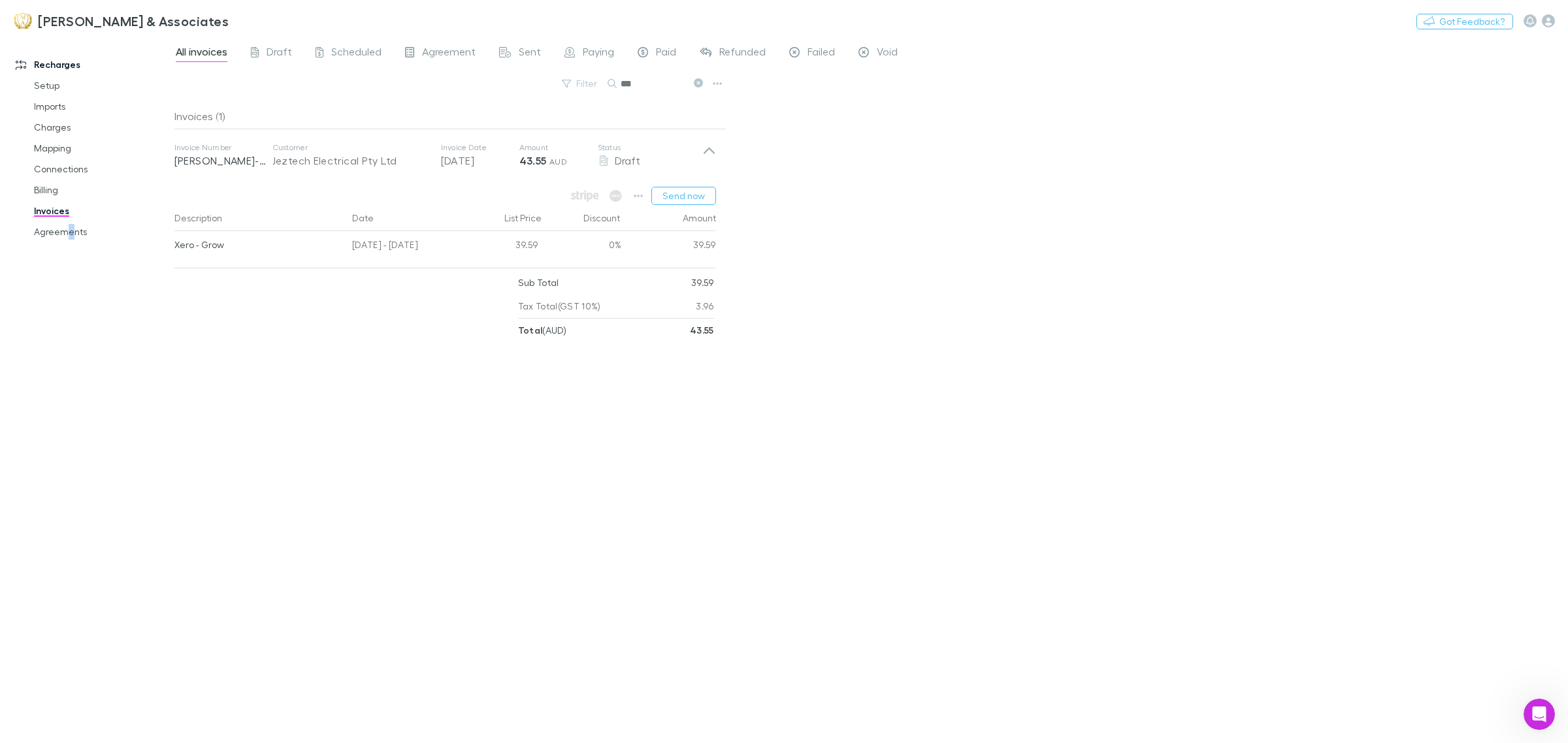
click at [69, 429] on div "Recharges Setup Imports Charges Mapping Connections Billing Invoices Agreements" at bounding box center [93, 388] width 187 height 693
click at [1243, 256] on div "All invoices Draft Scheduled Agreement Sent Paying Paid Refunded Failed Void Fi…" at bounding box center [871, 390] width 1394 height 706
click at [666, 198] on button "Send now" at bounding box center [683, 195] width 65 height 18
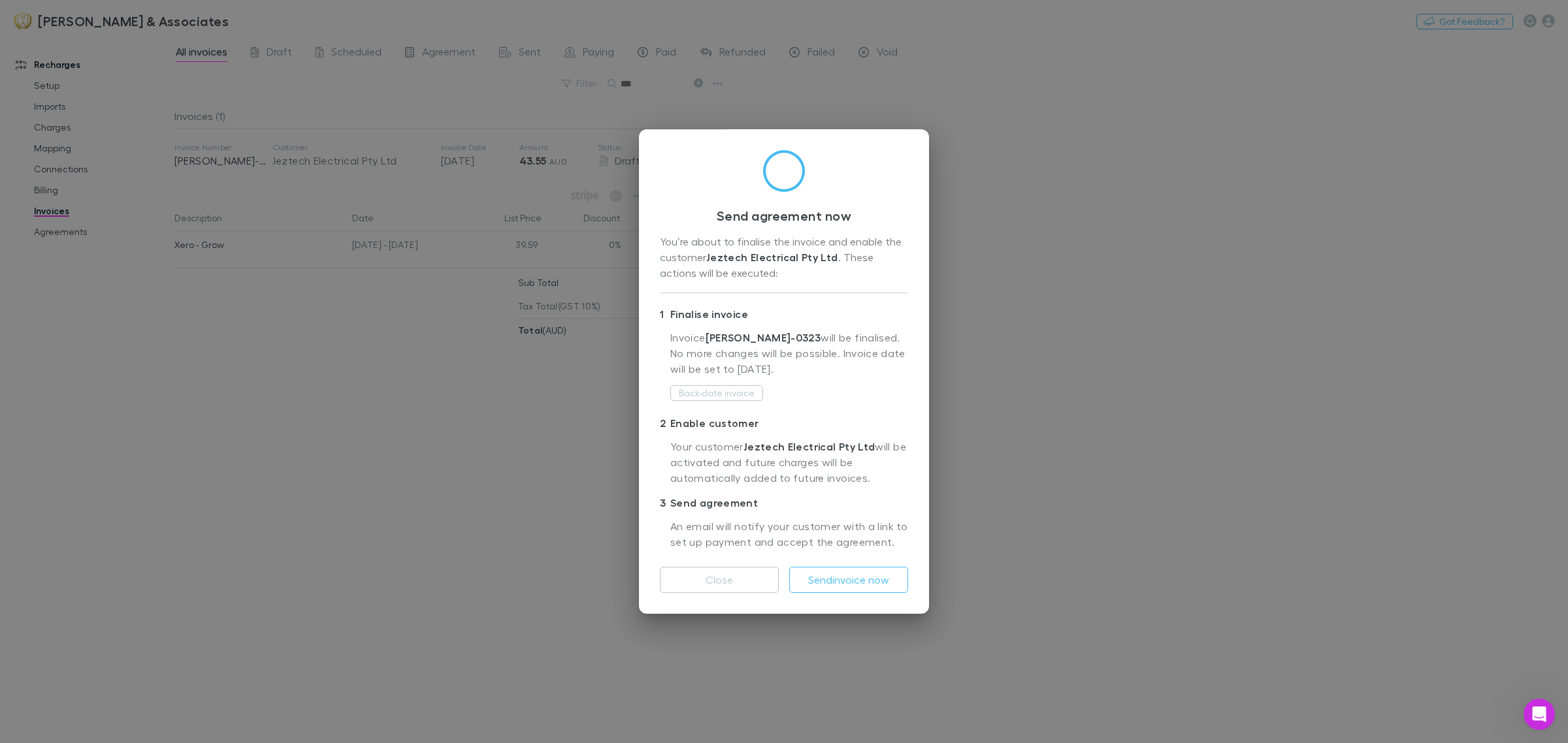
click at [724, 396] on button "Back-date invoice" at bounding box center [716, 393] width 93 height 16
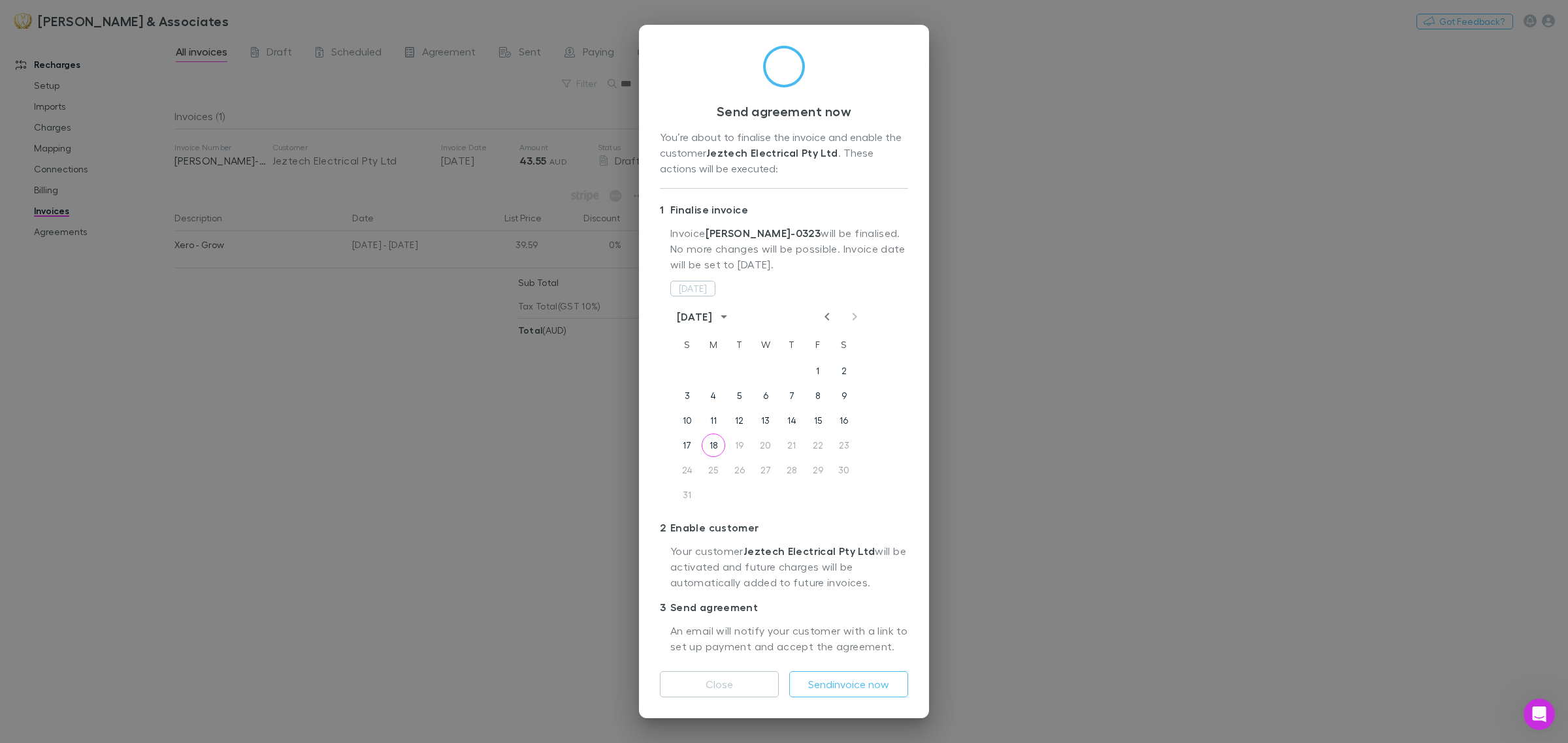
click at [821, 315] on icon "Previous month" at bounding box center [827, 317] width 16 height 16
click at [815, 446] on button "25" at bounding box center [818, 445] width 24 height 24
click at [866, 676] on button "Send invoice now" at bounding box center [849, 684] width 119 height 26
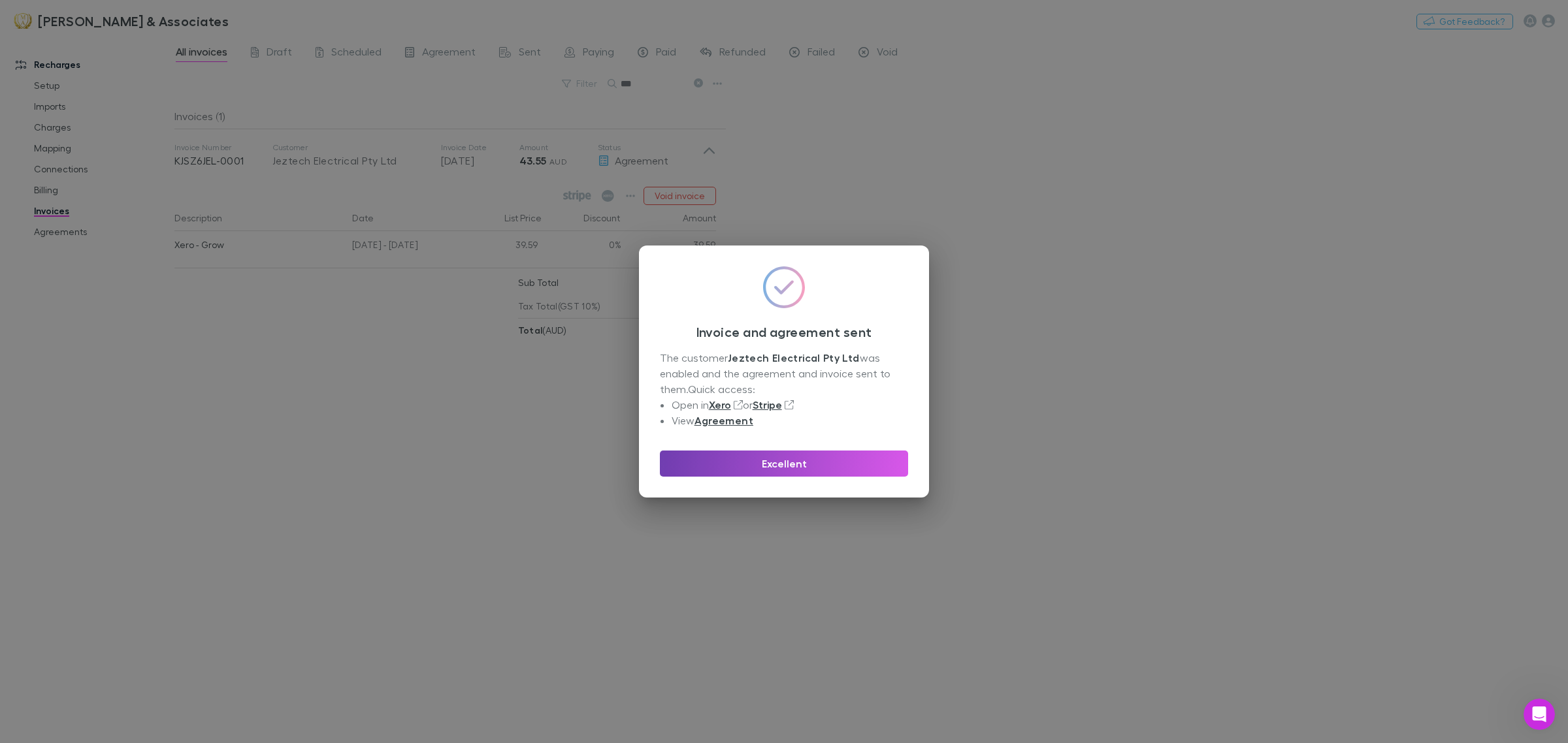
click at [859, 452] on button "Excellent" at bounding box center [784, 464] width 248 height 26
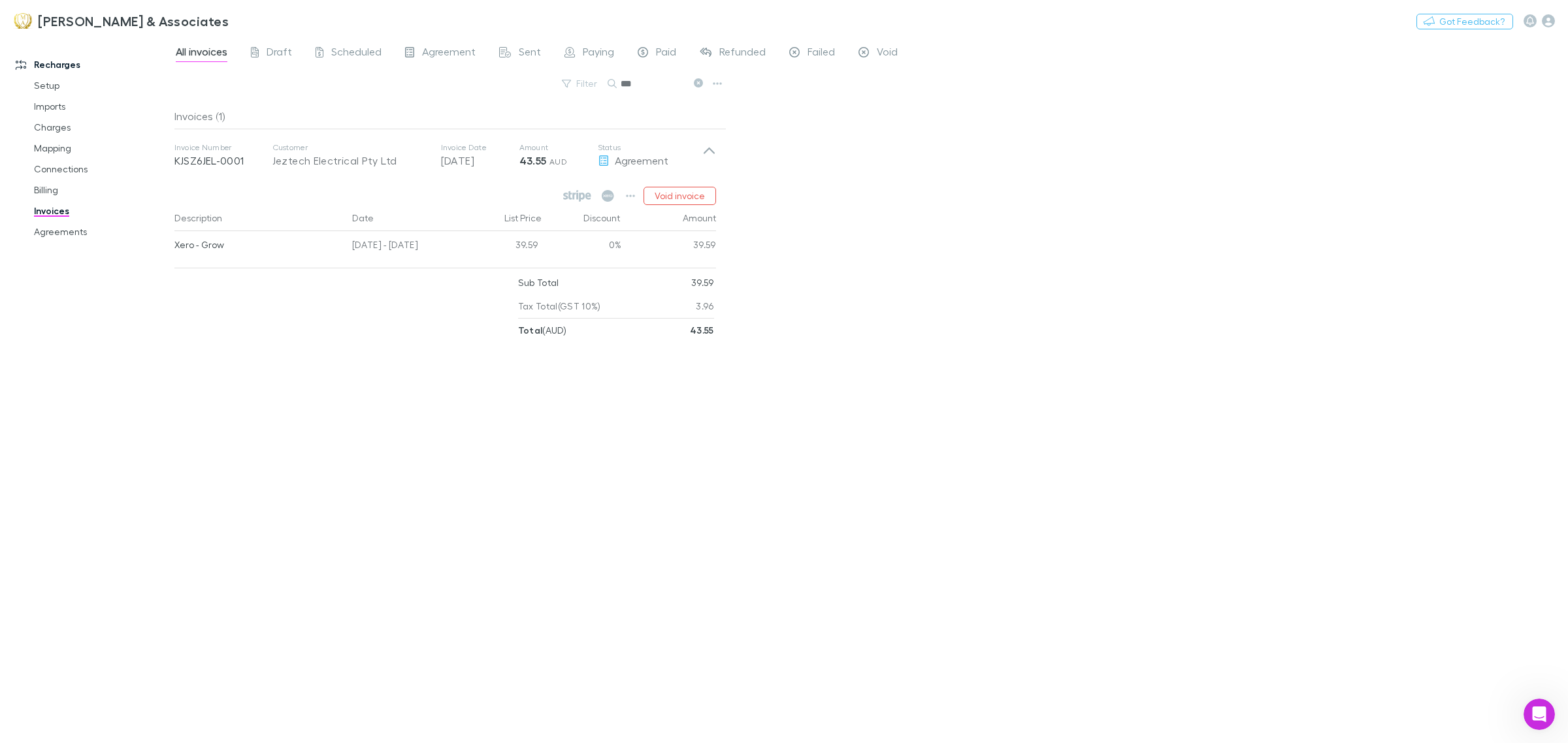
click at [55, 214] on link "Invoices" at bounding box center [102, 210] width 163 height 21
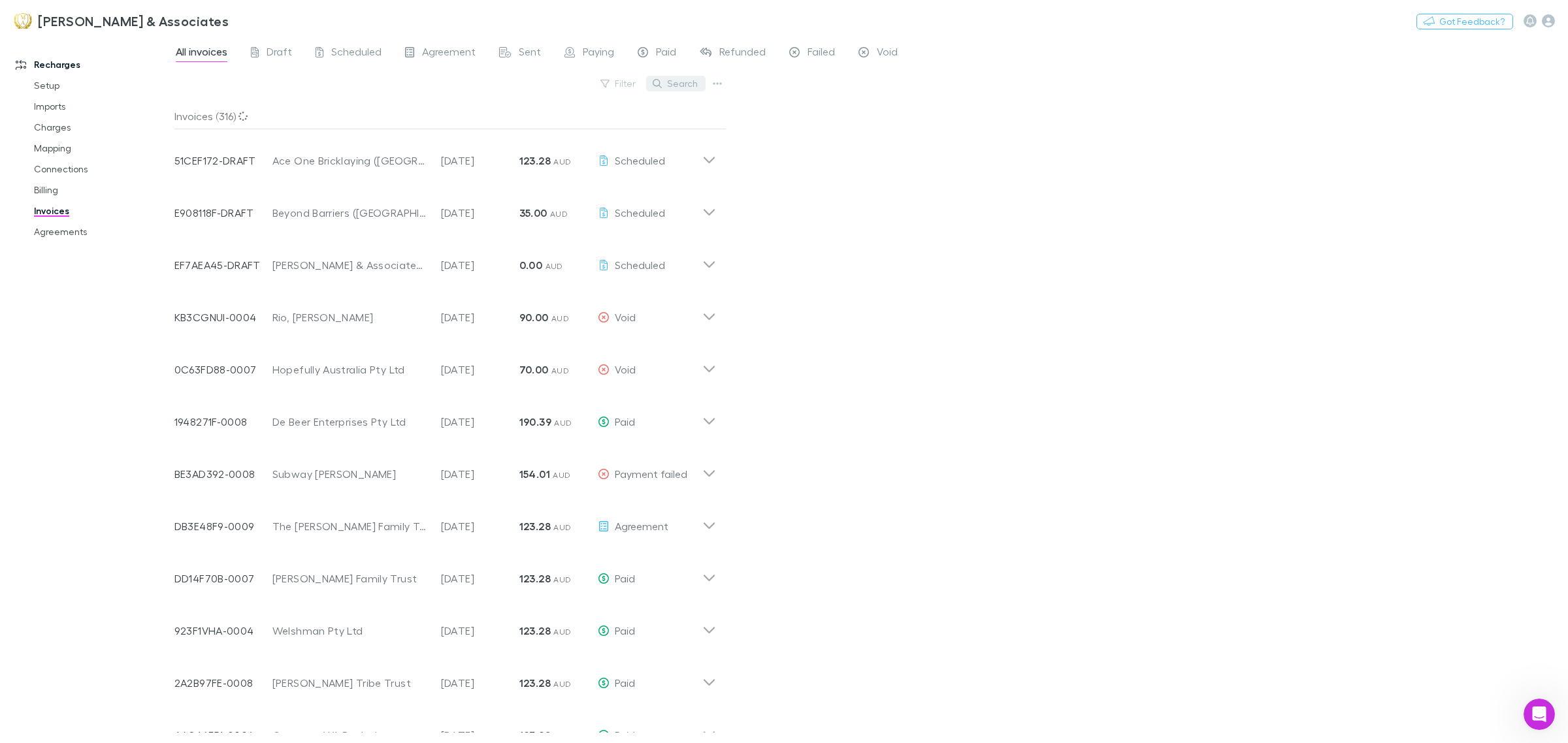
click at [675, 77] on button "Search" at bounding box center [676, 84] width 60 height 16
type input "*"
click at [1549, 27] on icon "button" at bounding box center [1548, 21] width 13 height 13
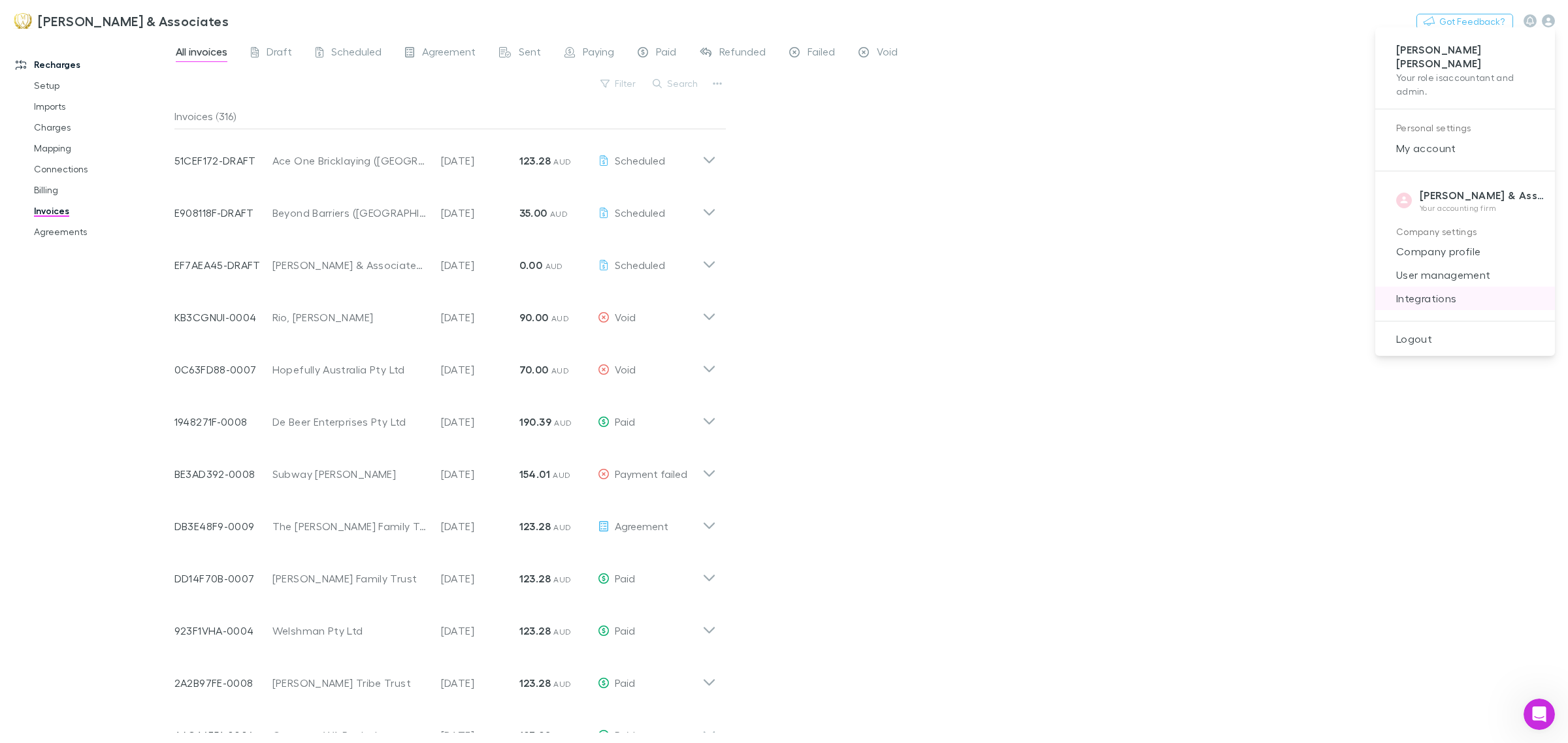
click at [1419, 292] on span "Integrations" at bounding box center [1465, 299] width 159 height 16
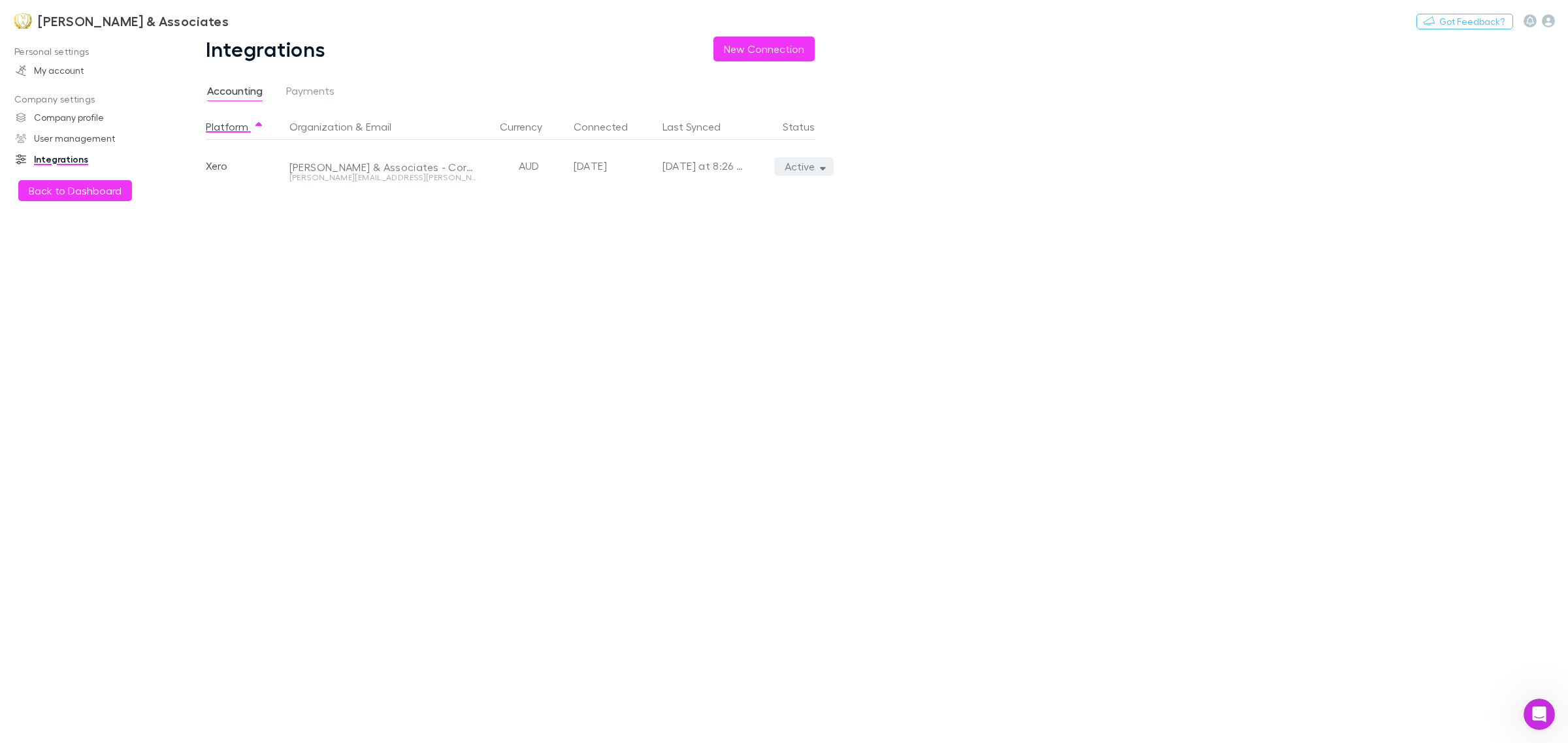
click at [788, 167] on button "Active" at bounding box center [803, 166] width 60 height 18
click at [743, 210] on p "We'll fetch all new contacts since last sync" at bounding box center [743, 212] width 159 height 24
click at [541, 292] on div at bounding box center [784, 371] width 1568 height 743
click at [814, 170] on button "Active" at bounding box center [803, 166] width 60 height 18
click at [1089, 192] on div at bounding box center [784, 371] width 1568 height 743
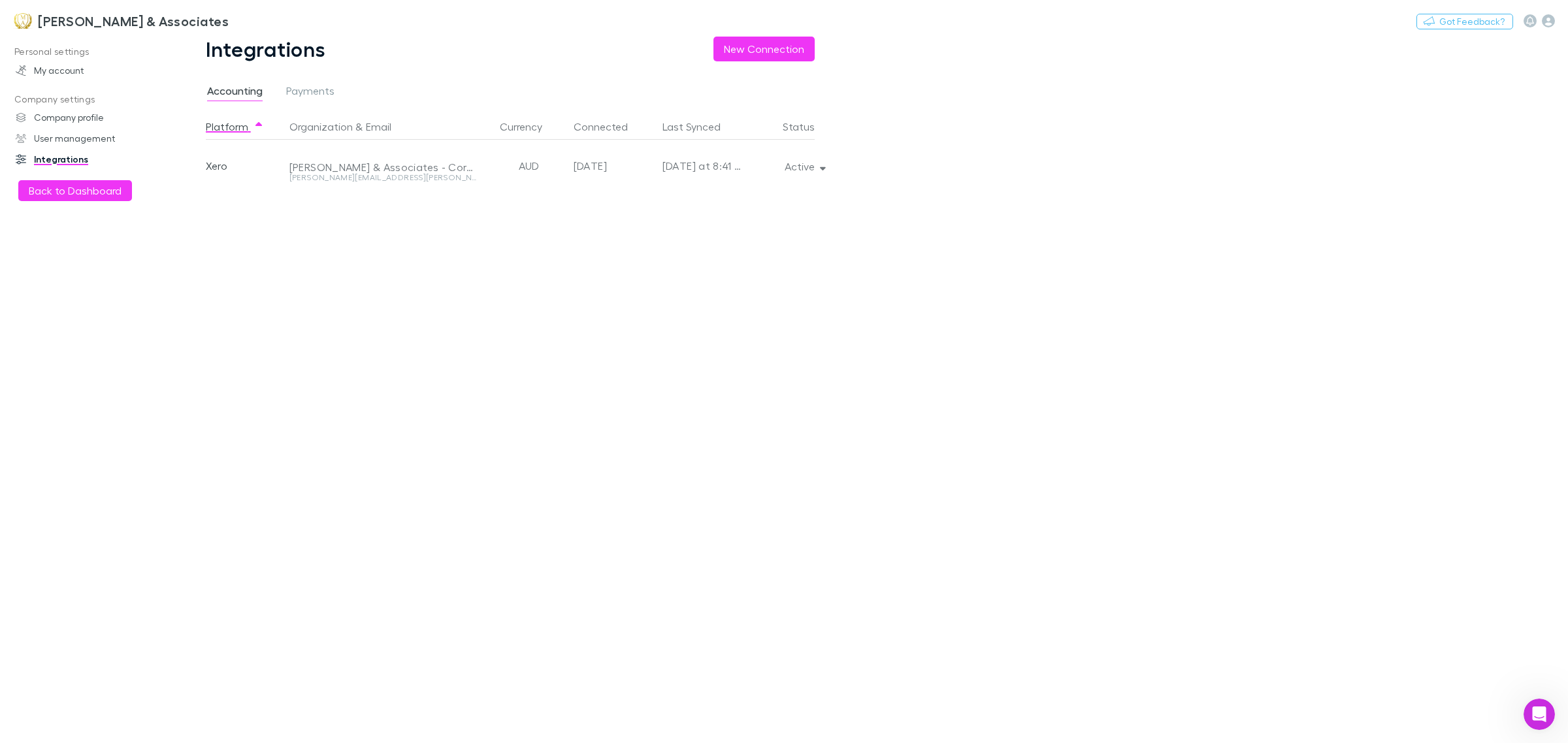
click at [18, 23] on img at bounding box center [22, 21] width 19 height 16
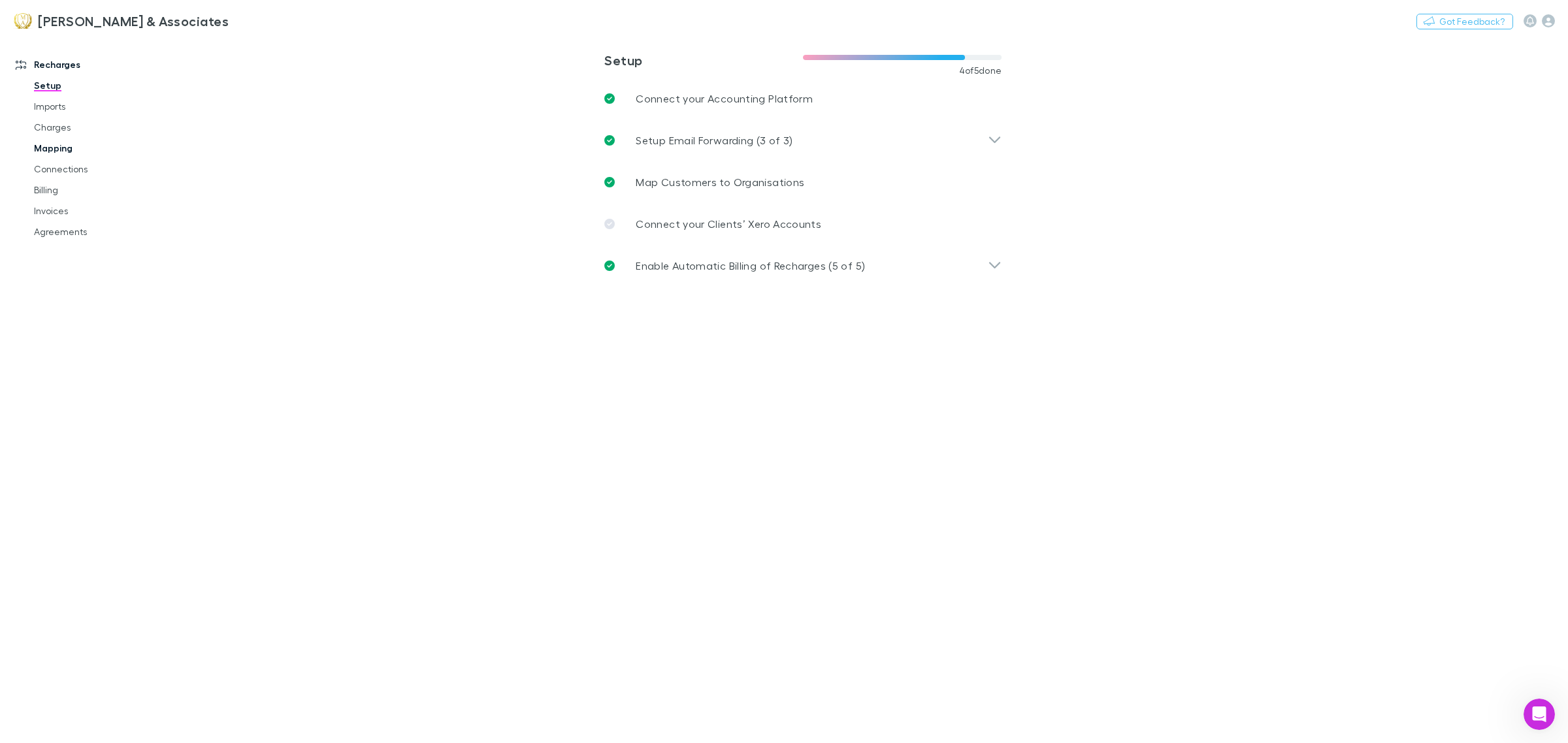
click at [61, 141] on link "Mapping" at bounding box center [102, 148] width 163 height 21
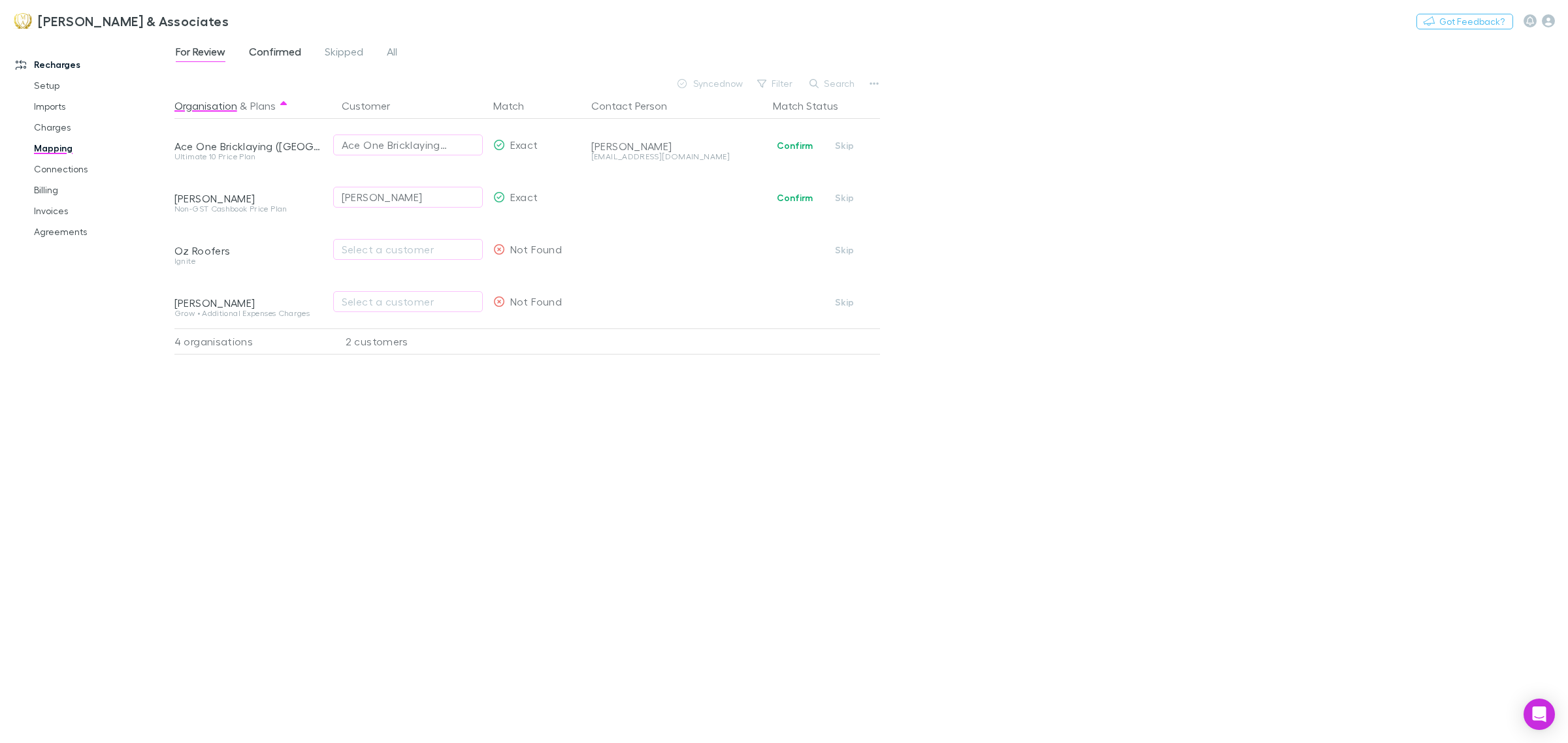
click at [276, 57] on span "Confirmed" at bounding box center [275, 54] width 52 height 17
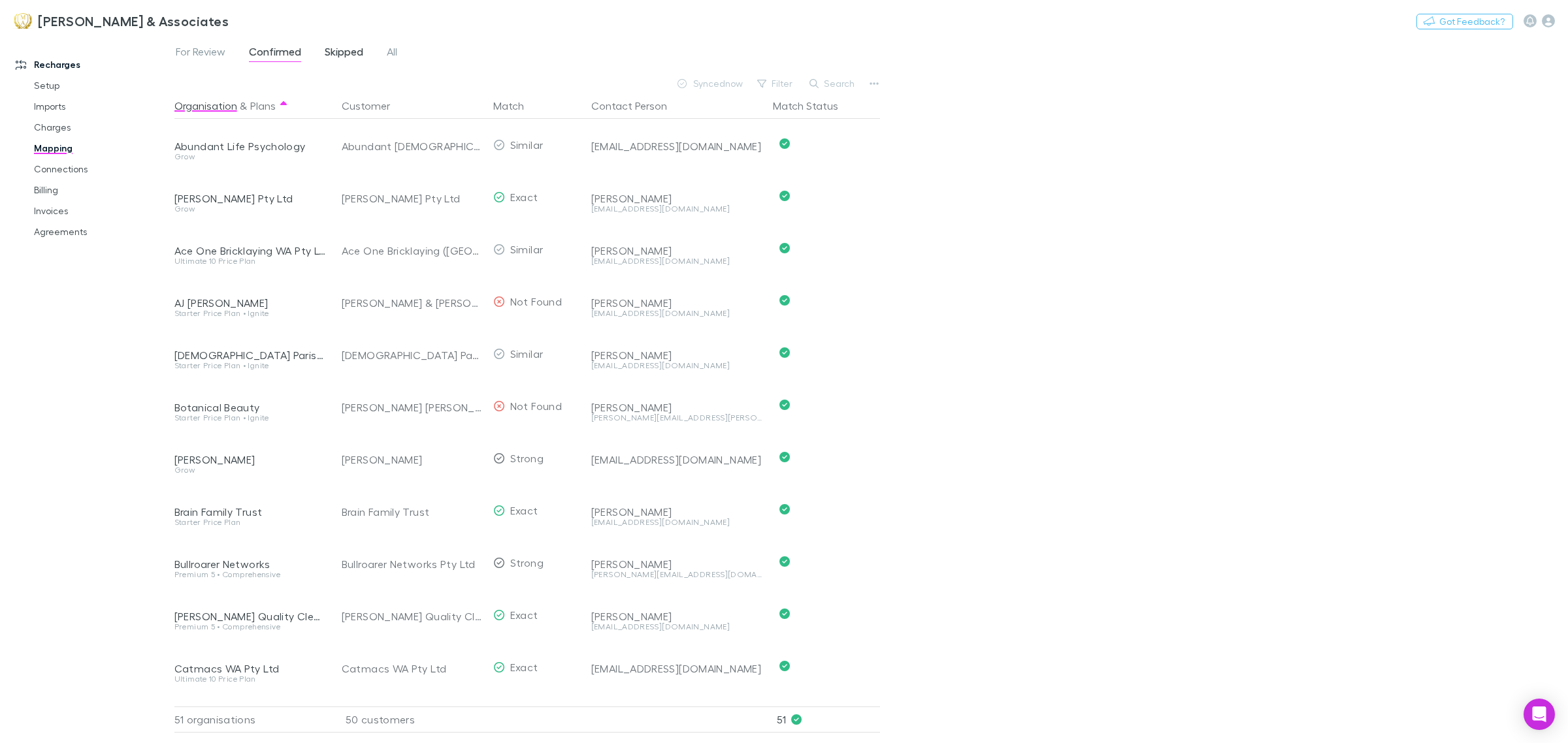
click at [348, 55] on span "Skipped" at bounding box center [344, 54] width 39 height 17
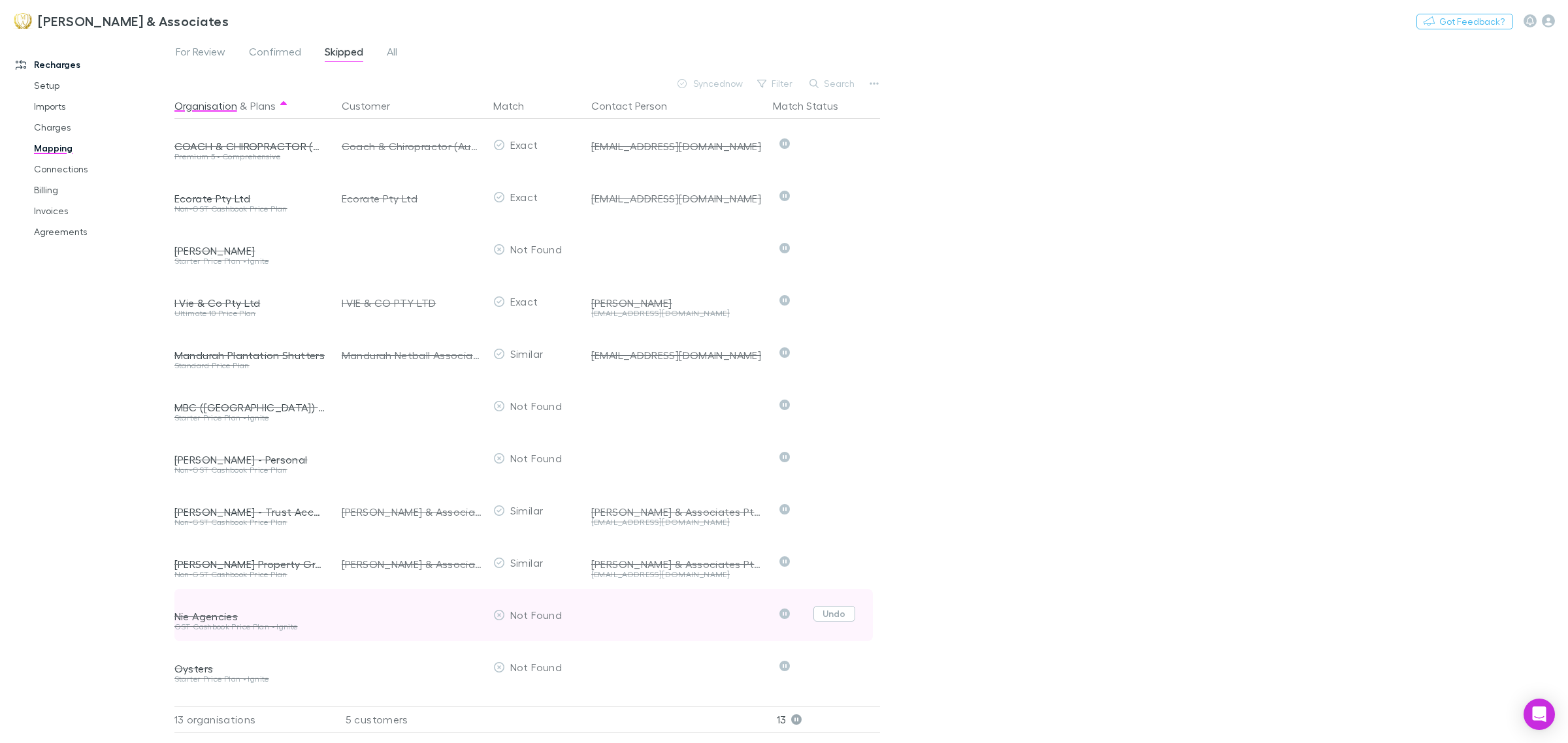
click at [847, 620] on button "Undo" at bounding box center [834, 614] width 42 height 16
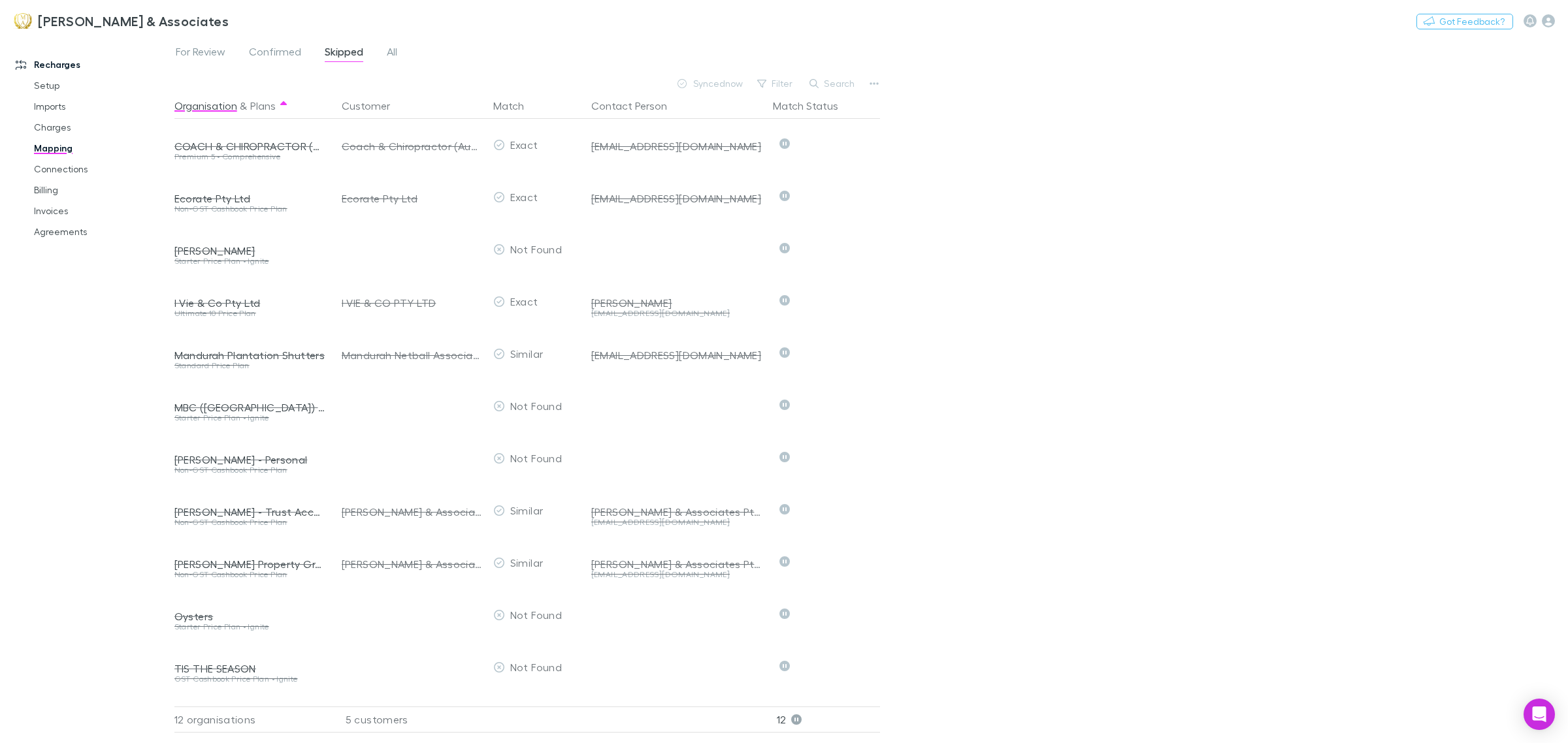
click at [197, 39] on div "Moroney & Associates Nothing Got Feedback?" at bounding box center [784, 21] width 1568 height 42
click at [205, 53] on span "For Review" at bounding box center [200, 54] width 50 height 17
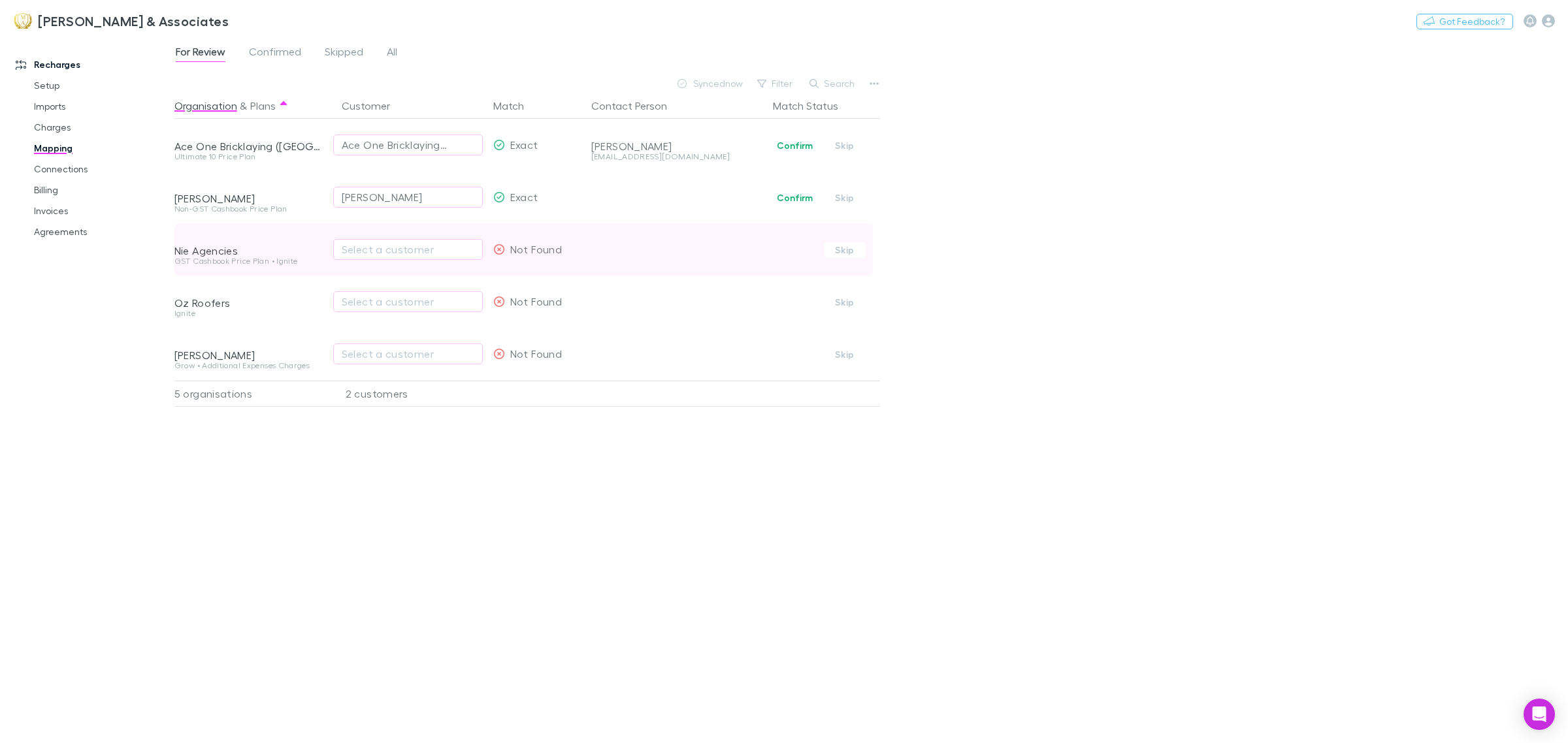
click at [430, 263] on div "Select a customer" at bounding box center [408, 249] width 149 height 52
click at [425, 247] on div "Select a customer" at bounding box center [408, 250] width 133 height 16
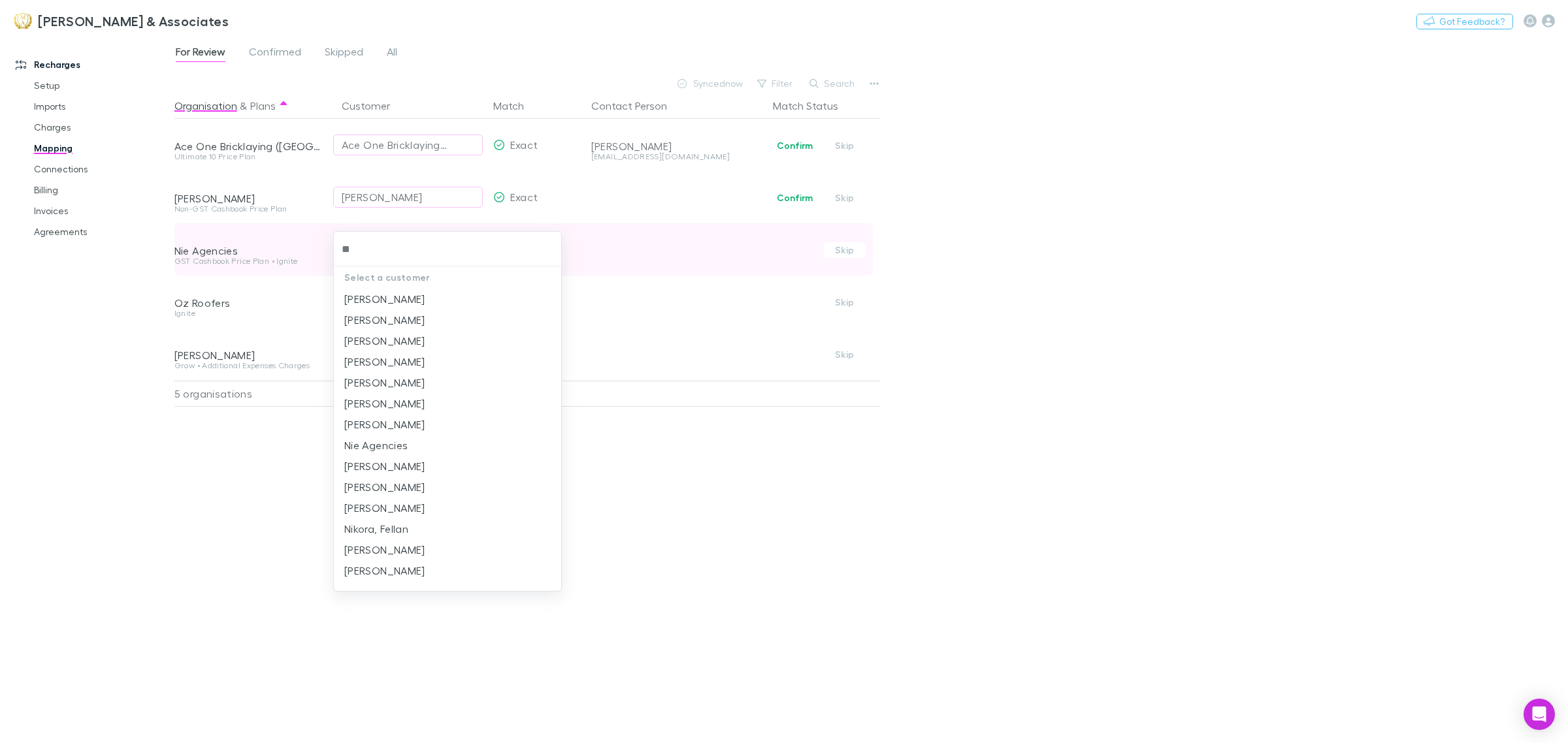
type input "***"
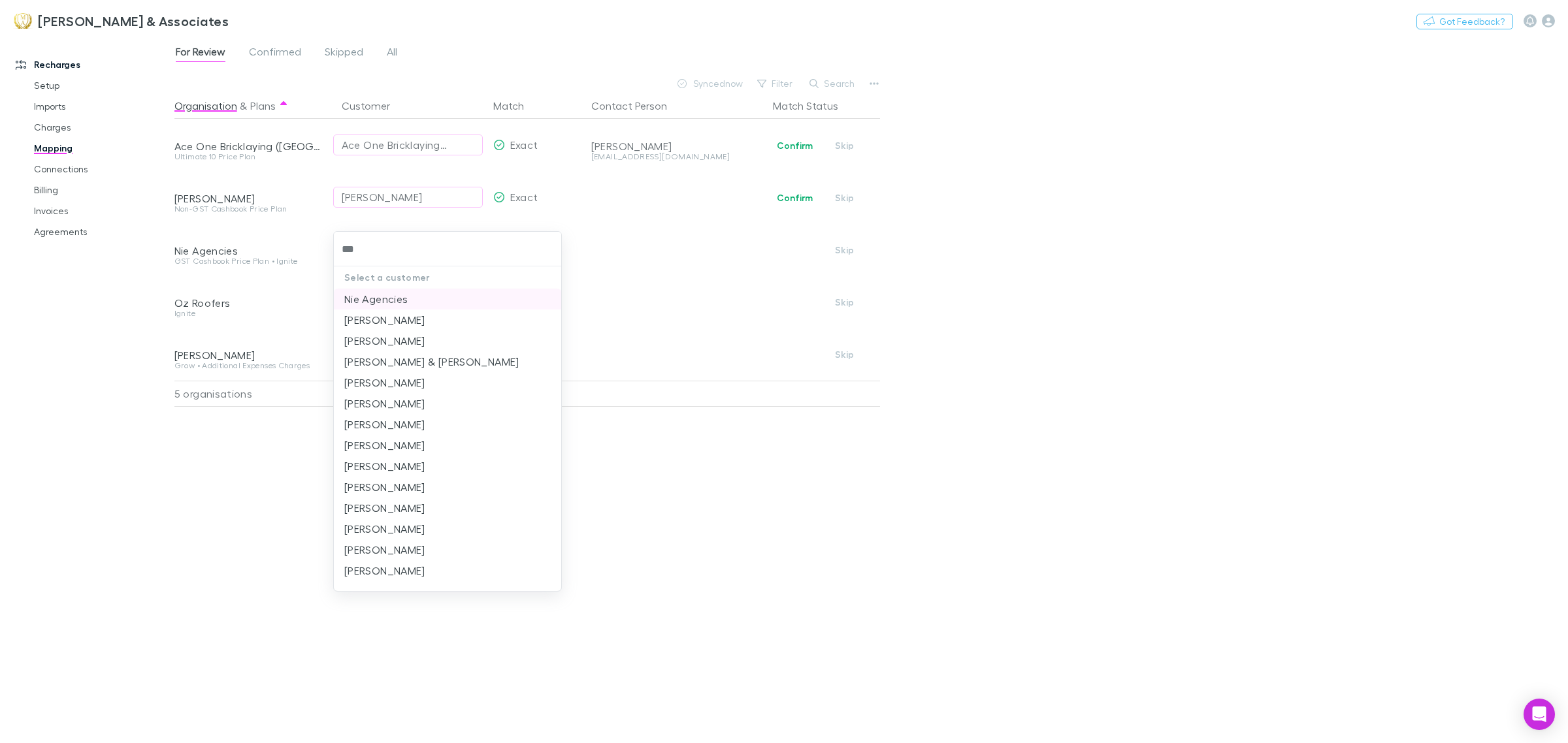
click at [423, 299] on li "Nie Agencies" at bounding box center [447, 299] width 228 height 21
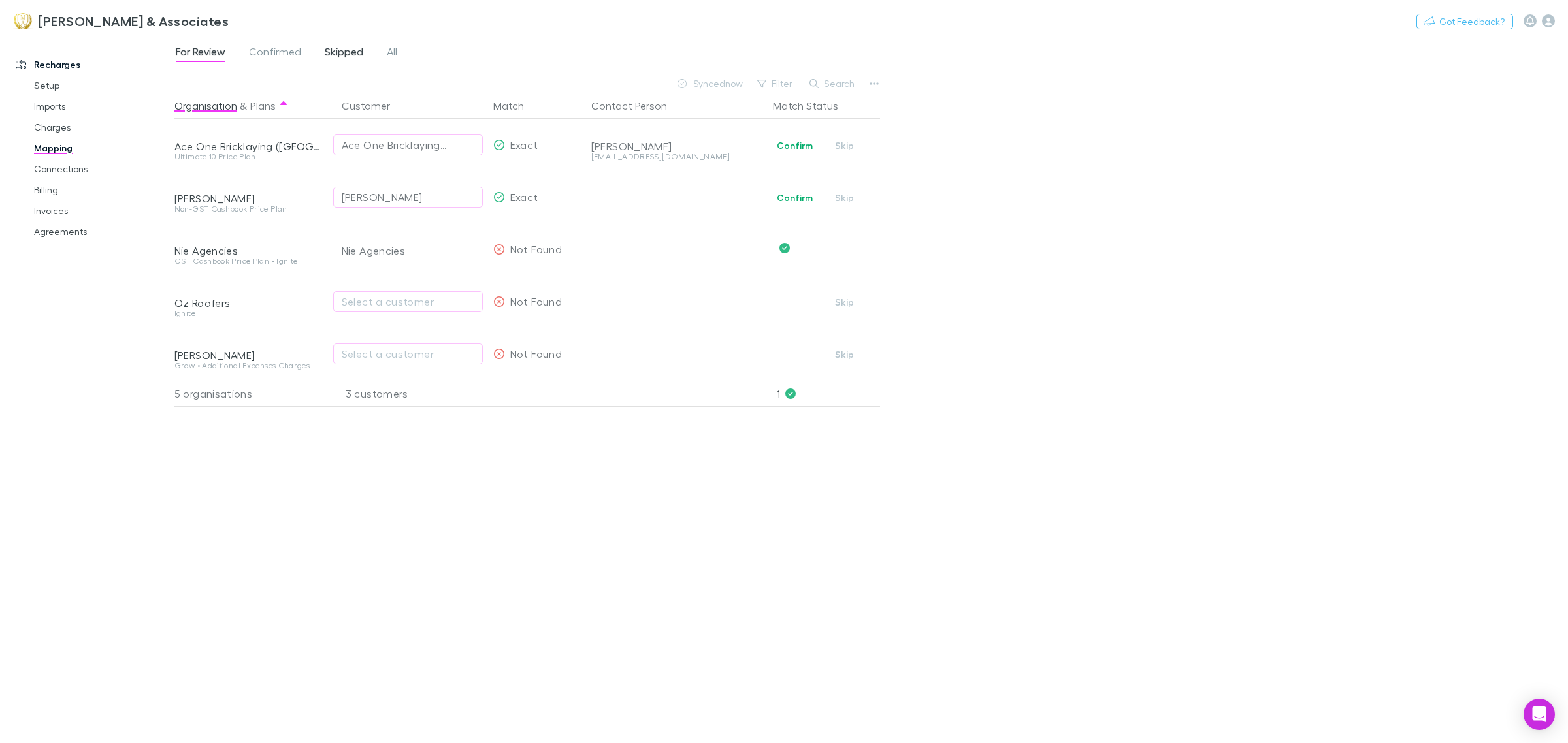
click at [359, 55] on span "Skipped" at bounding box center [344, 54] width 39 height 17
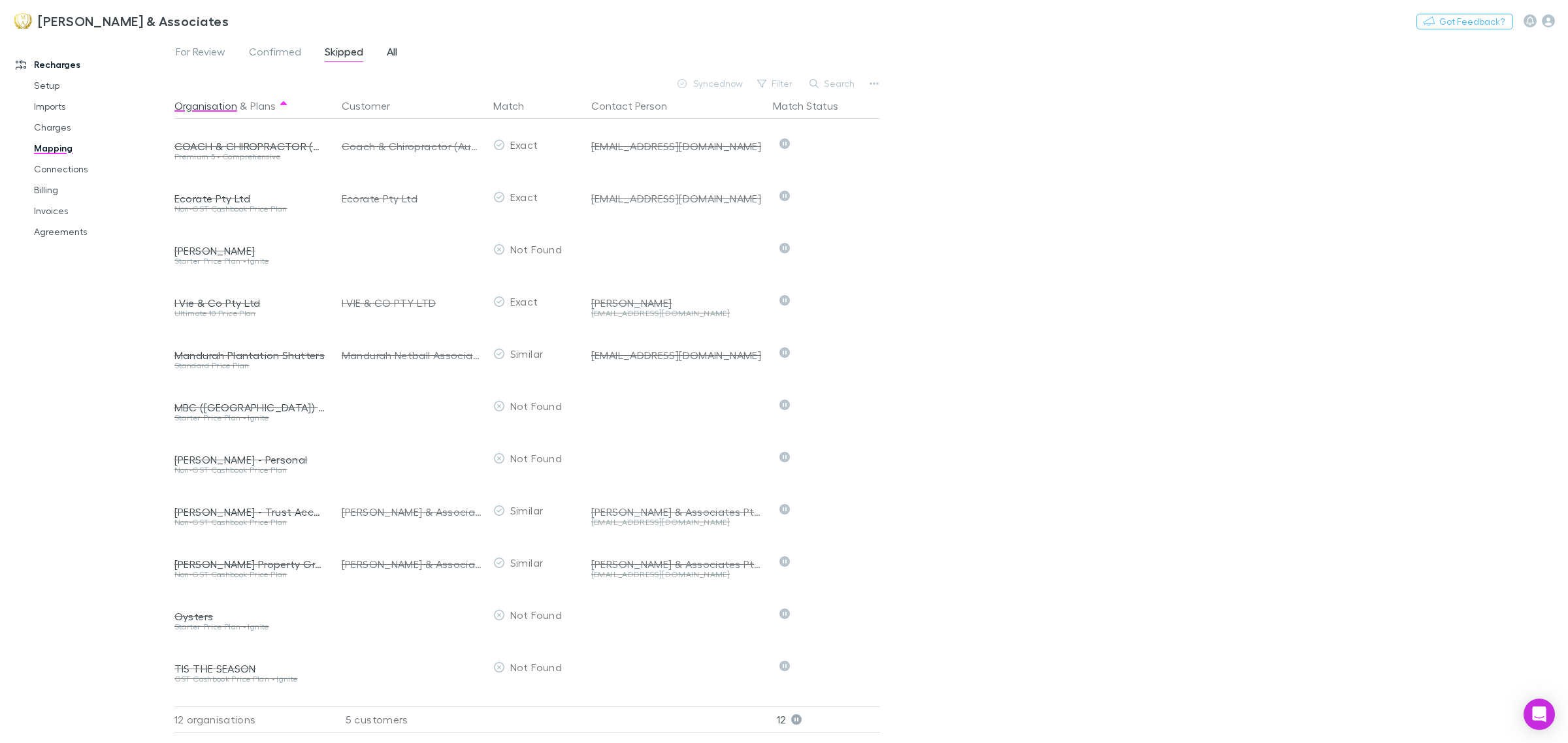
click at [386, 63] on link "All" at bounding box center [392, 53] width 13 height 21
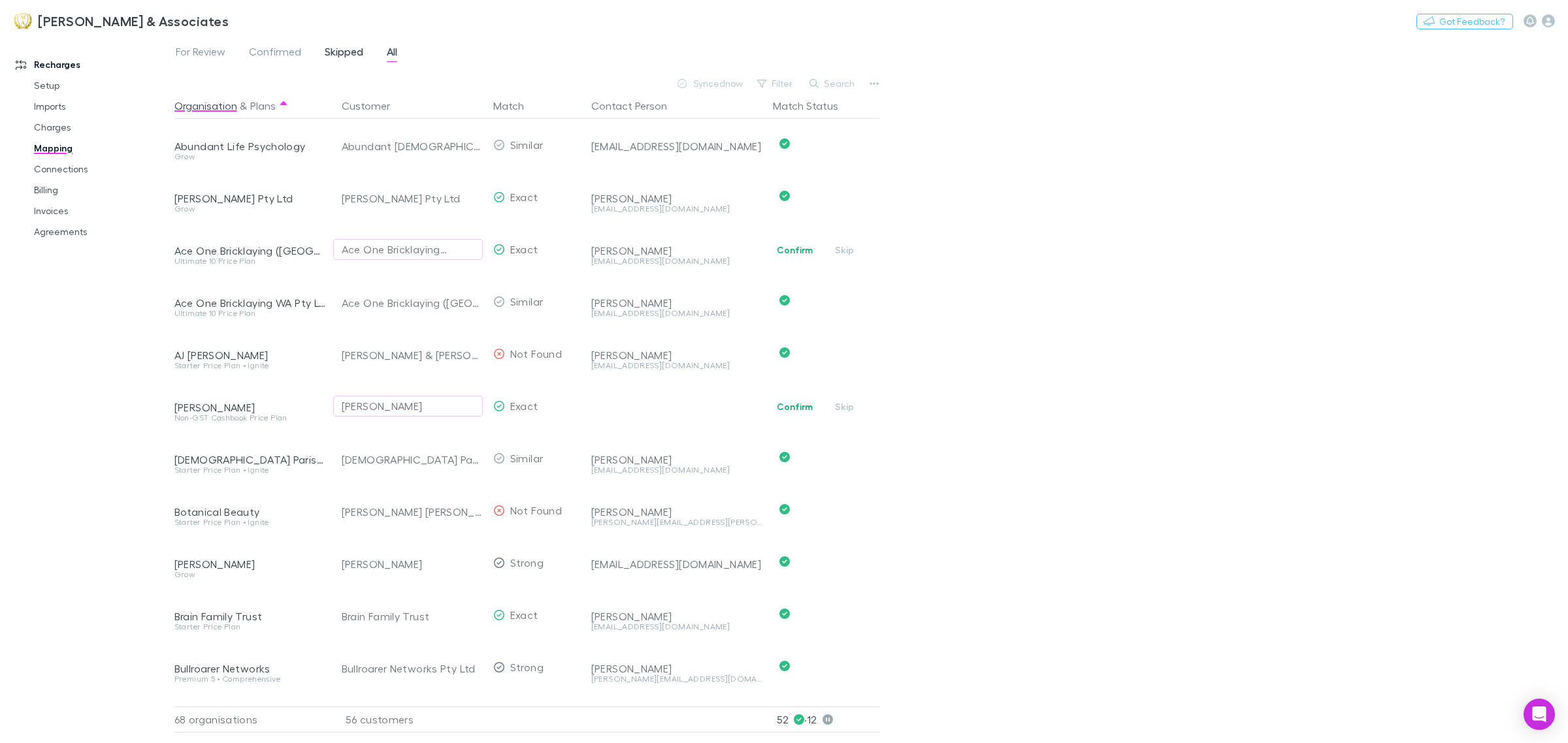
click at [358, 56] on span "Skipped" at bounding box center [344, 54] width 39 height 17
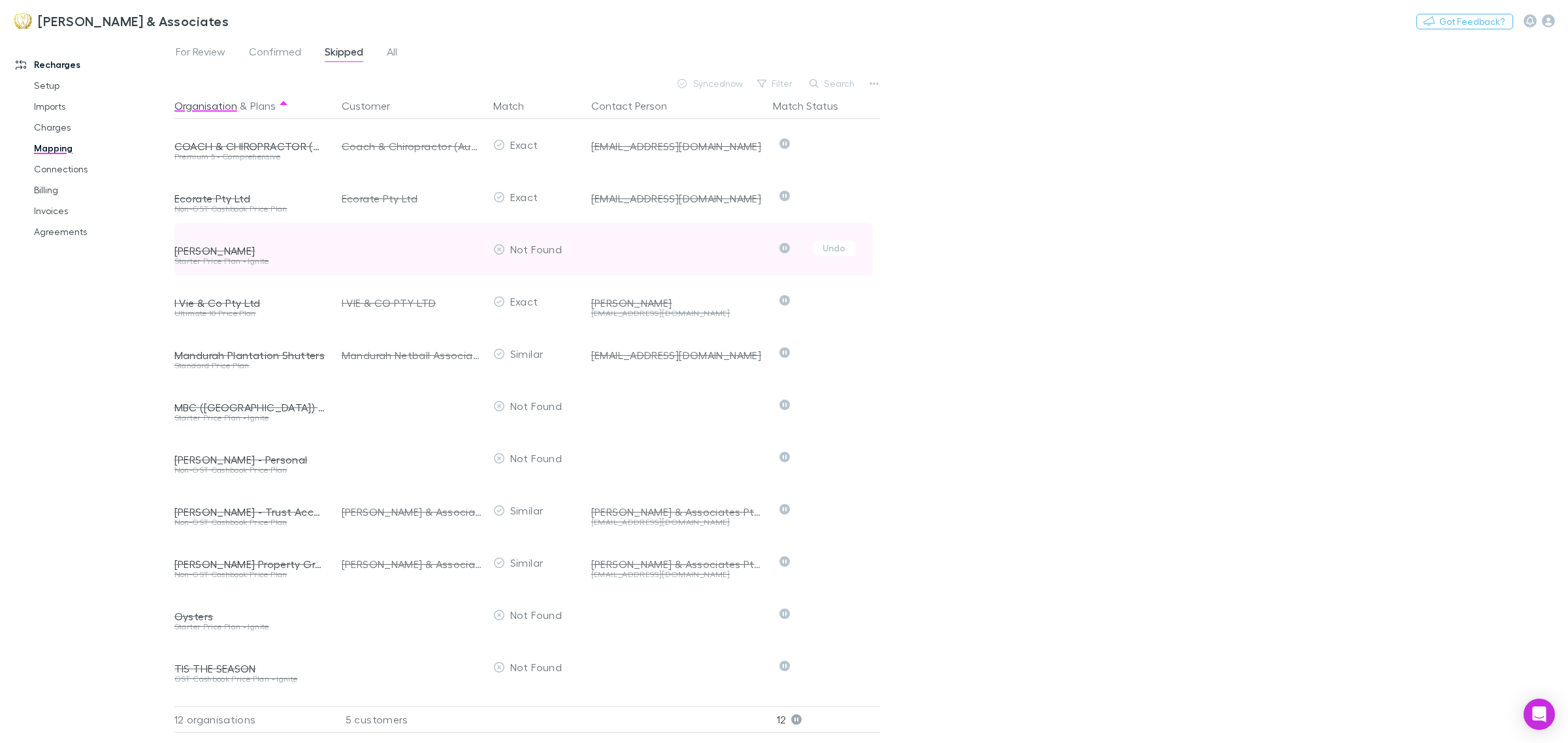
scroll to position [52, 0]
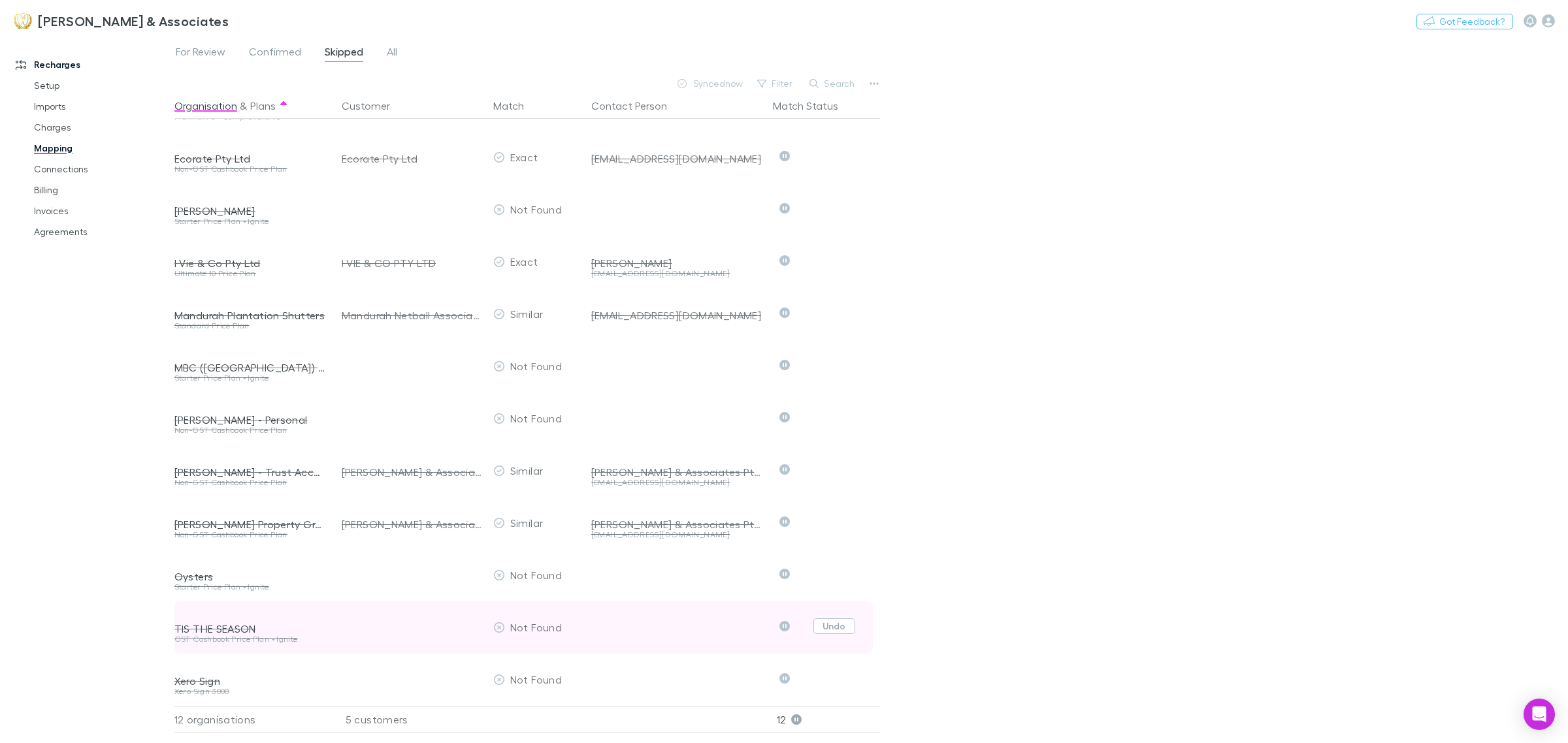
click at [836, 619] on button "Undo" at bounding box center [834, 627] width 42 height 16
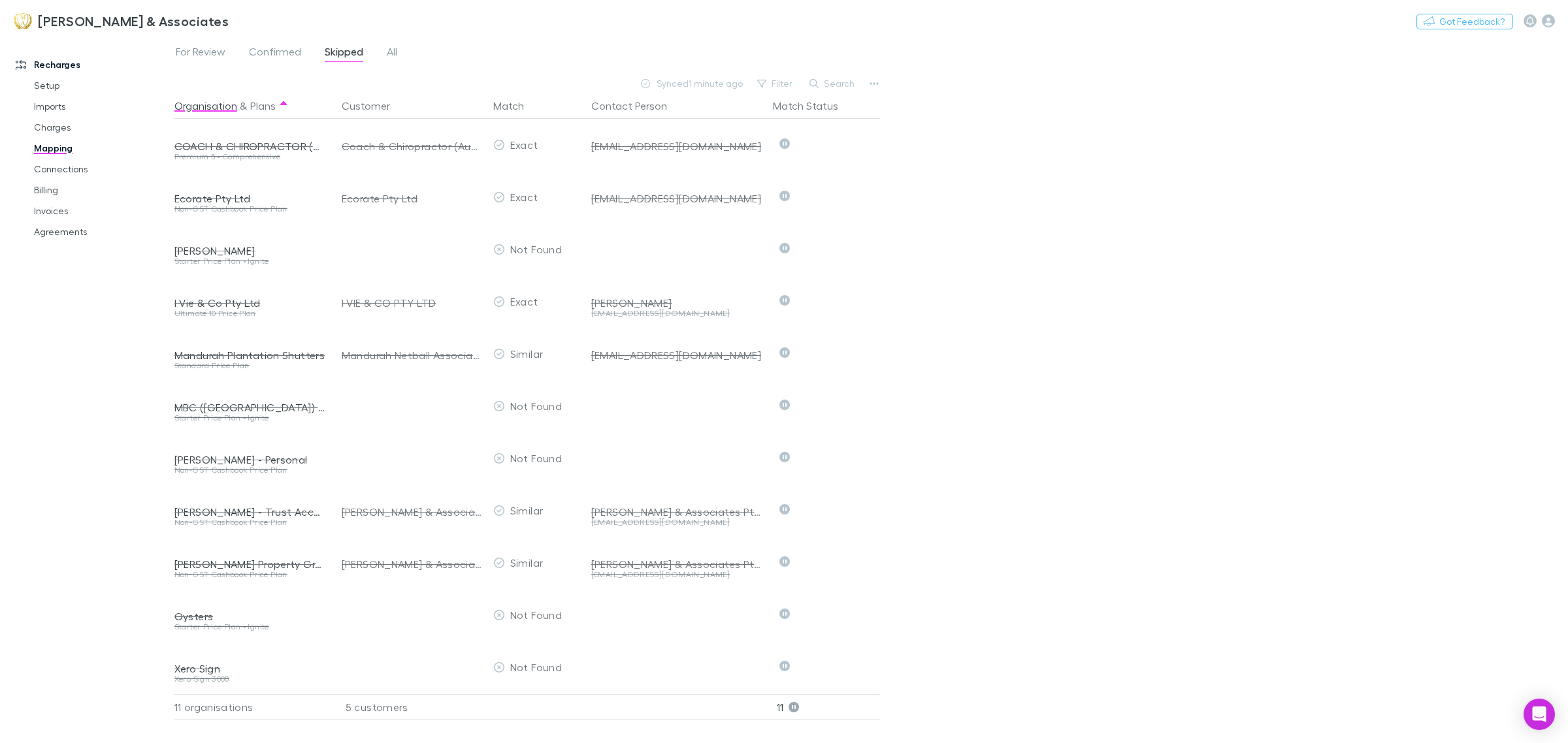
scroll to position [0, 0]
click at [200, 52] on span "For Review" at bounding box center [200, 54] width 50 height 17
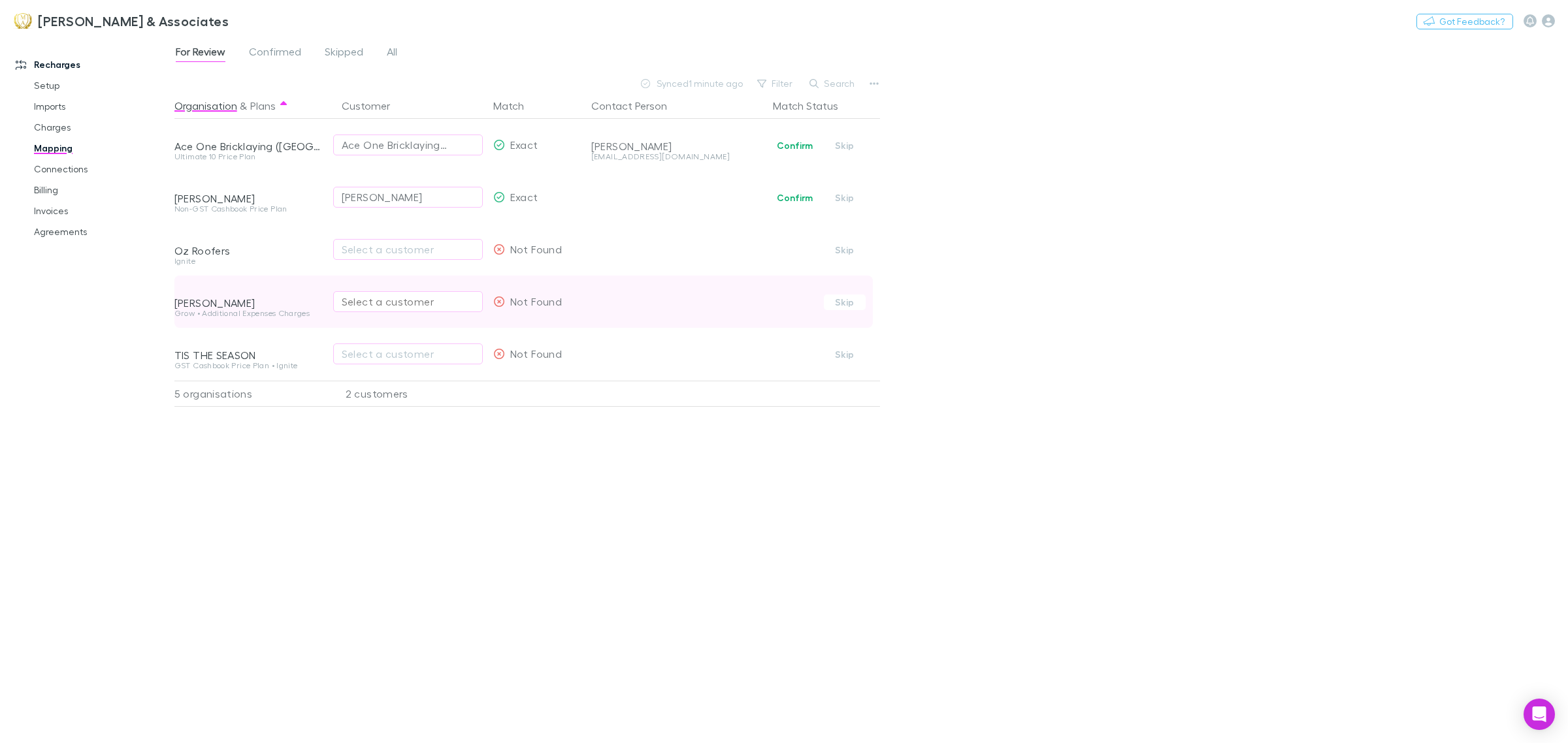
click at [389, 301] on div "Select a customer" at bounding box center [408, 302] width 133 height 16
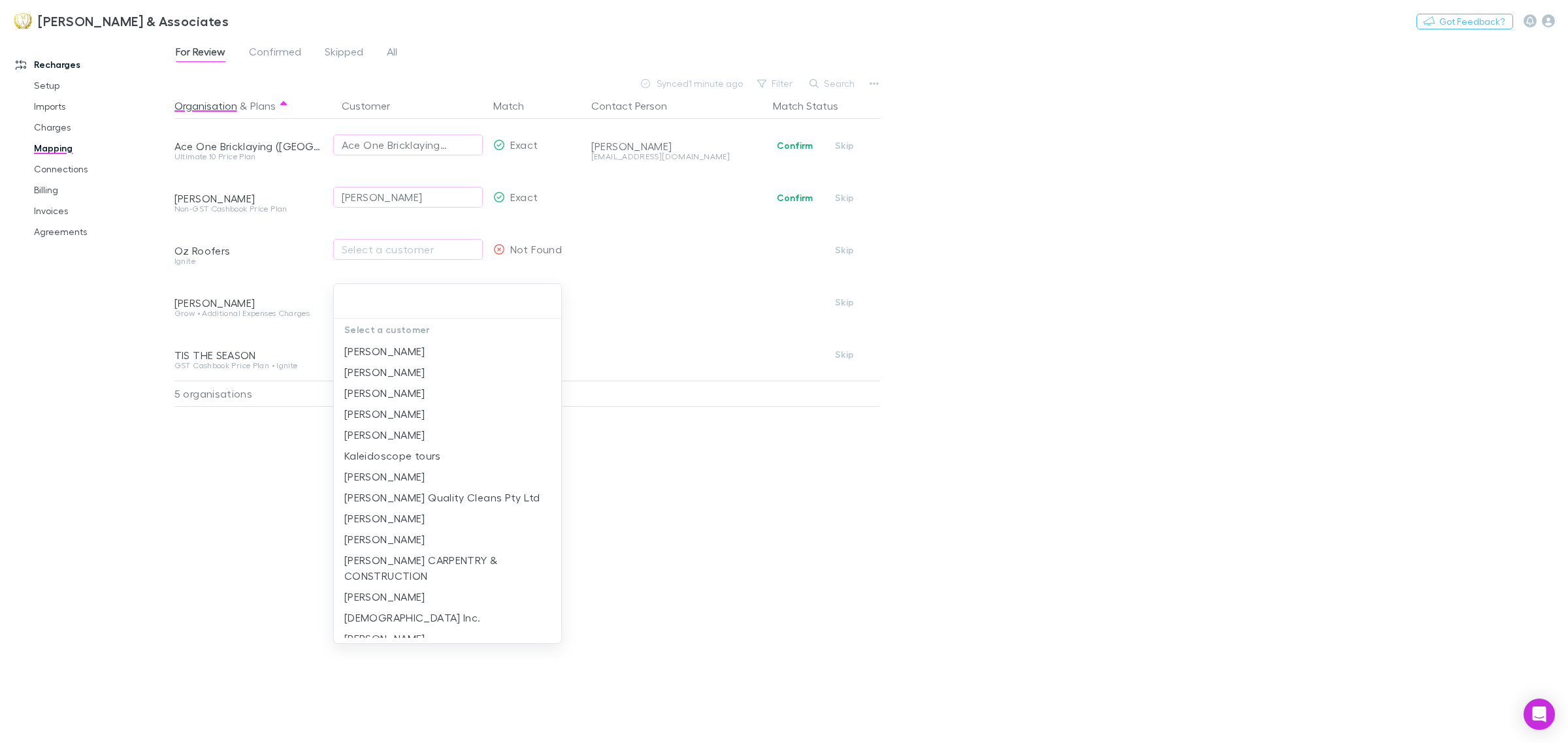
click at [257, 448] on div at bounding box center [784, 371] width 1568 height 743
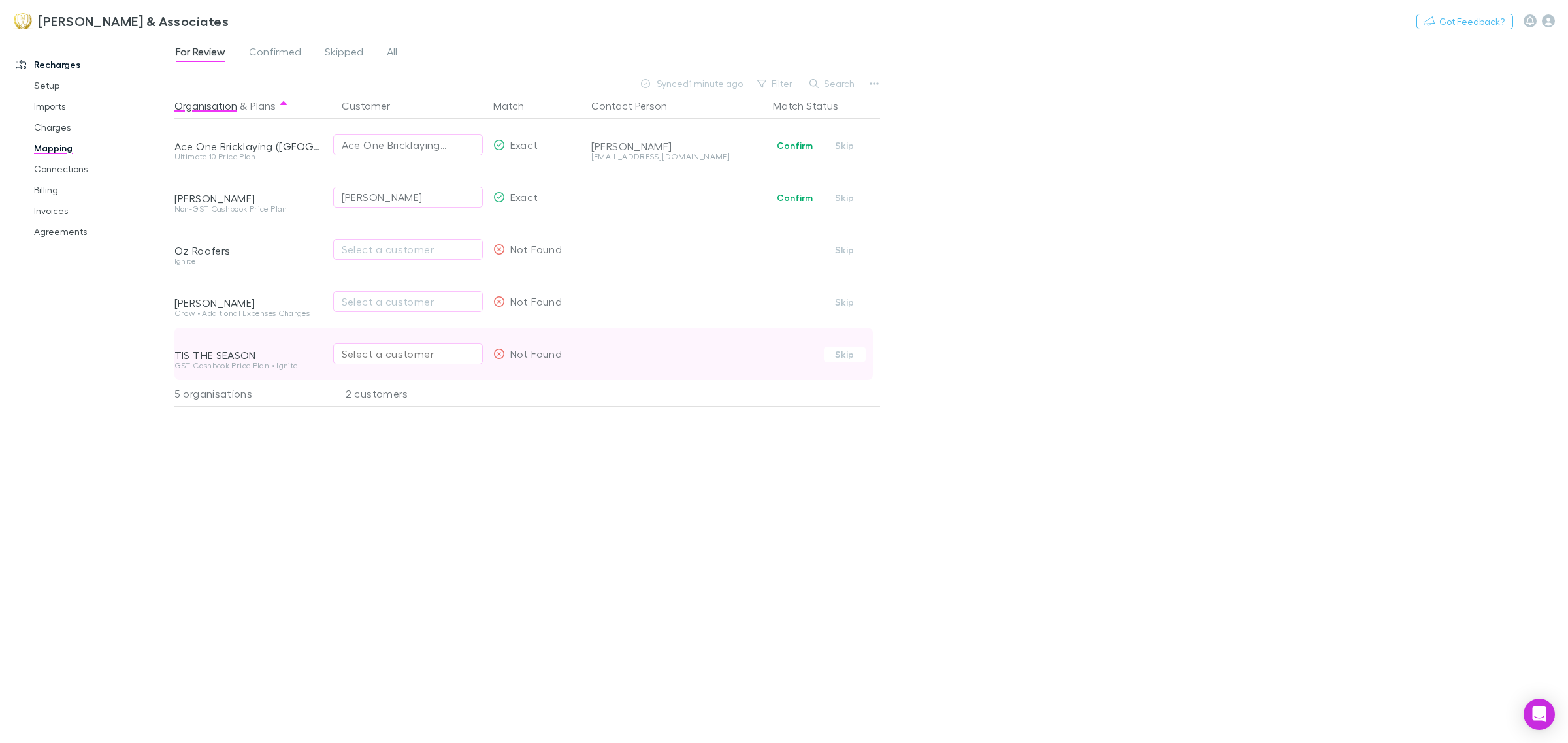
click at [366, 351] on div "Select a customer" at bounding box center [408, 354] width 133 height 16
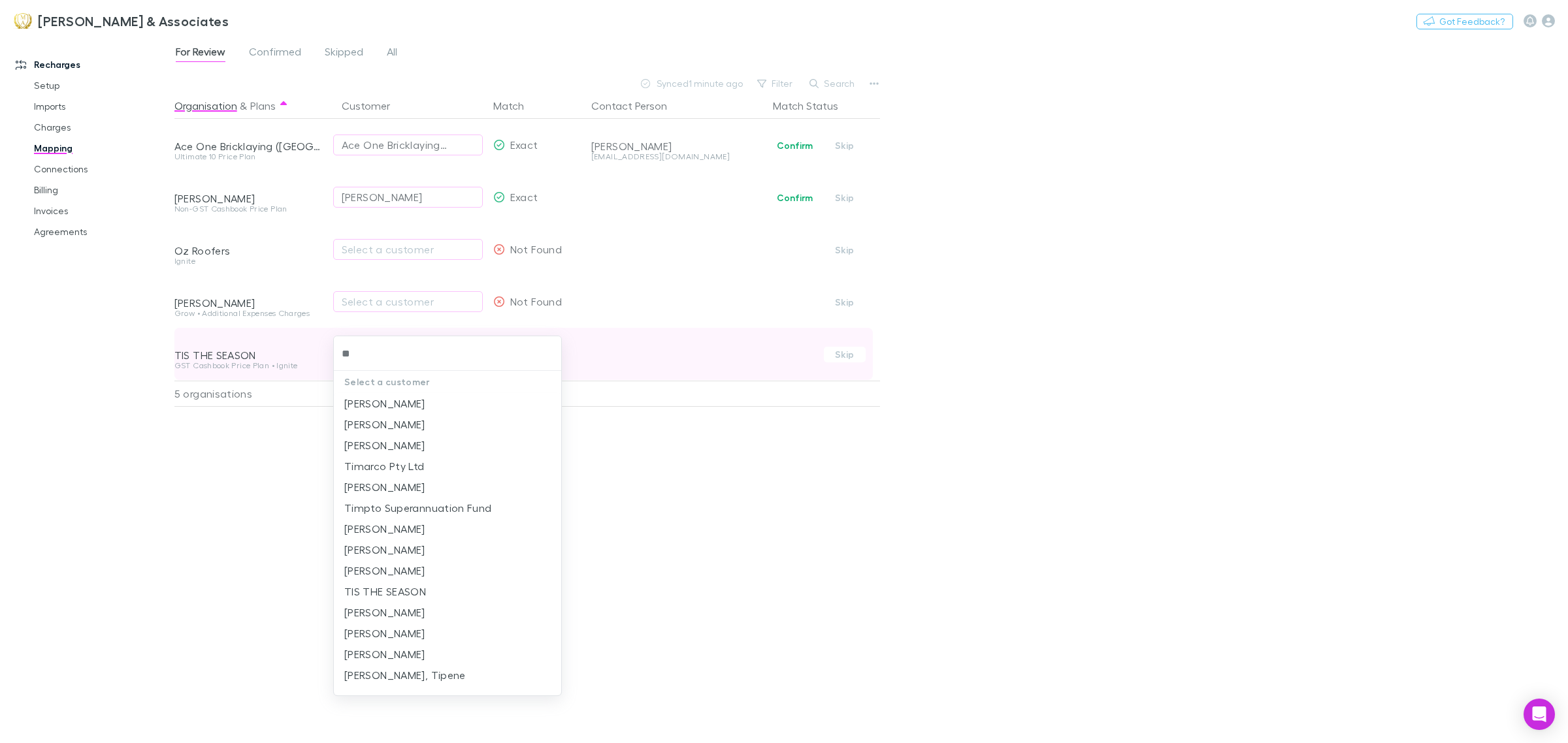
type input "***"
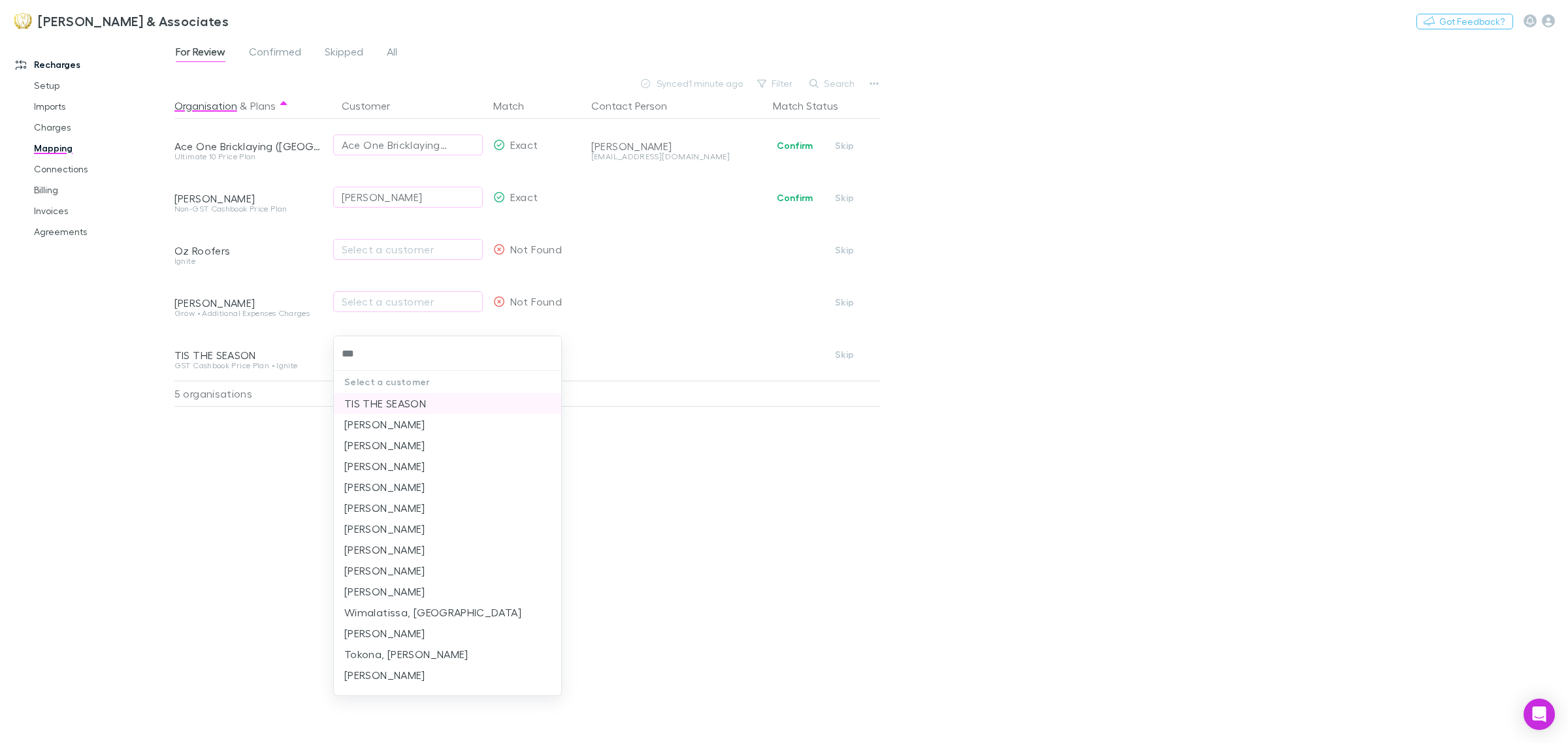
click at [398, 408] on li "TIS THE SEASON" at bounding box center [447, 403] width 228 height 21
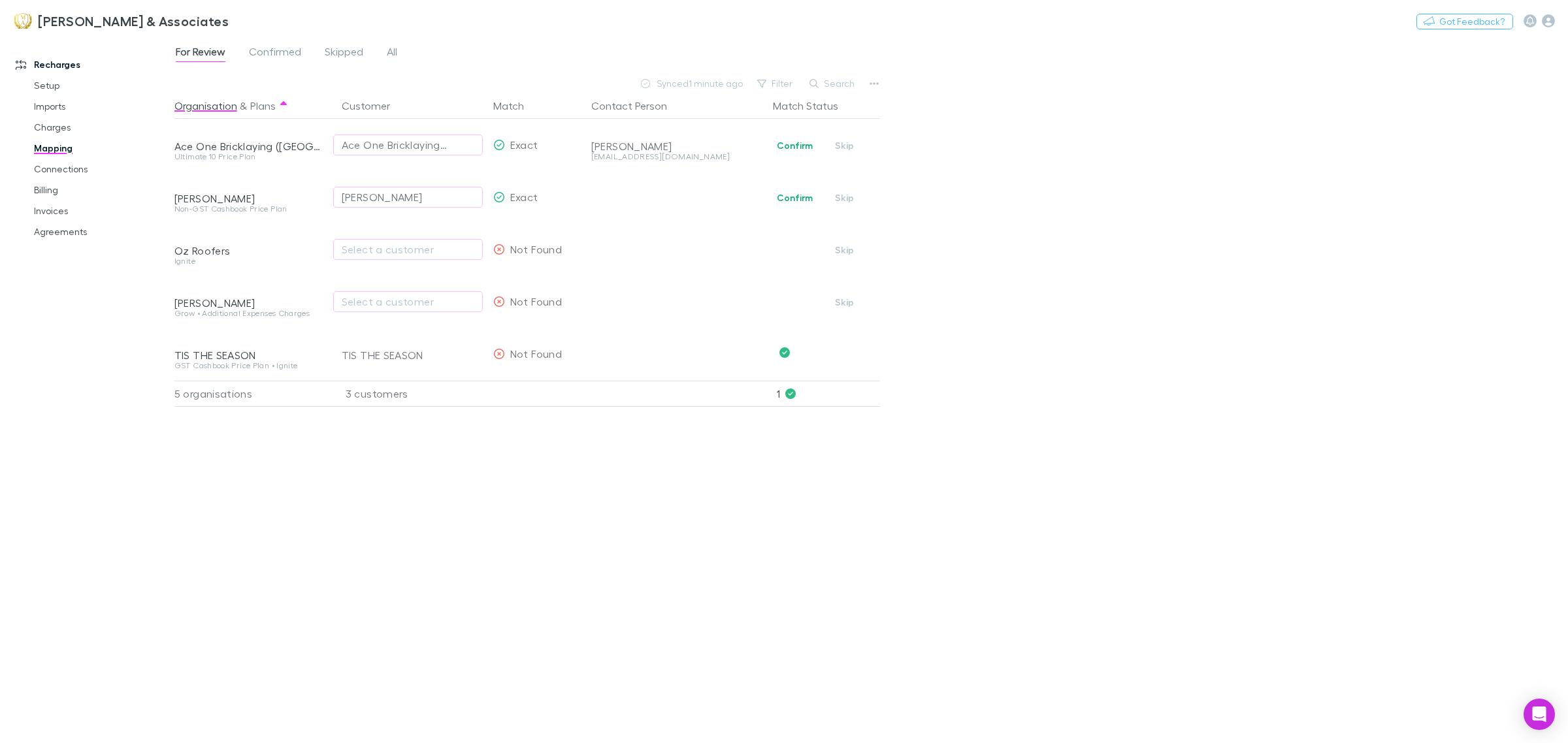
click at [597, 482] on div "Organisation & Plans Customer Match Contact Person Match Status Ace One Brickla…" at bounding box center [528, 413] width 709 height 640
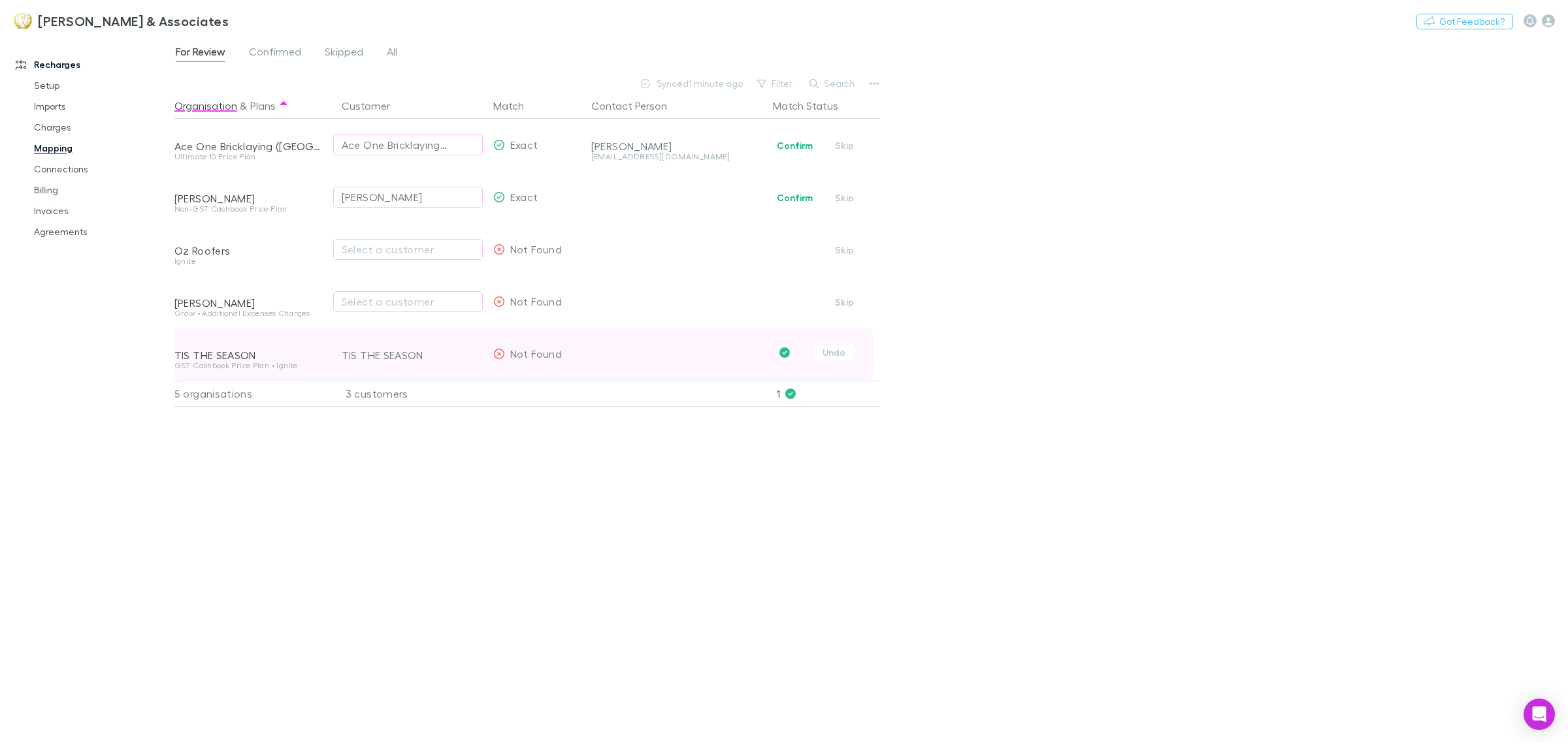
click at [515, 355] on span "Not Found" at bounding box center [536, 353] width 52 height 12
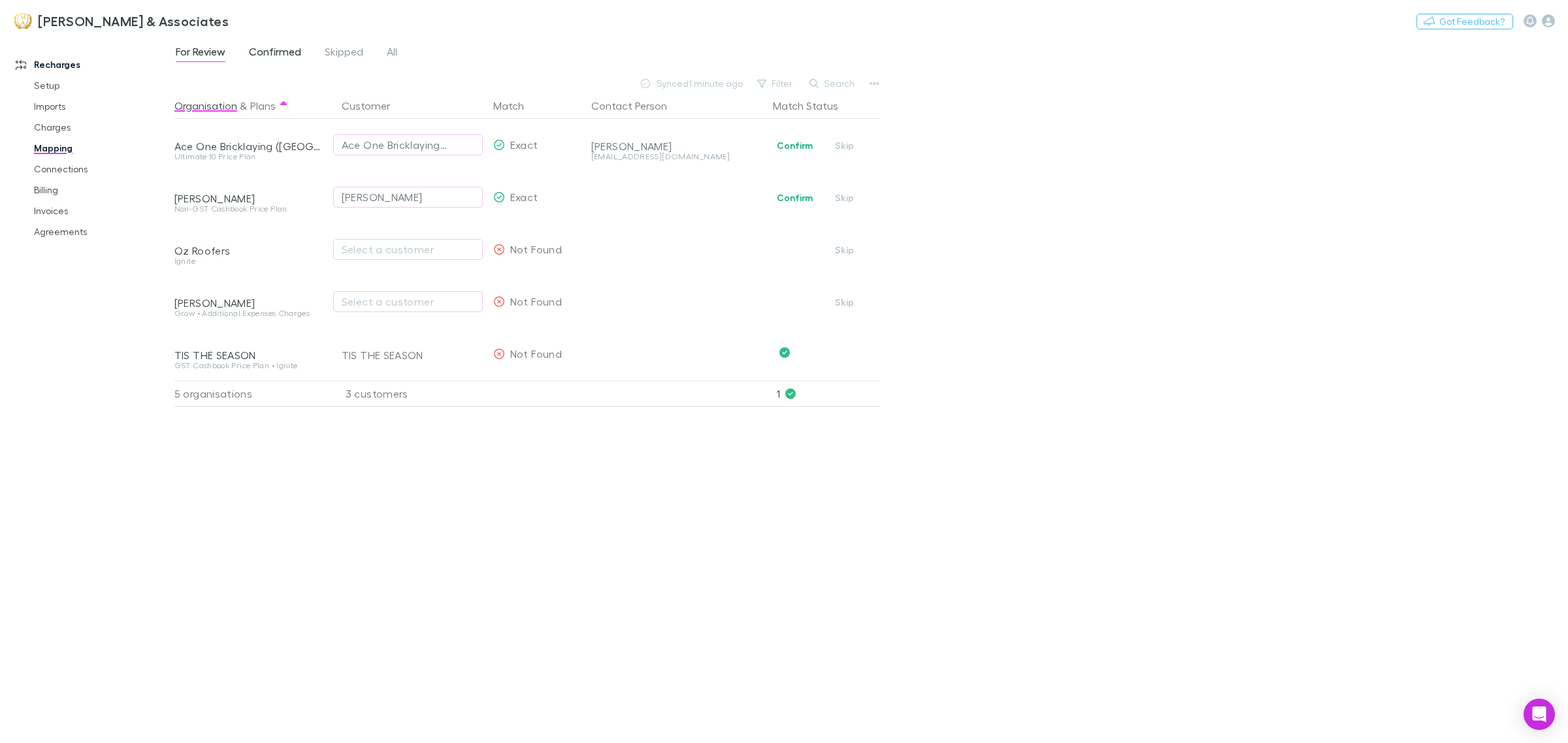
click at [281, 56] on span "Confirmed" at bounding box center [275, 54] width 52 height 17
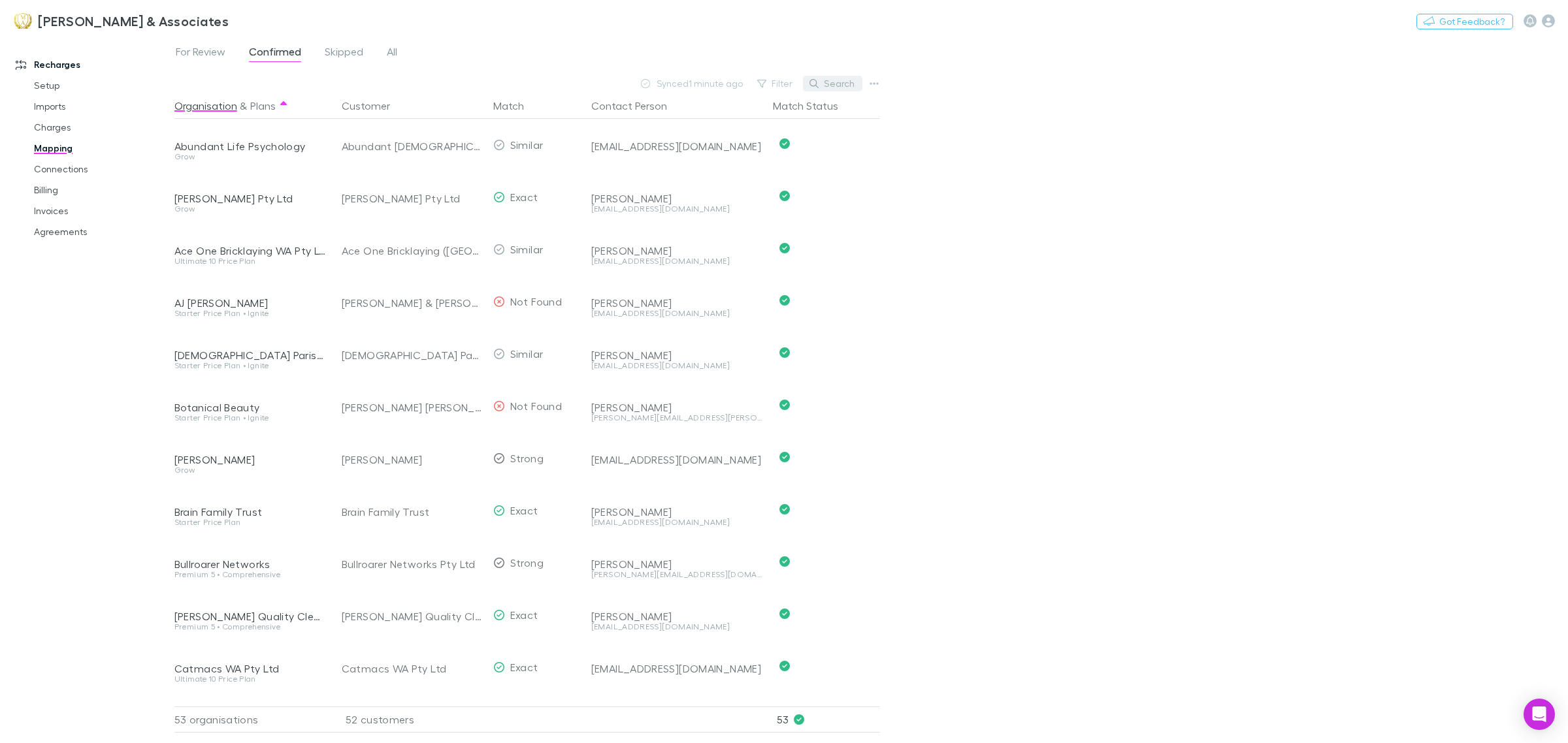
click at [844, 80] on button "Search" at bounding box center [832, 84] width 60 height 16
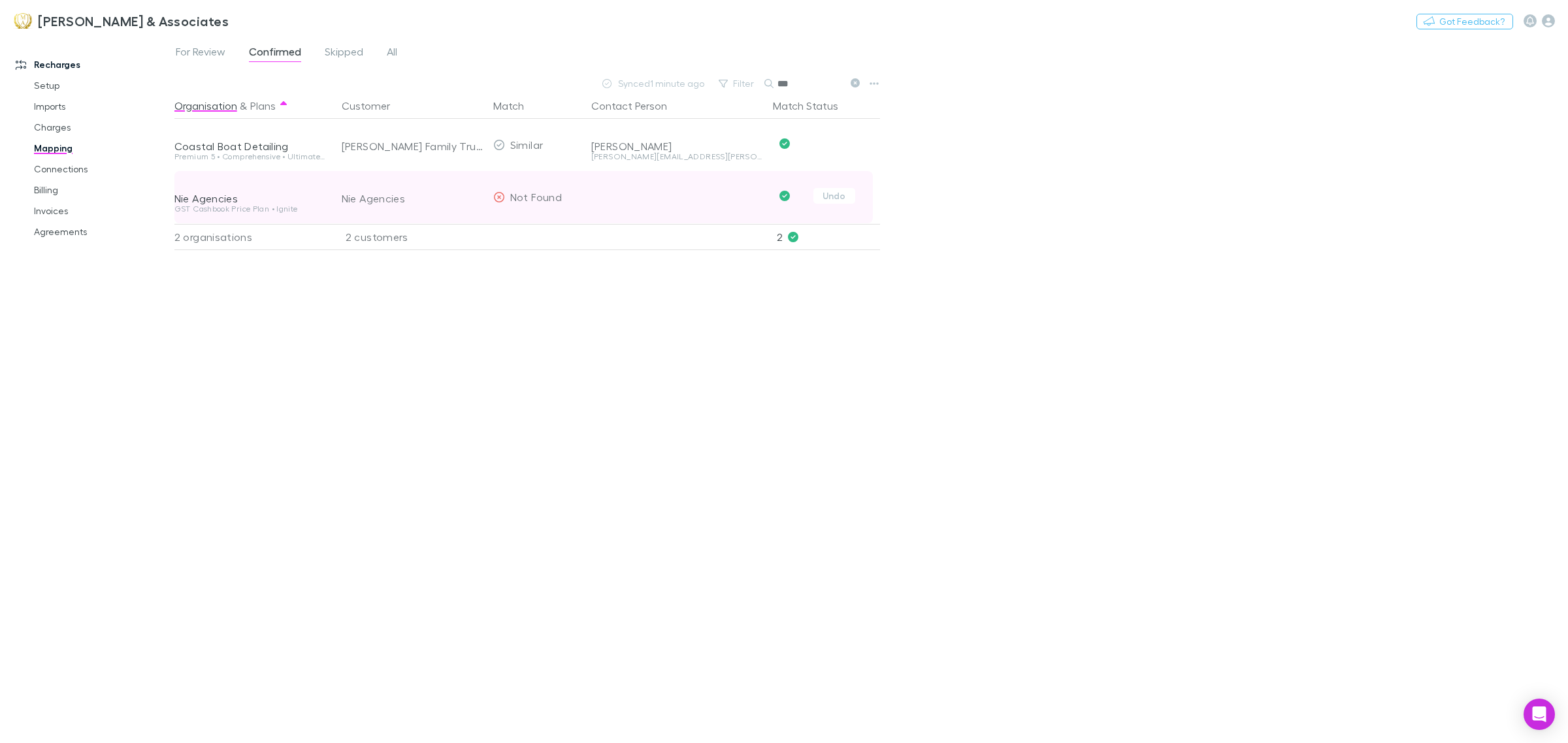
type input "***"
click at [378, 195] on div "Nie Agencies" at bounding box center [412, 198] width 141 height 52
click at [534, 200] on span "Not Found" at bounding box center [536, 197] width 52 height 12
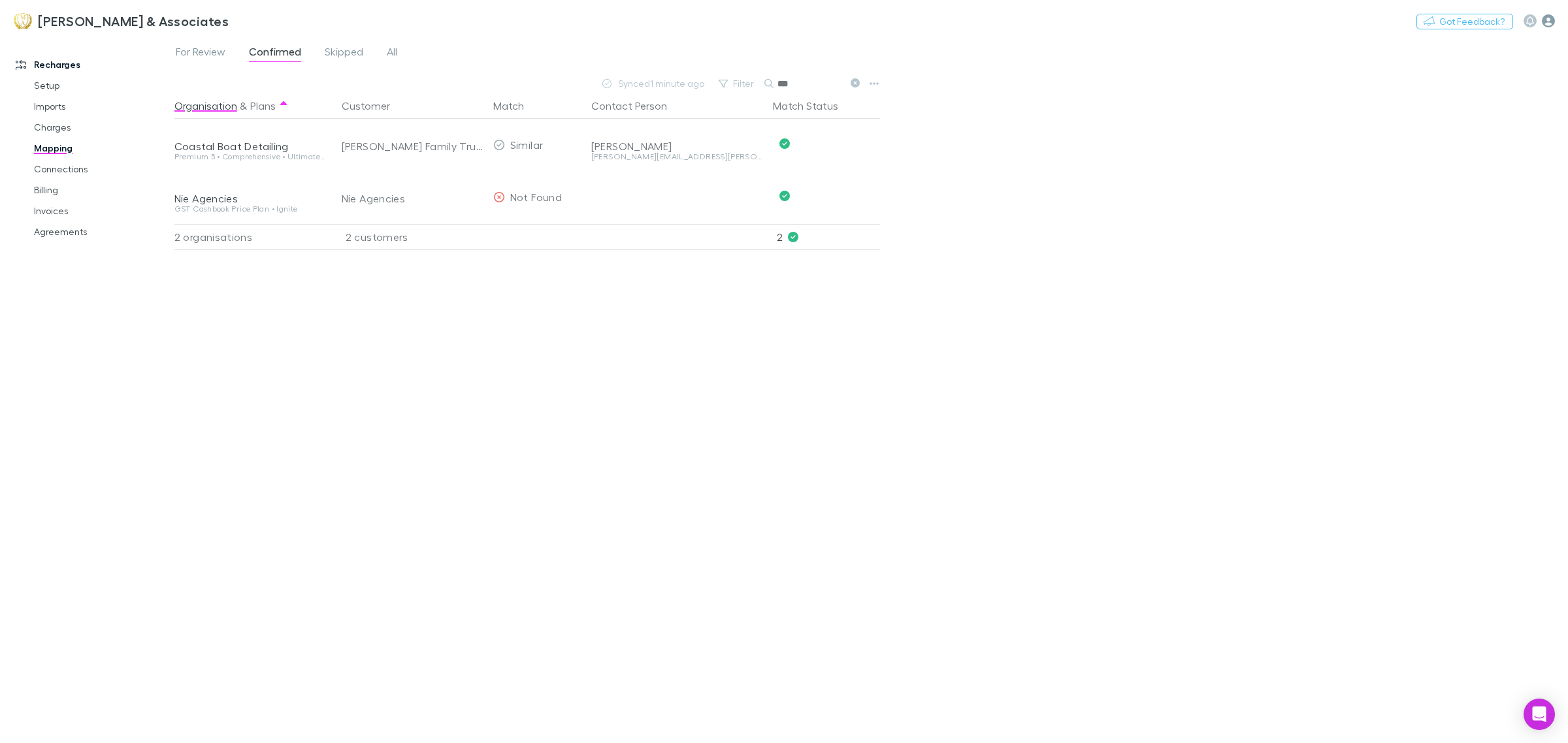
click at [1546, 23] on icon "button" at bounding box center [1548, 21] width 13 height 13
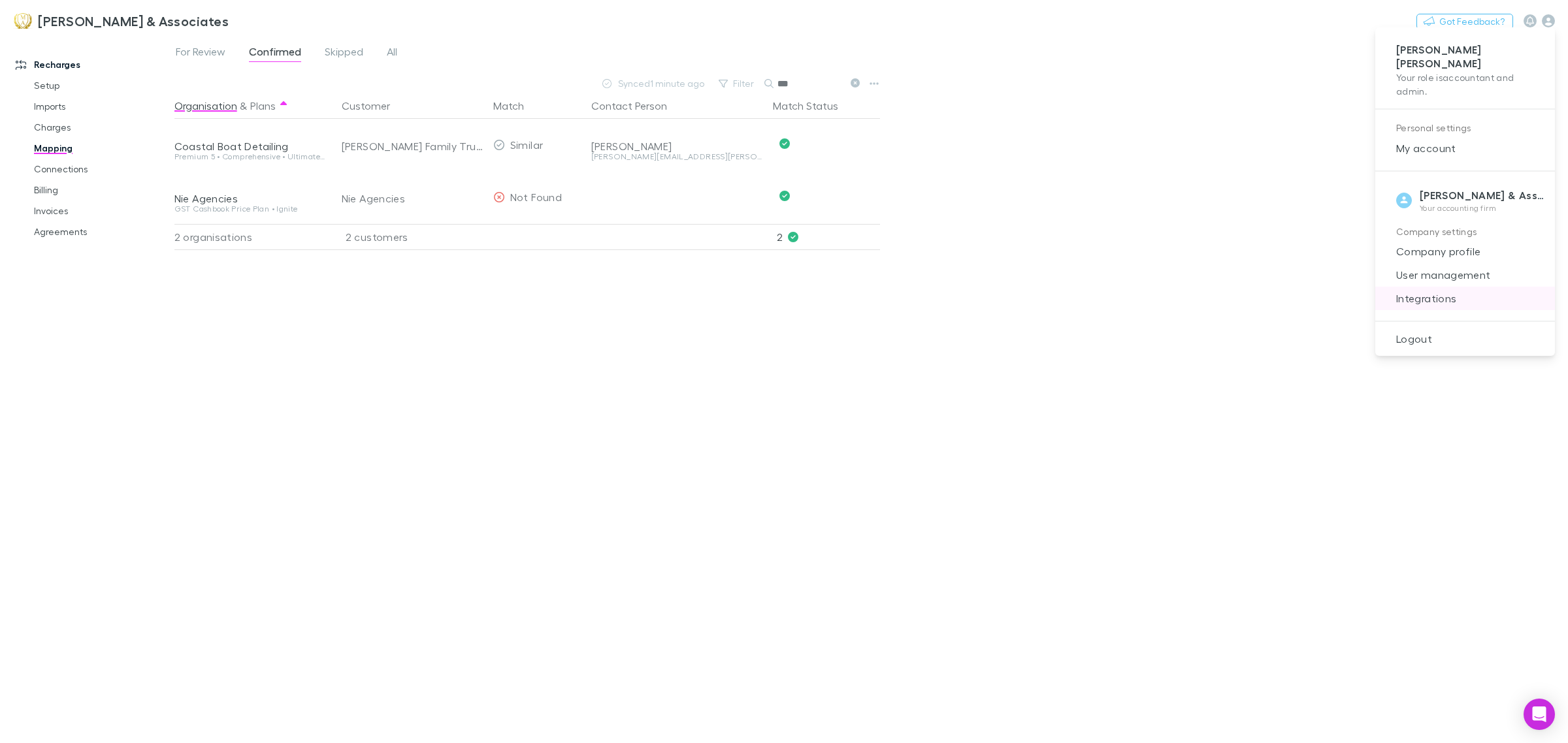
click at [1425, 291] on span "Integrations" at bounding box center [1465, 299] width 159 height 16
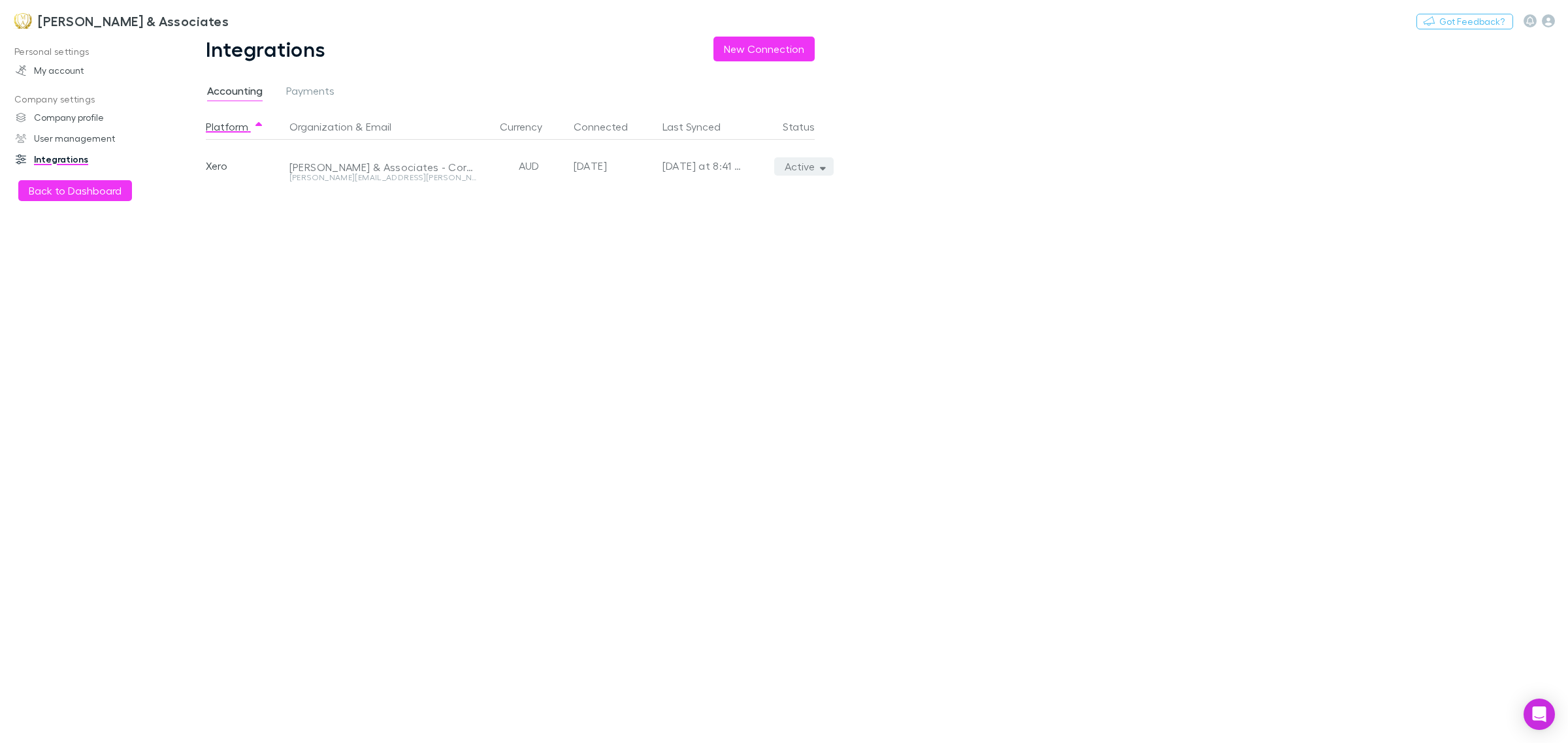
click at [807, 163] on button "Active" at bounding box center [803, 166] width 60 height 18
click at [788, 200] on p "We'll fetch all new contacts since last sync" at bounding box center [743, 212] width 159 height 24
click at [1099, 211] on div at bounding box center [784, 371] width 1568 height 743
click at [86, 9] on link "[PERSON_NAME] & Associates" at bounding box center [121, 21] width 231 height 32
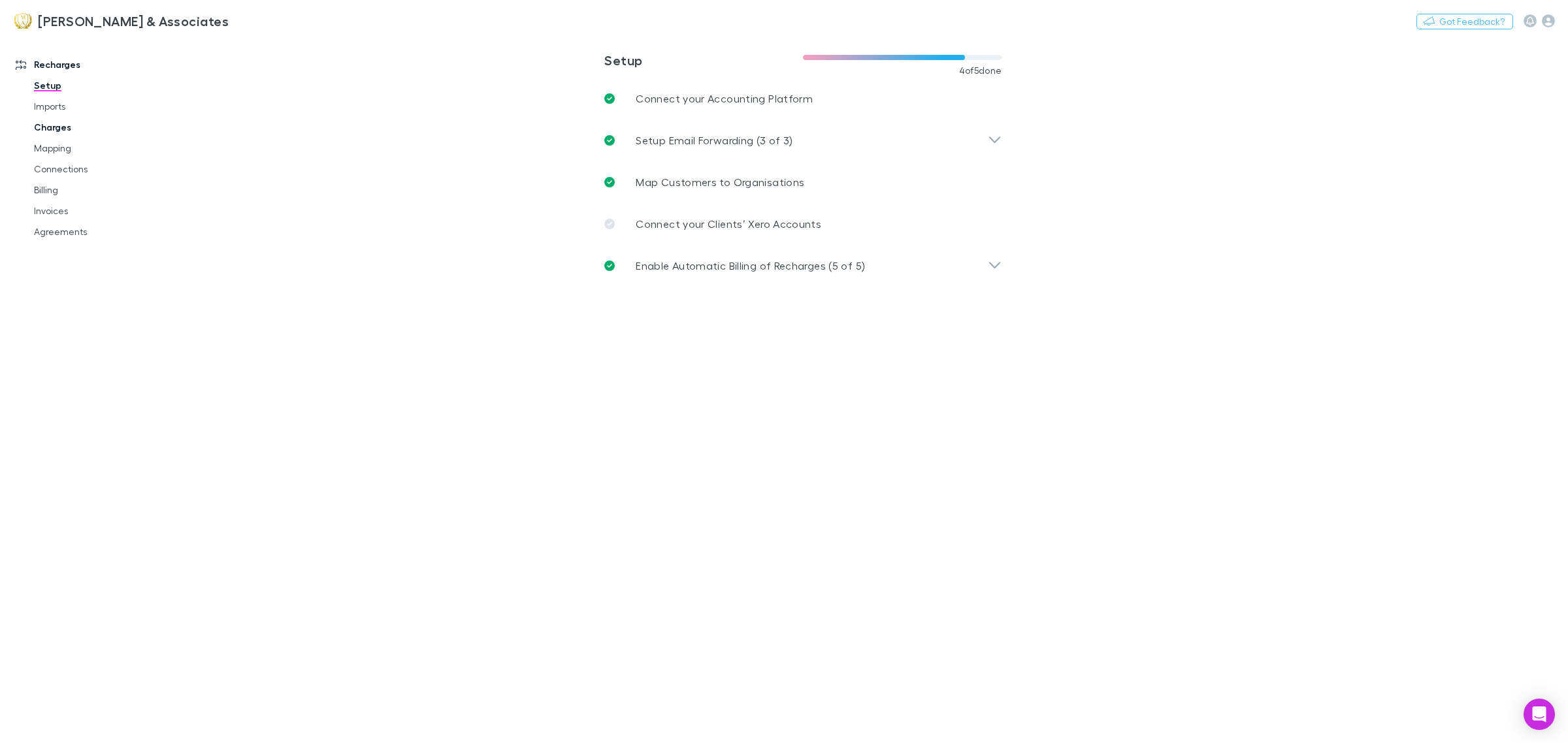
click at [66, 128] on link "Charges" at bounding box center [102, 127] width 163 height 21
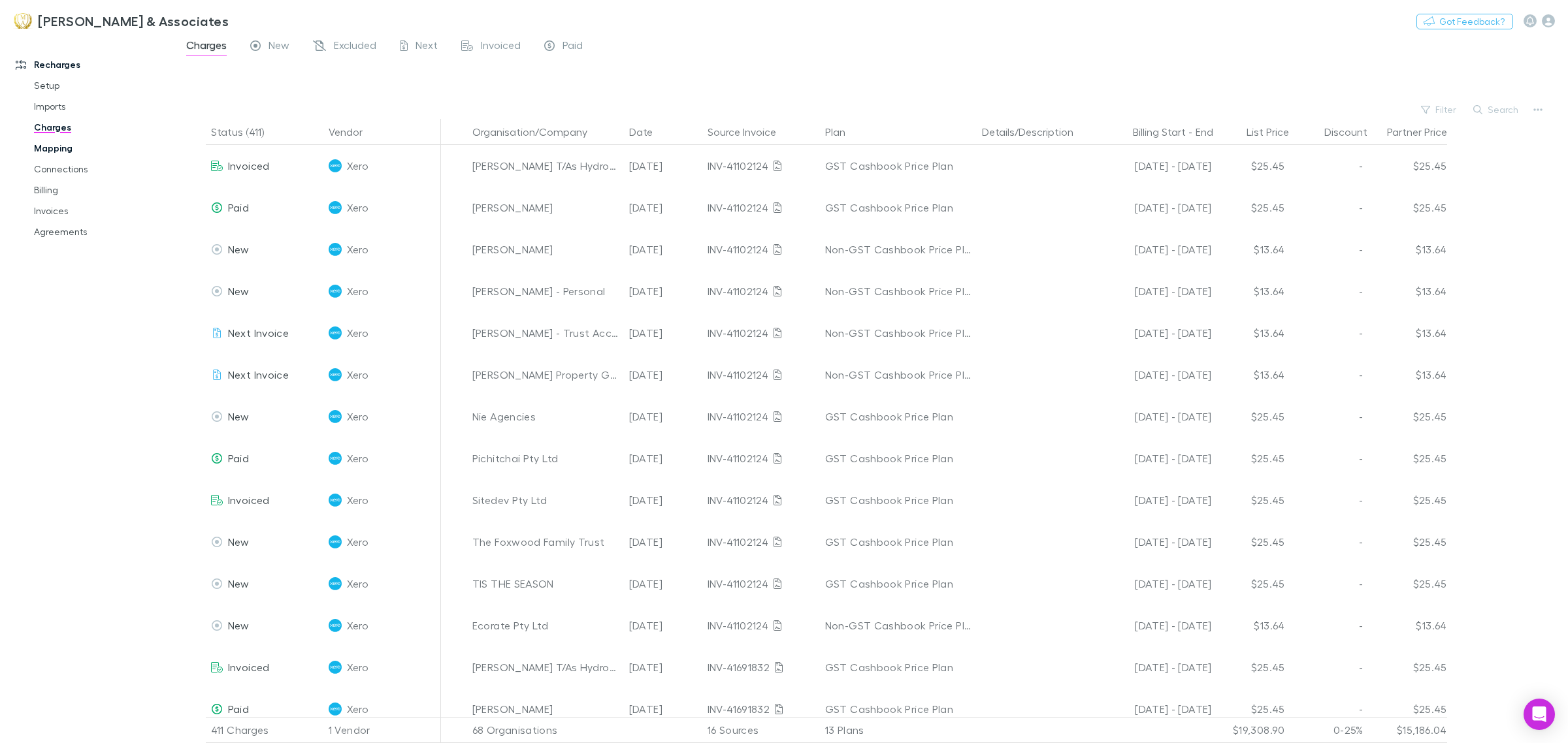
click at [49, 157] on link "Mapping" at bounding box center [102, 148] width 163 height 21
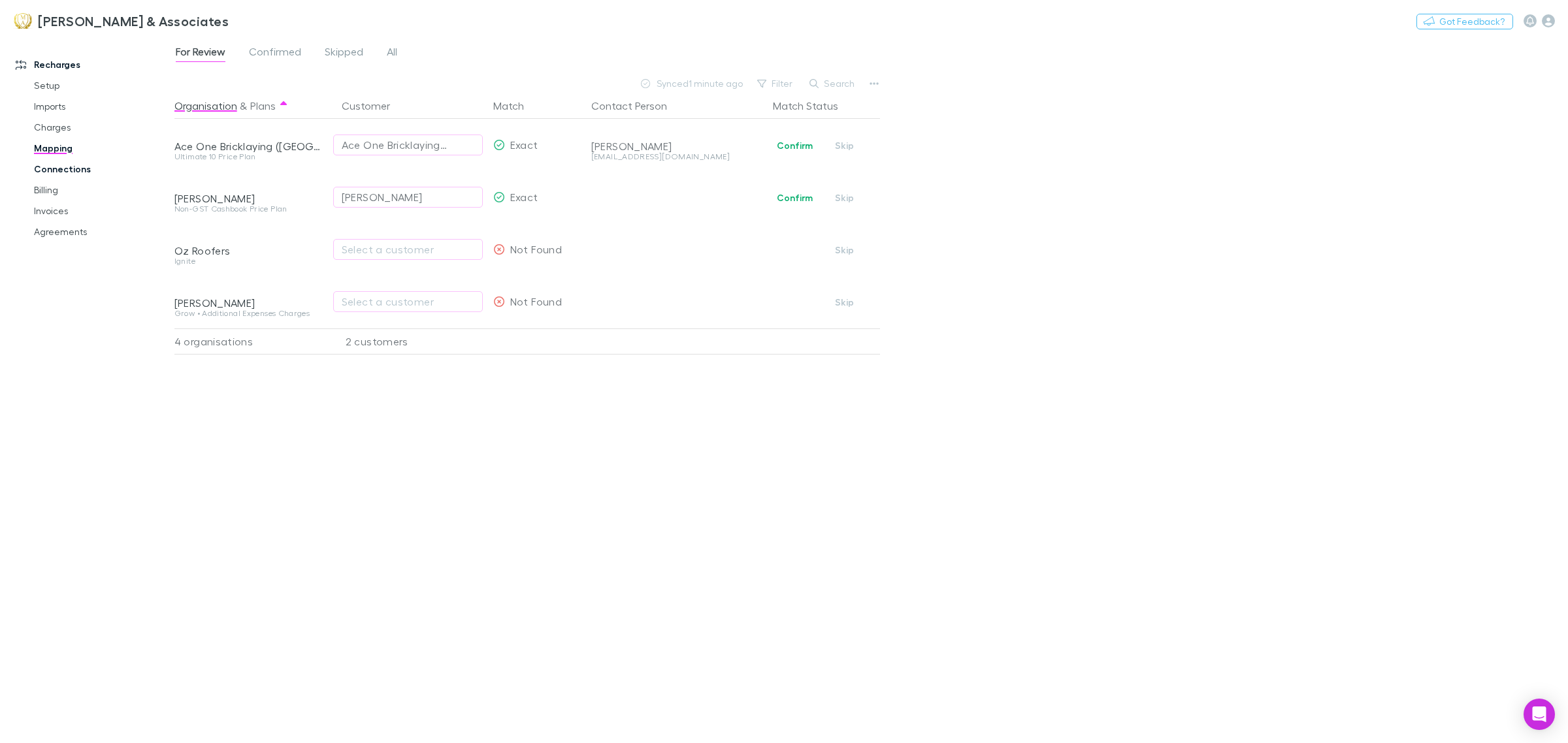
click at [79, 161] on link "Connections" at bounding box center [102, 169] width 163 height 21
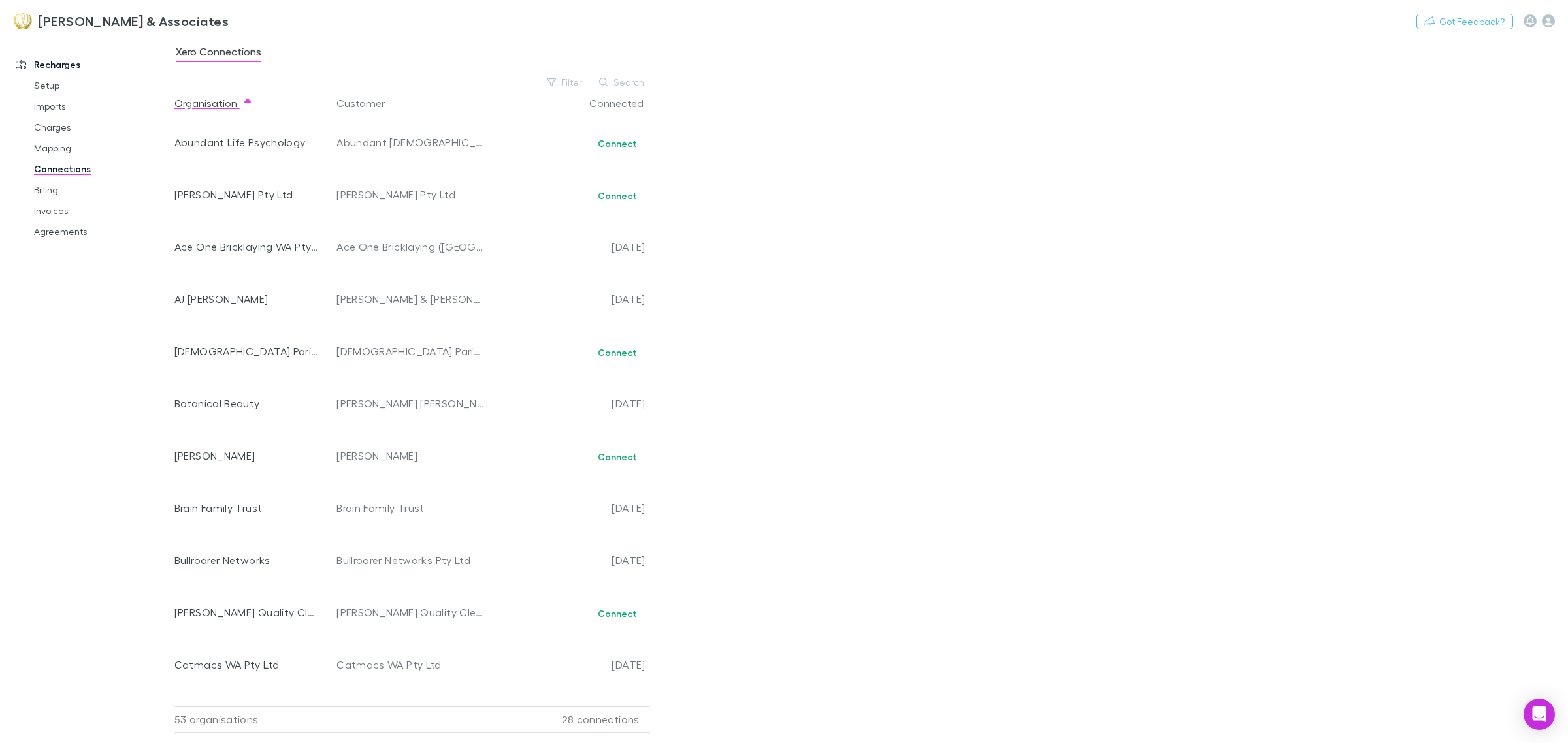
click at [642, 73] on div "Xero Connections Filter Search Organisation Customer Connected Abundant Life Ps…" at bounding box center [871, 390] width 1394 height 706
click at [632, 85] on button "Search" at bounding box center [622, 83] width 60 height 16
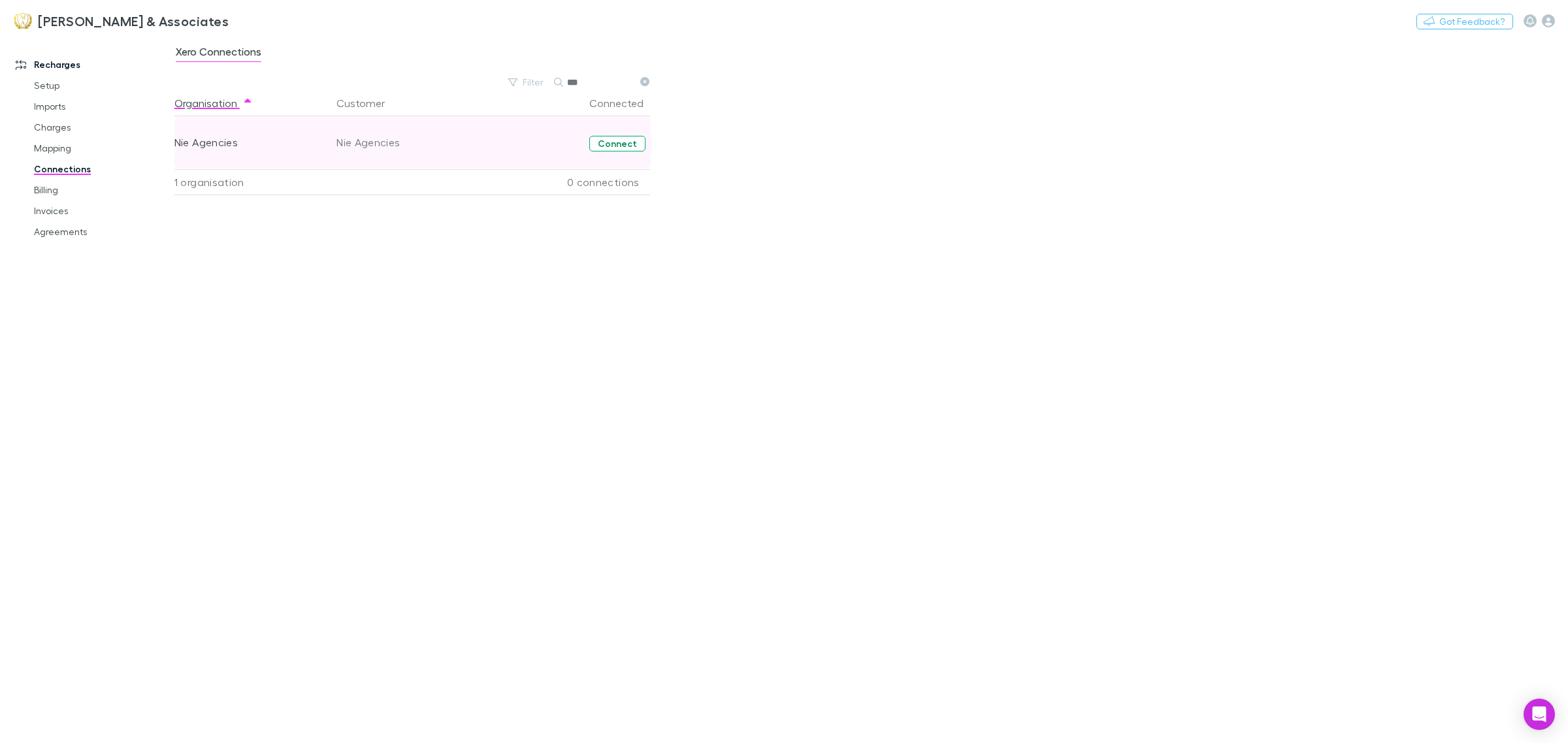
type input "***"
click at [622, 149] on button "Connect" at bounding box center [617, 144] width 56 height 16
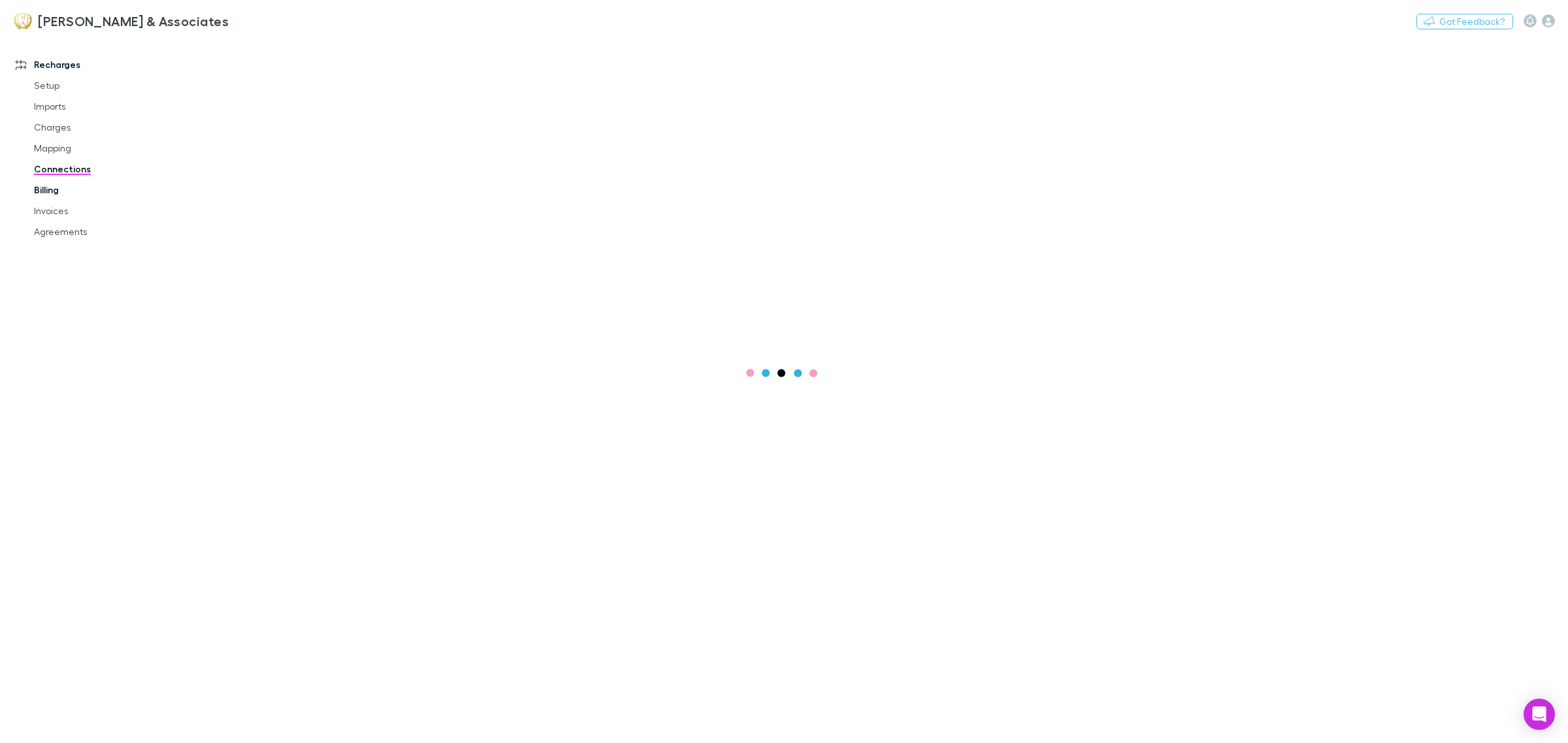
click at [47, 188] on link "Billing" at bounding box center [102, 190] width 163 height 21
click at [69, 218] on link "Invoices" at bounding box center [102, 210] width 163 height 21
click at [53, 190] on link "Billing" at bounding box center [102, 190] width 163 height 21
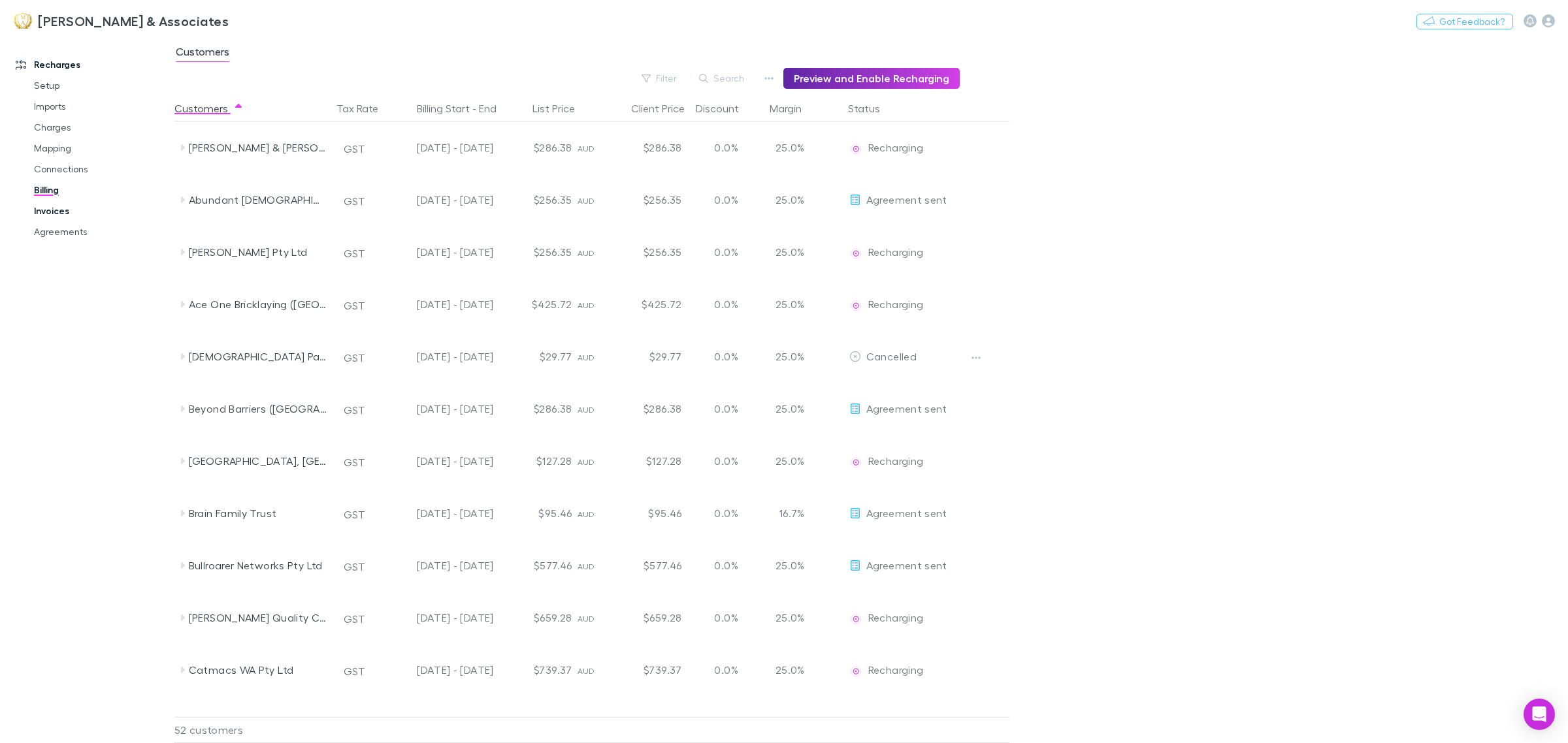
click at [65, 204] on link "Invoices" at bounding box center [102, 210] width 163 height 21
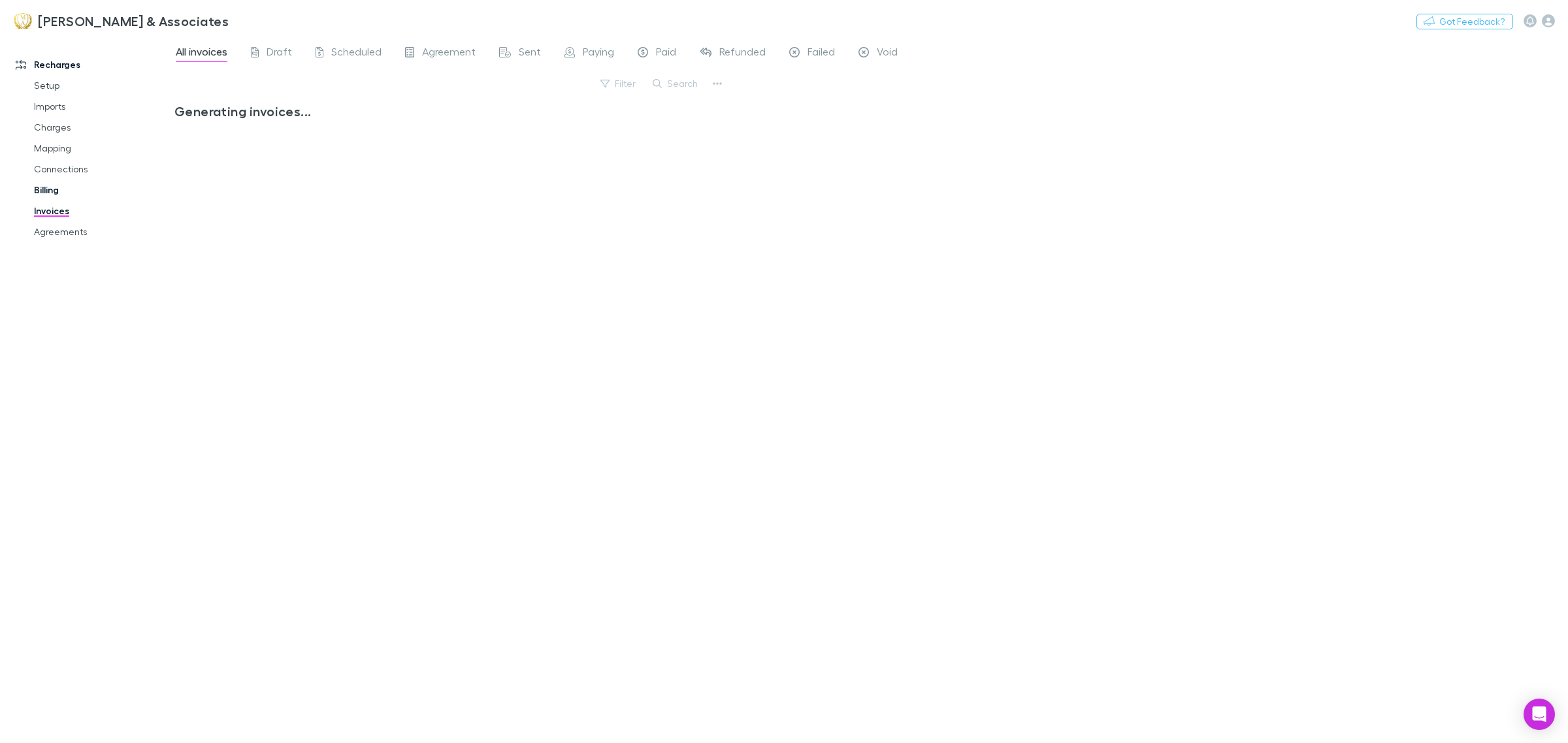
click at [51, 184] on link "Billing" at bounding box center [102, 190] width 163 height 21
click at [64, 171] on link "Connections" at bounding box center [102, 169] width 163 height 21
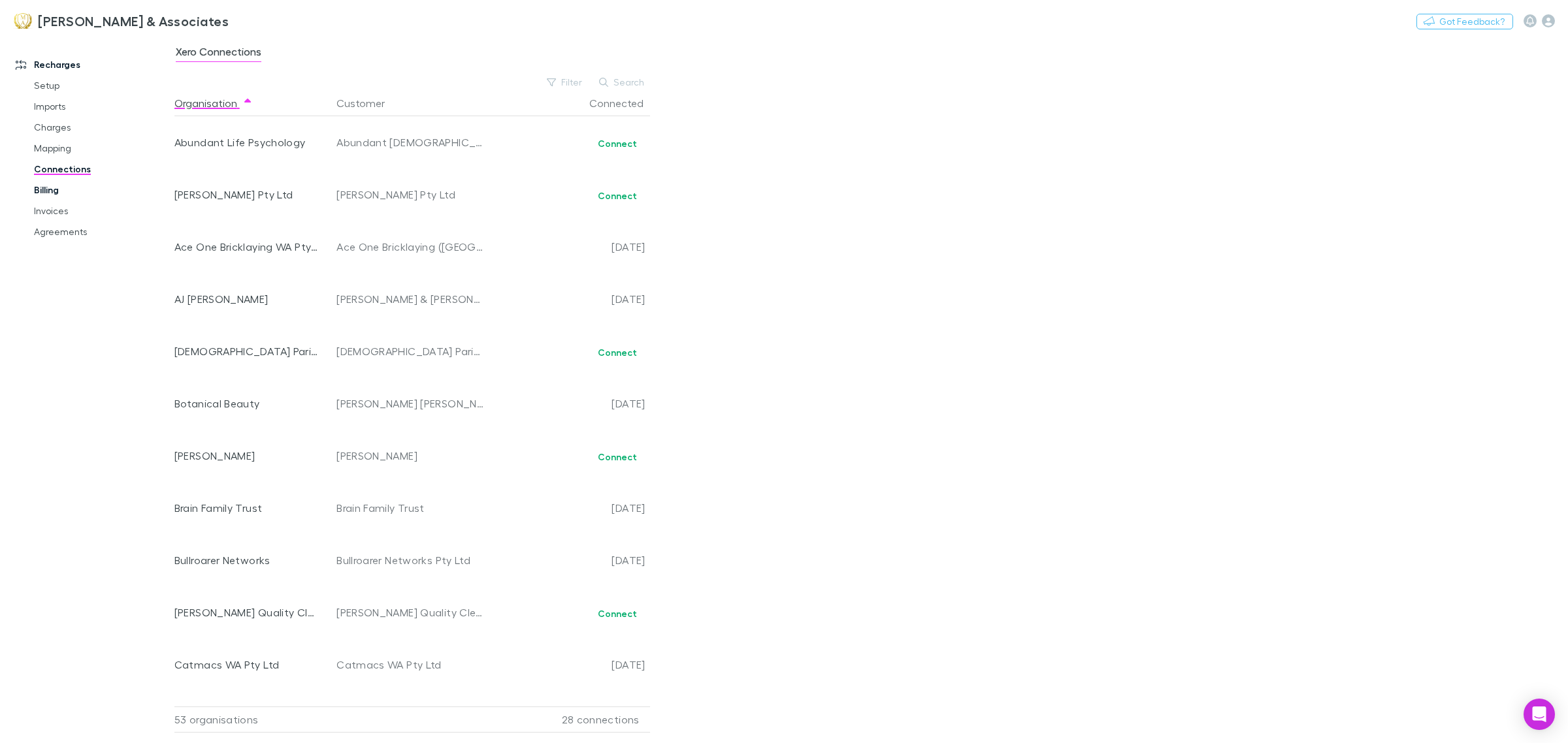
click at [57, 192] on link "Billing" at bounding box center [102, 190] width 163 height 21
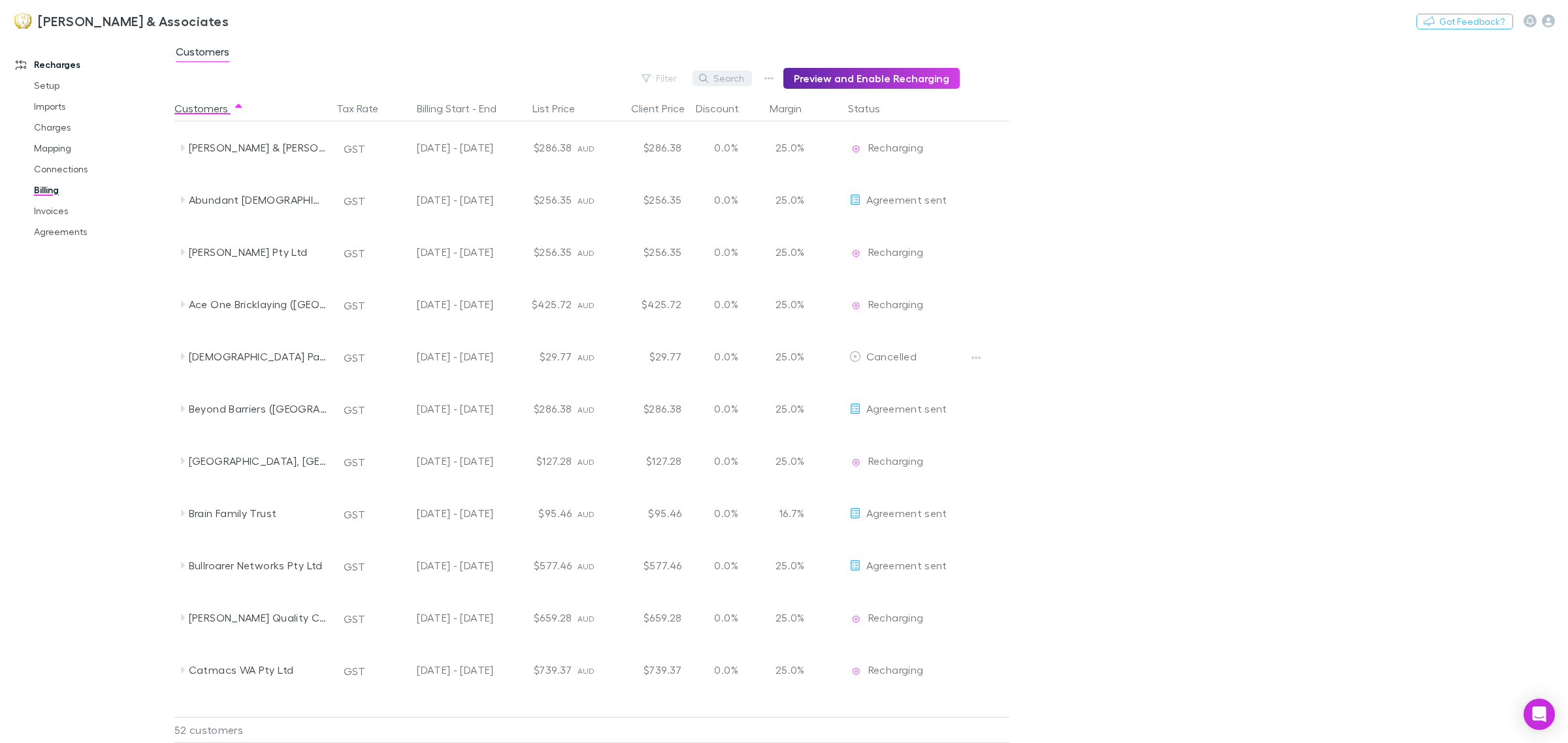
click at [740, 80] on button "Search" at bounding box center [722, 78] width 60 height 16
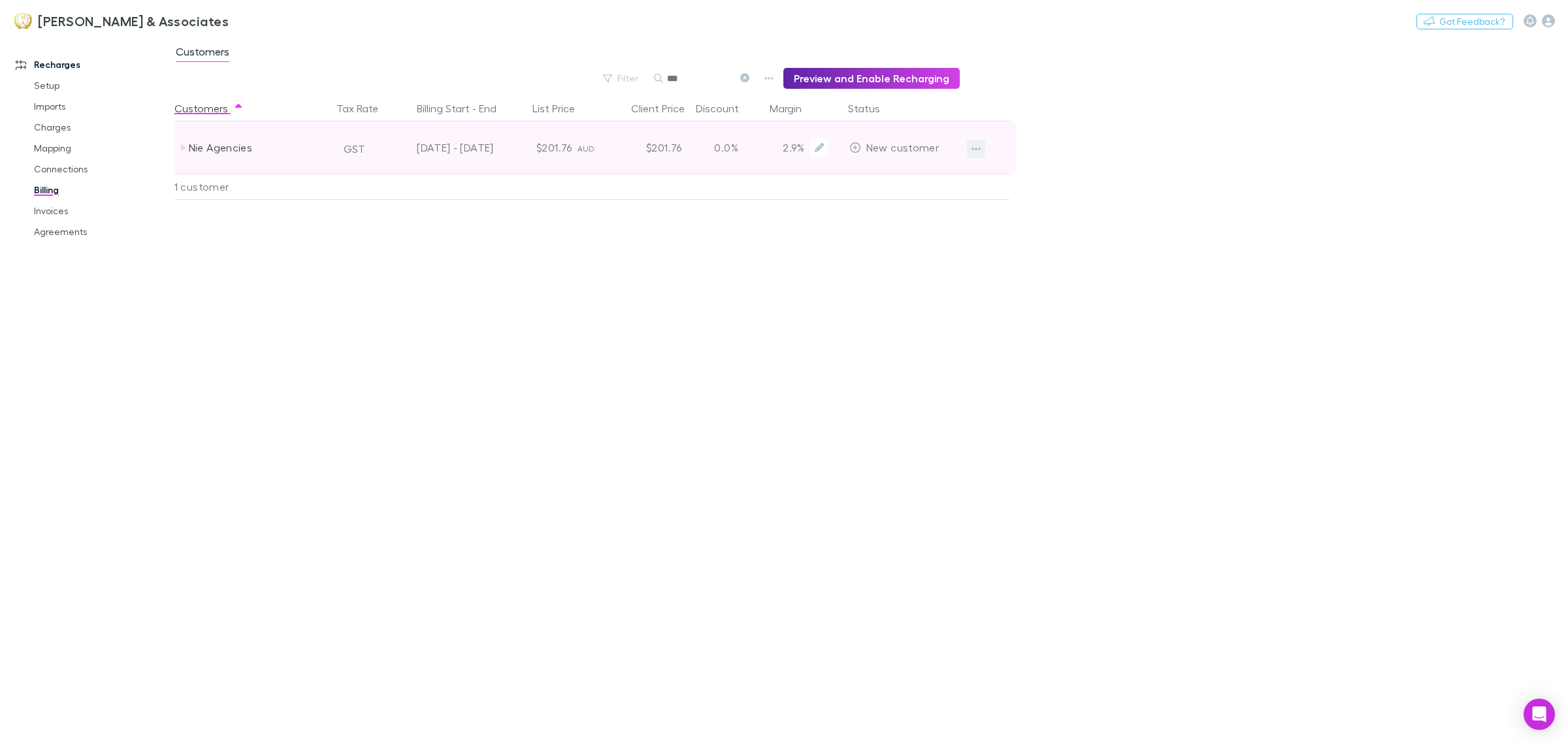
type input "***"
click at [974, 148] on icon "button" at bounding box center [976, 149] width 9 height 11
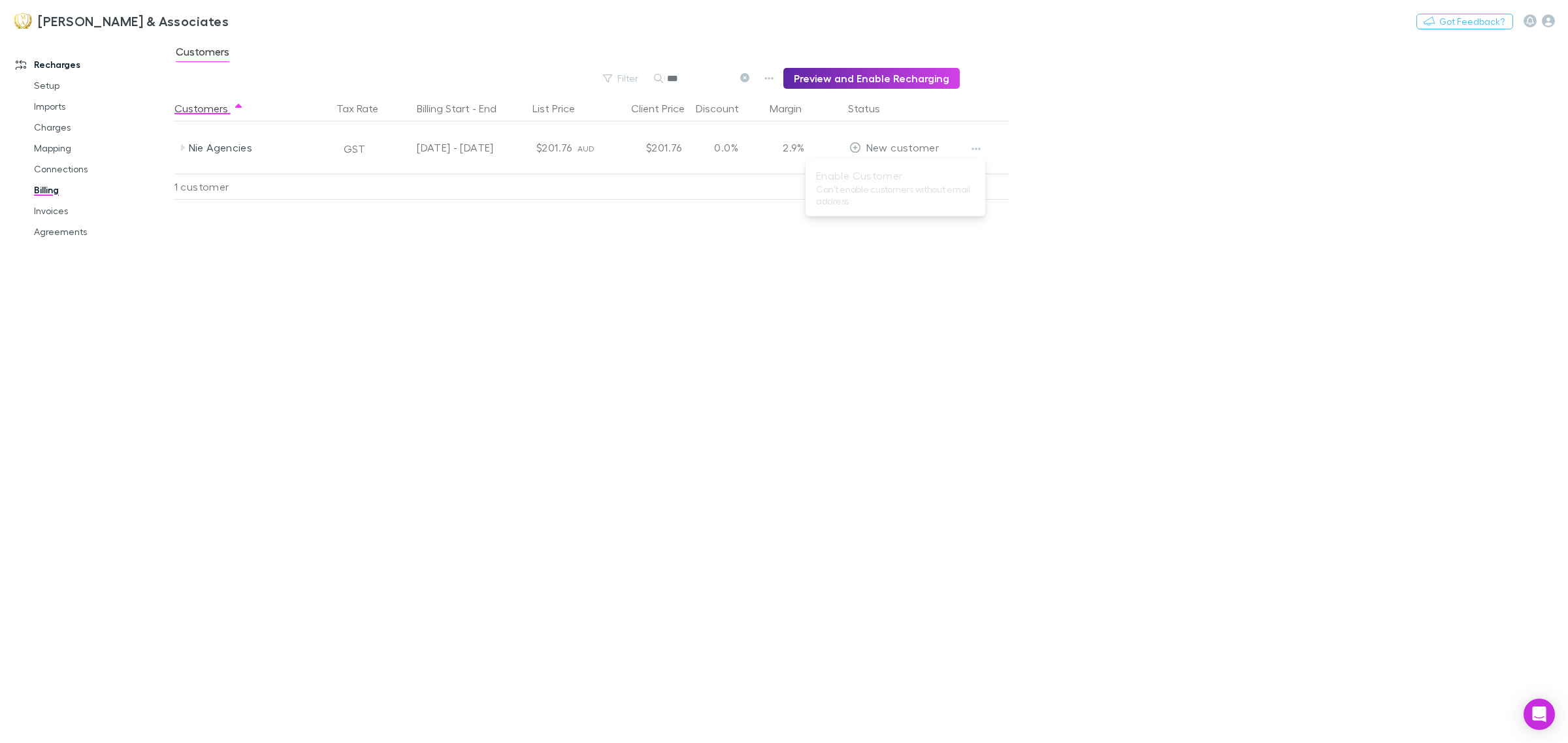
click at [882, 149] on div at bounding box center [784, 371] width 1568 height 743
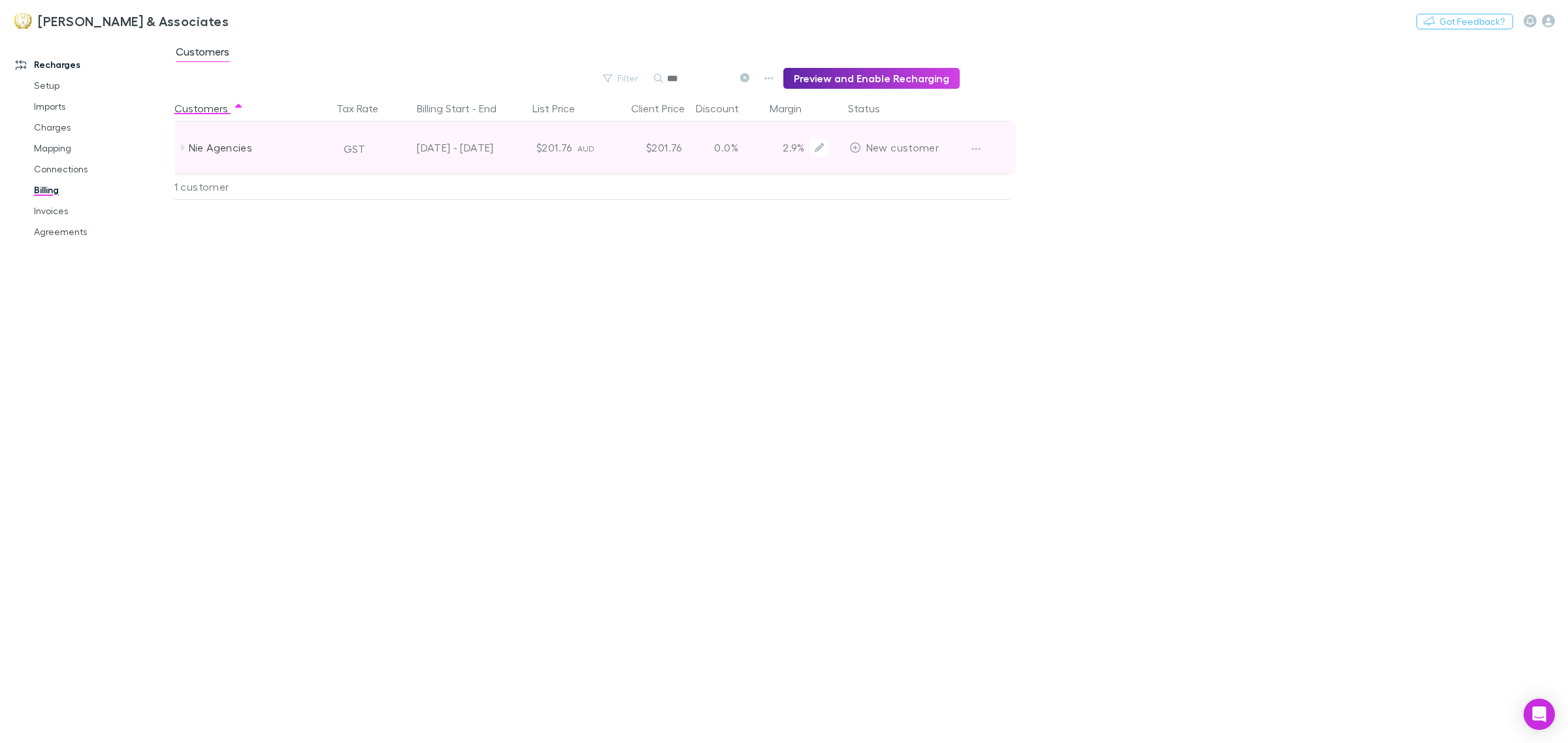
click at [852, 149] on icon at bounding box center [855, 147] width 11 height 11
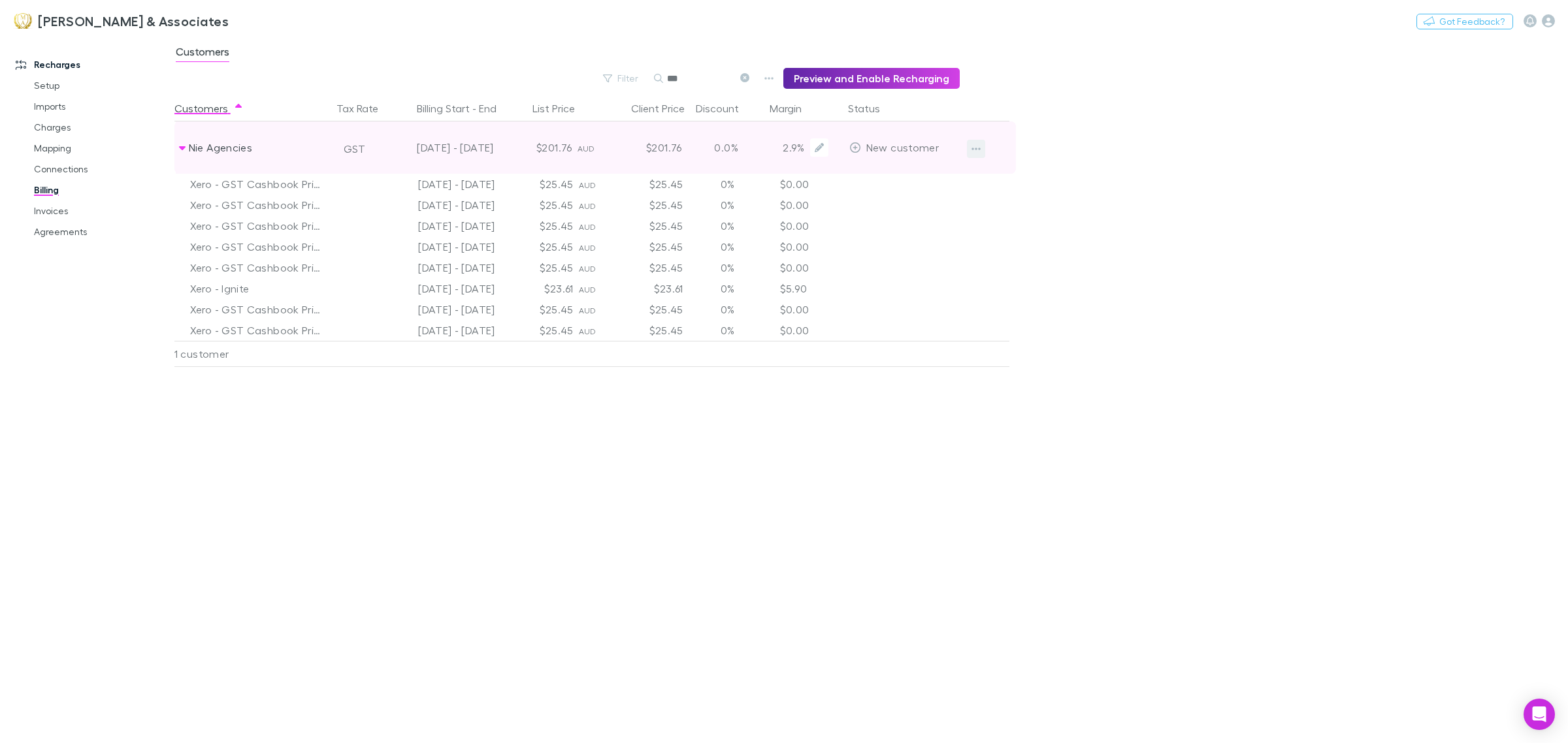
click at [981, 149] on button "button" at bounding box center [976, 149] width 18 height 18
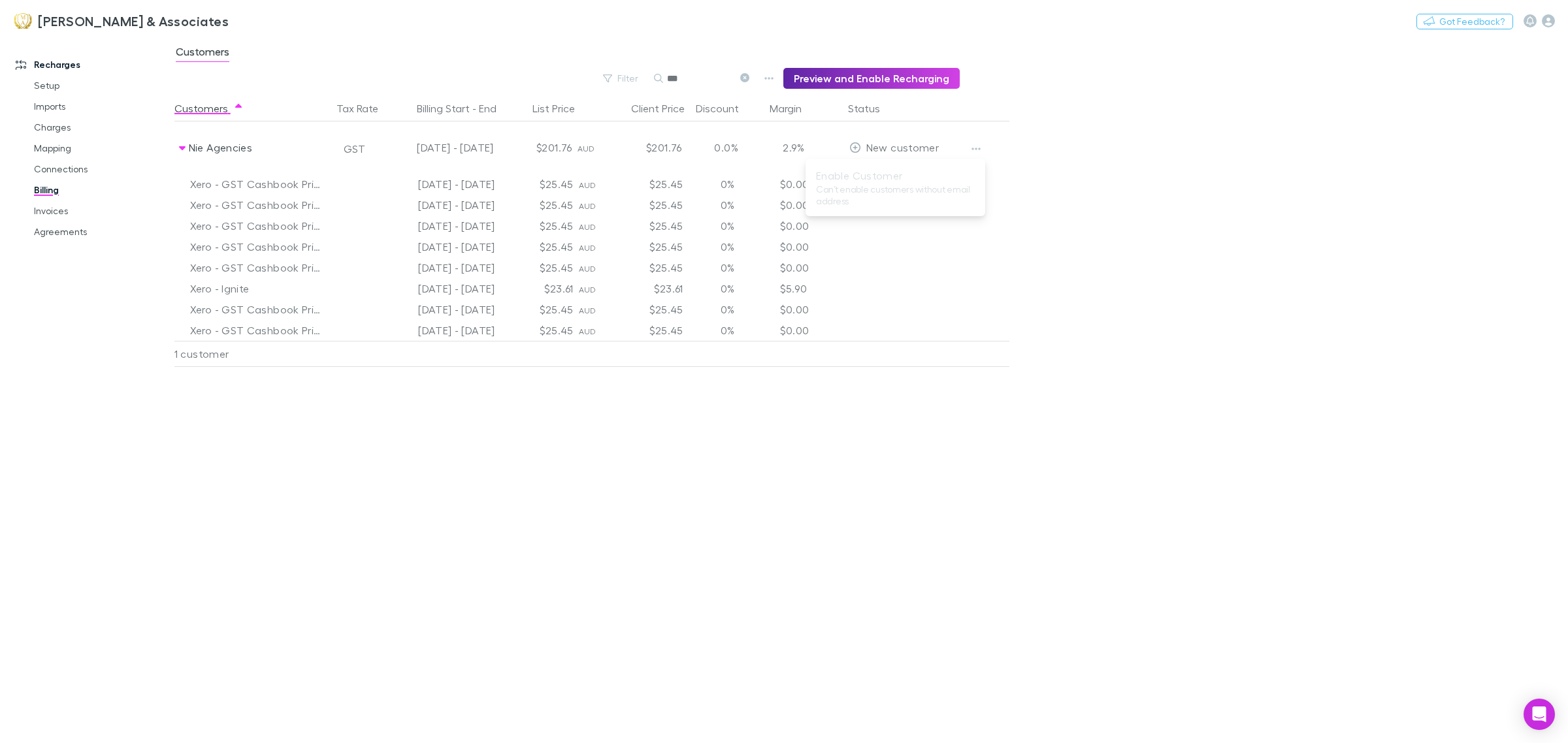
click at [916, 184] on ul "Enable Customer Can’t enable customers without email address" at bounding box center [895, 187] width 179 height 47
click at [67, 216] on link "Invoices" at bounding box center [102, 210] width 163 height 21
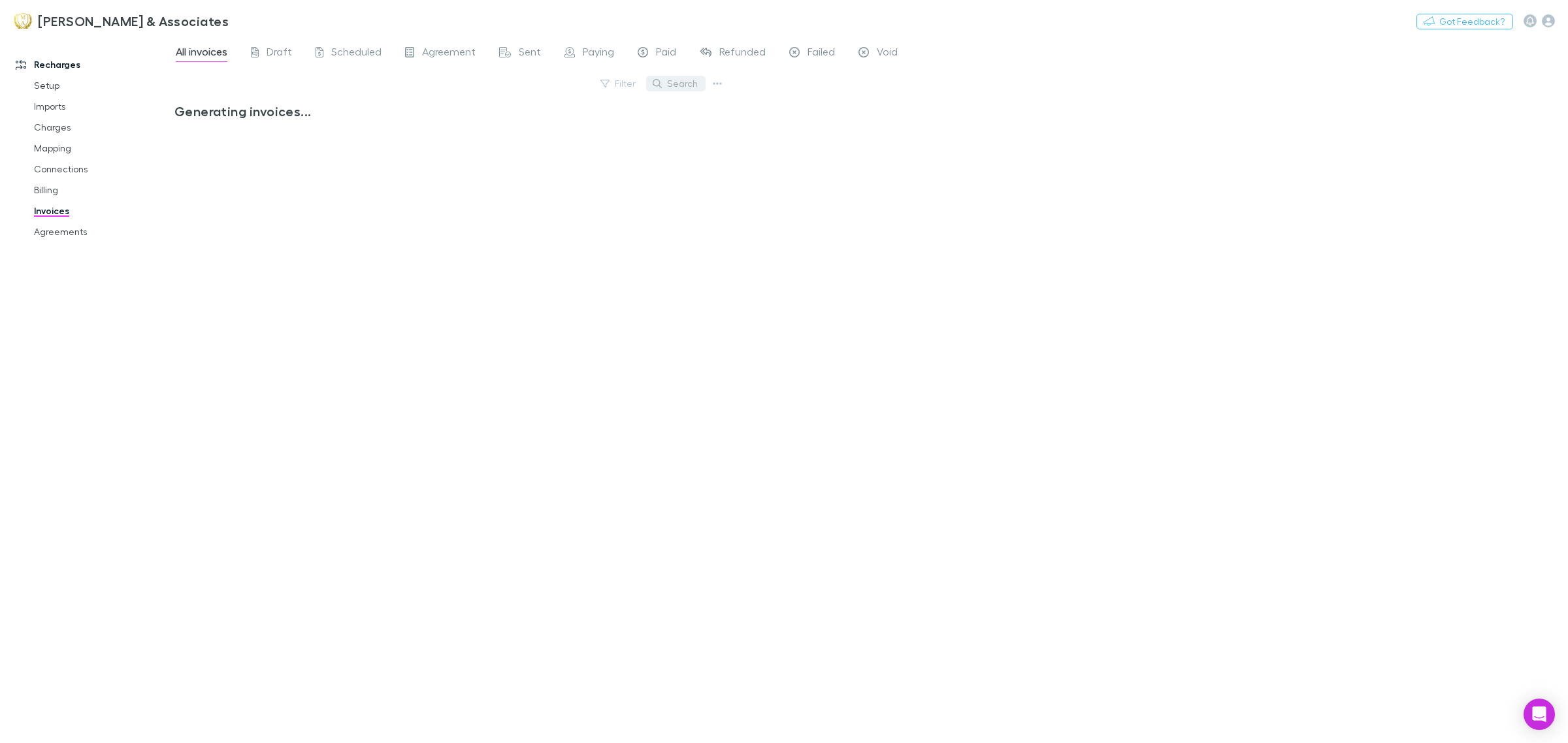
click at [679, 77] on button "Search" at bounding box center [676, 84] width 60 height 16
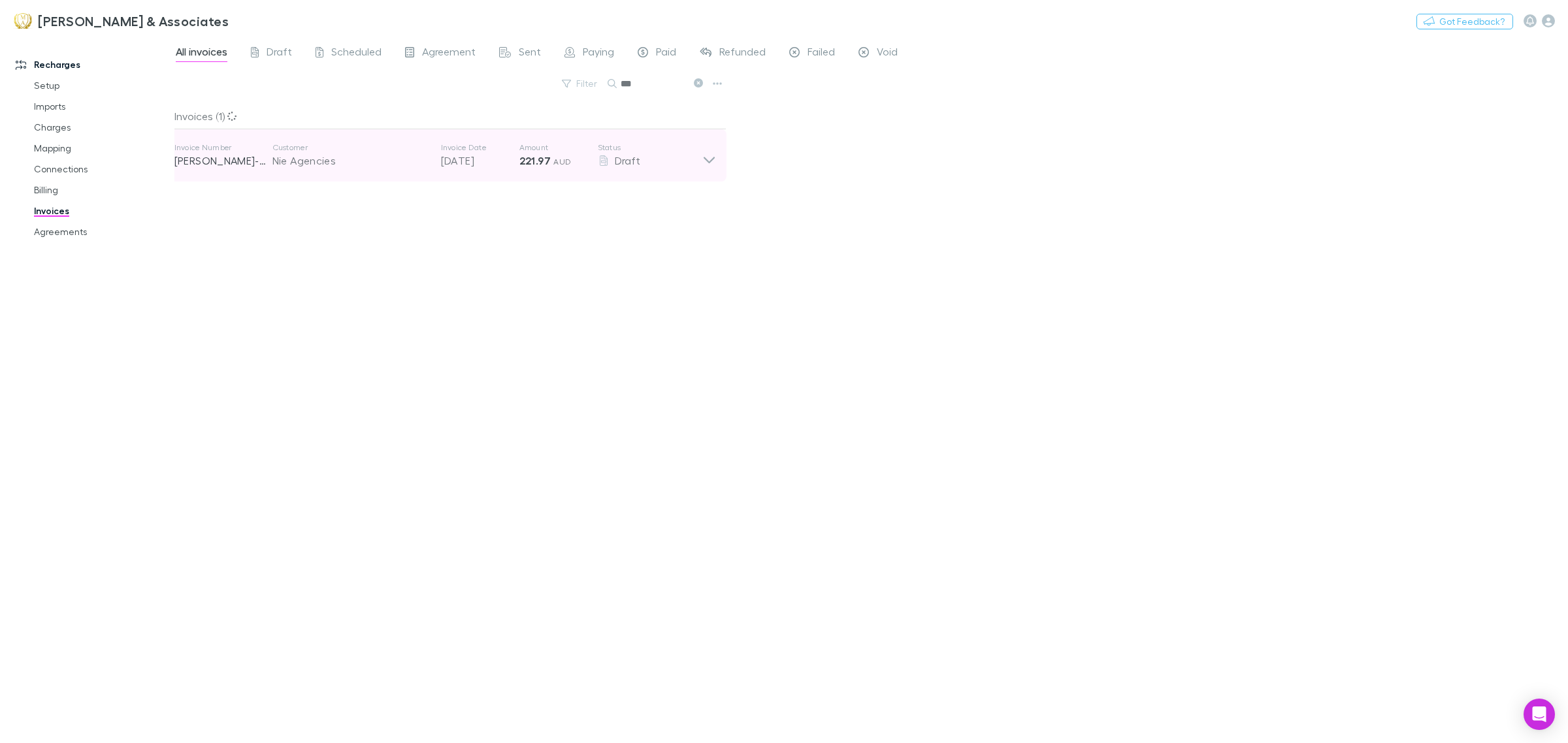
type input "***"
click at [711, 149] on icon at bounding box center [709, 155] width 14 height 26
